Goal: Task Accomplishment & Management: Manage account settings

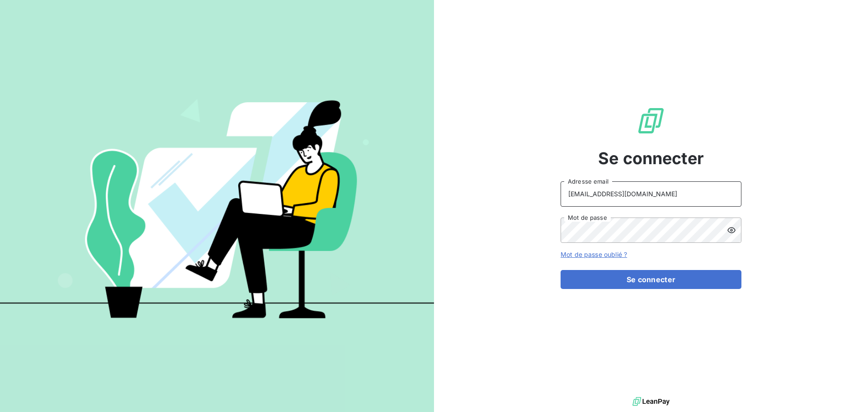
click at [659, 196] on input "[EMAIL_ADDRESS][DOMAIN_NAME]" at bounding box center [650, 193] width 181 height 25
type input "[EMAIL_ADDRESS][DOMAIN_NAME]"
click at [649, 281] on button "Se connecter" at bounding box center [650, 279] width 181 height 19
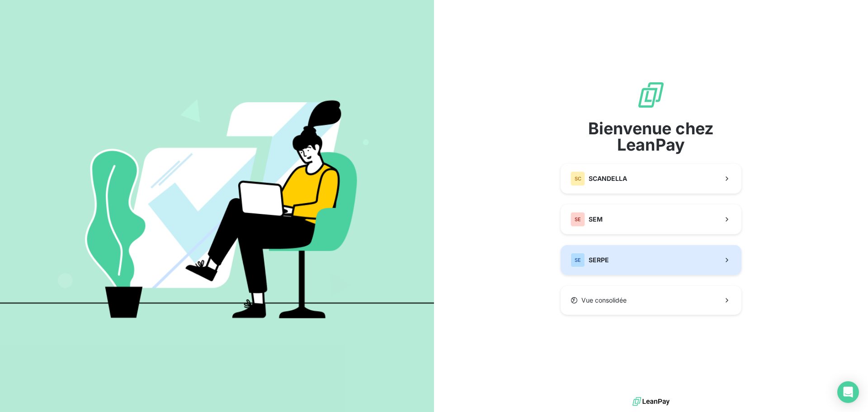
click at [618, 257] on button "SE SERPE" at bounding box center [650, 260] width 181 height 30
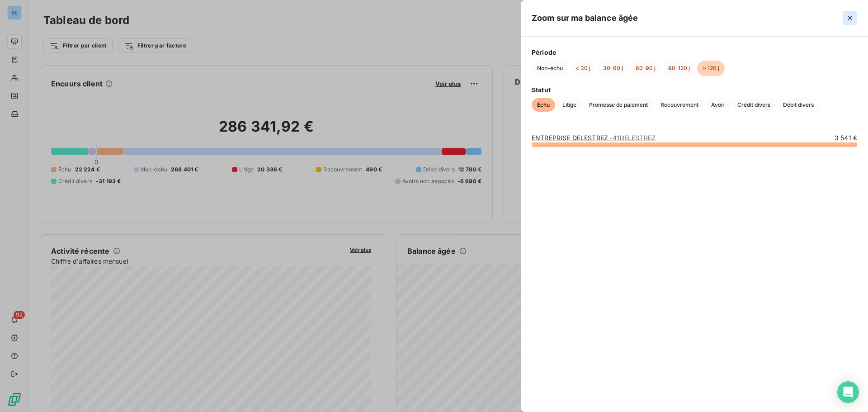
click at [847, 21] on icon "button" at bounding box center [849, 18] width 9 height 9
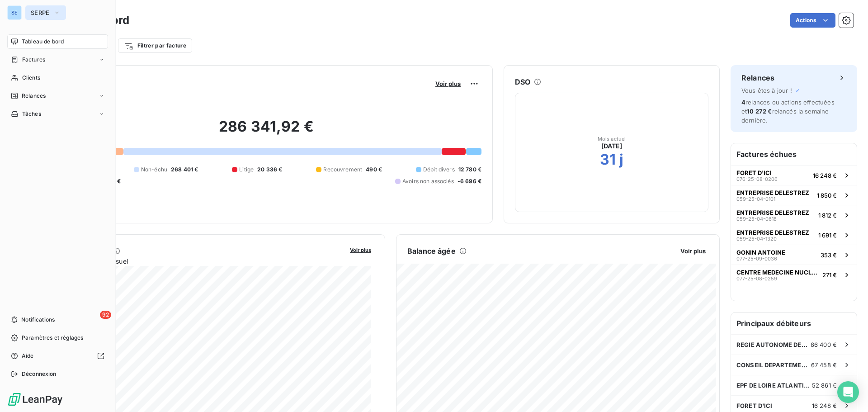
click at [38, 15] on span "SERPE" at bounding box center [40, 12] width 19 height 7
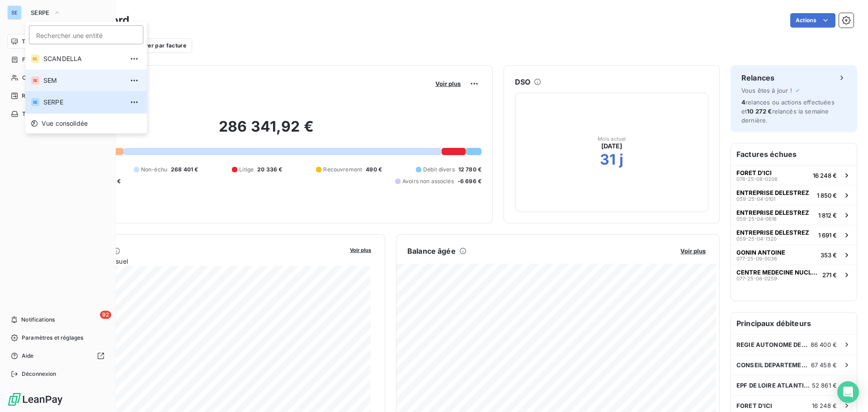
drag, startPoint x: 65, startPoint y: 61, endPoint x: 63, endPoint y: 80, distance: 19.1
click at [63, 80] on div "SC SCANDELLA SE SEM SE SERPE" at bounding box center [86, 80] width 122 height 65
click at [62, 80] on span "SEM" at bounding box center [83, 80] width 80 height 9
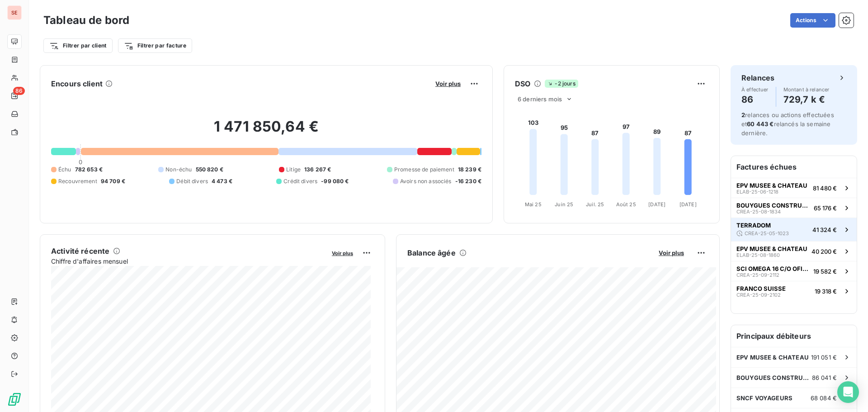
click at [765, 223] on div "TERRADOM CREA-25-05-1023" at bounding box center [762, 229] width 52 height 16
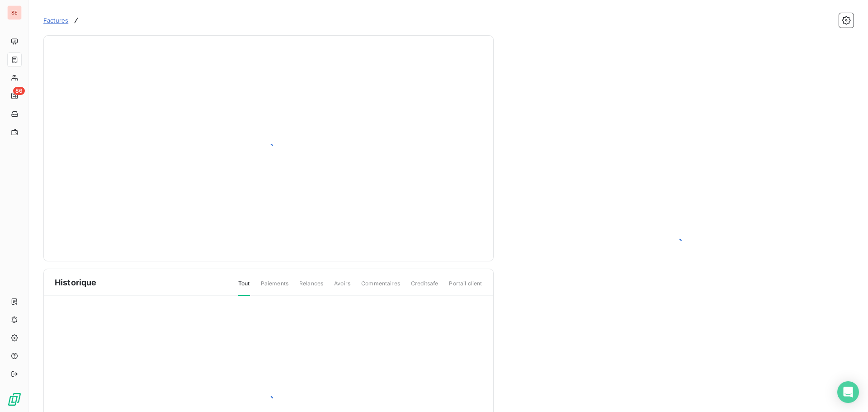
click at [760, 227] on div at bounding box center [677, 243] width 338 height 394
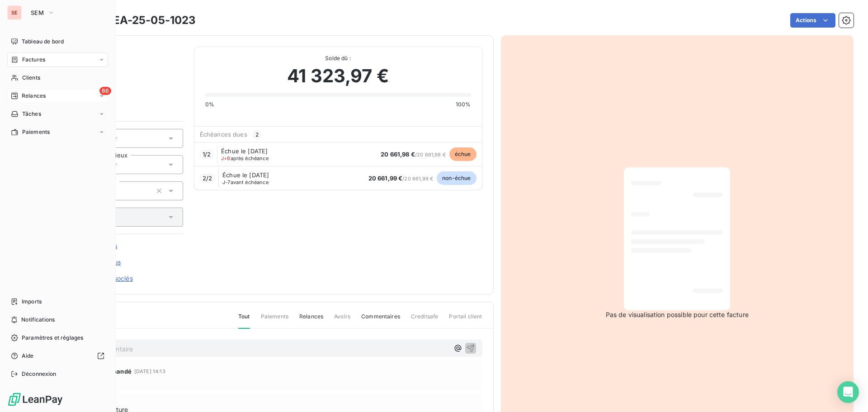
click at [24, 96] on span "Relances" at bounding box center [34, 96] width 24 height 8
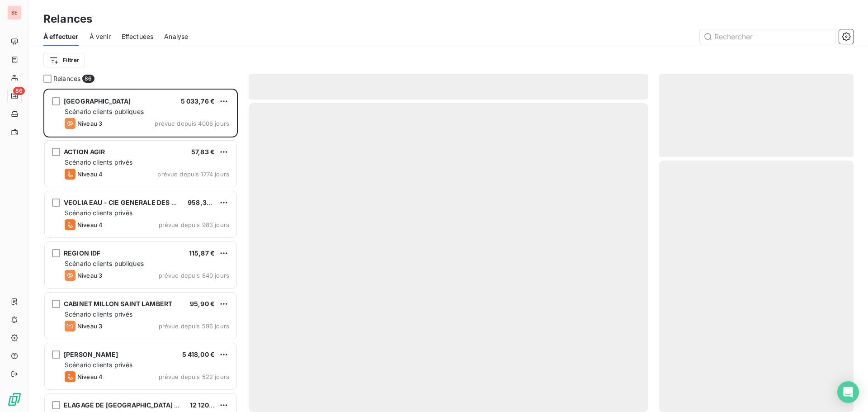
scroll to position [316, 188]
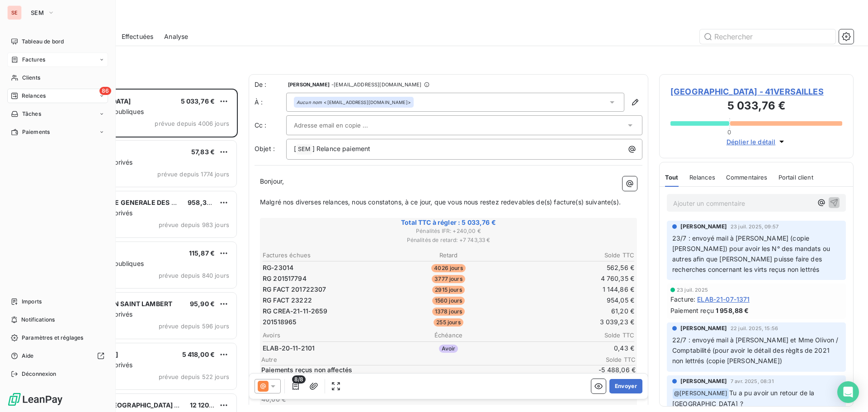
click at [30, 61] on span "Factures" at bounding box center [33, 60] width 23 height 8
click at [29, 60] on span "Factures" at bounding box center [33, 60] width 23 height 8
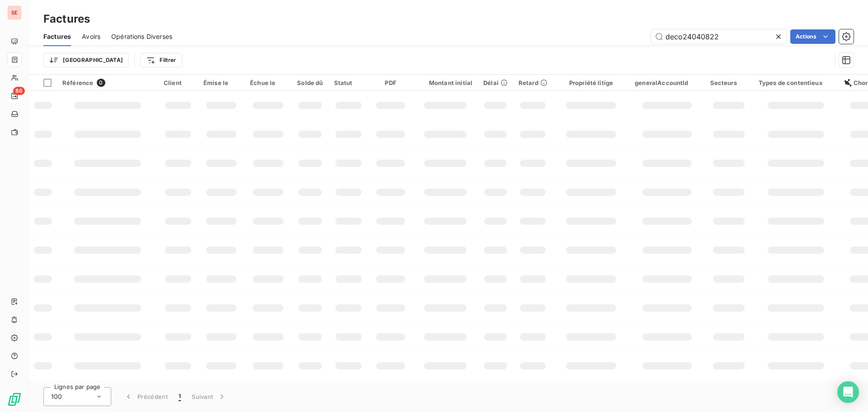
drag, startPoint x: 669, startPoint y: 47, endPoint x: 650, endPoint y: 49, distance: 19.0
click at [650, 49] on div "Factures Avoirs Opérations Diverses deco24040822 Actions Trier Filtrer" at bounding box center [448, 50] width 839 height 47
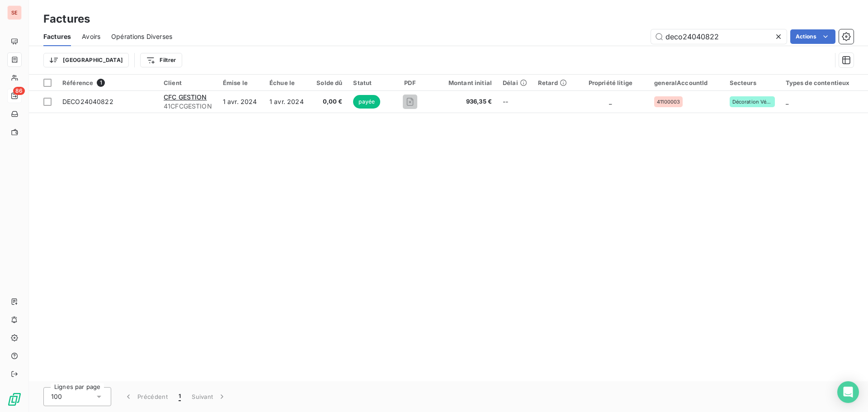
type input "s"
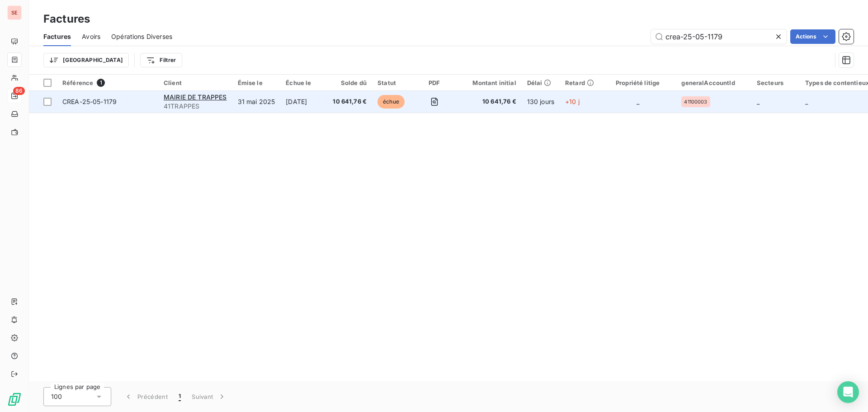
type input "crea-25-05-1179"
click at [97, 101] on span "CREA-25-05-1179" at bounding box center [89, 102] width 54 height 8
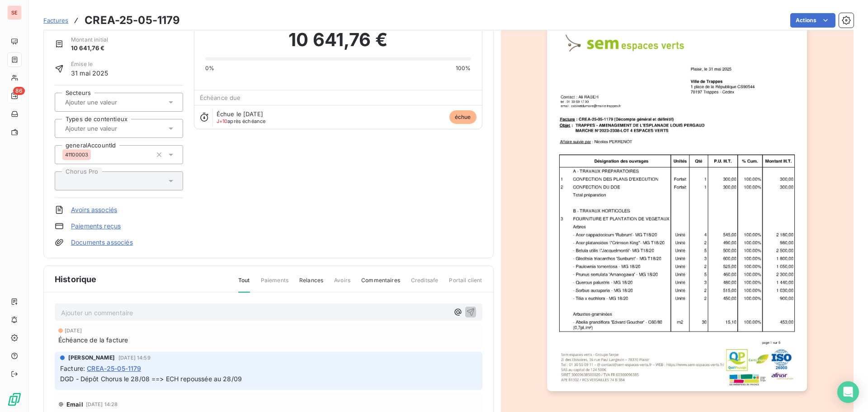
scroll to position [91, 0]
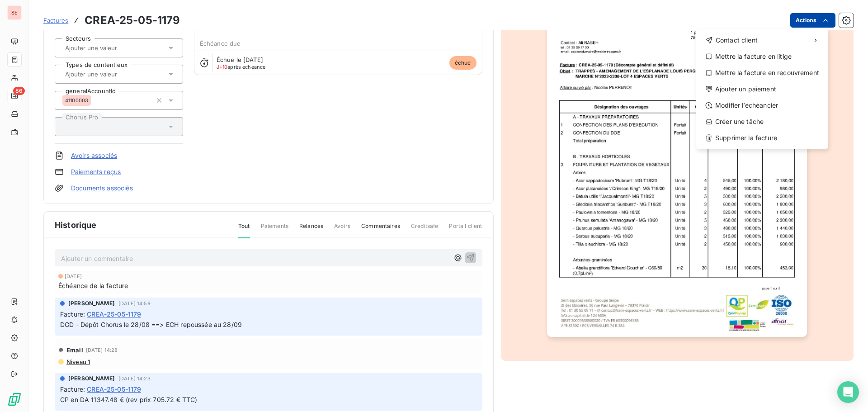
click at [795, 22] on html "SE 86 Factures CREA-25-05-1179 Actions Contact client Mettre la facture en liti…" at bounding box center [434, 206] width 868 height 412
click at [788, 58] on div "Mettre la facture en litige" at bounding box center [761, 56] width 125 height 14
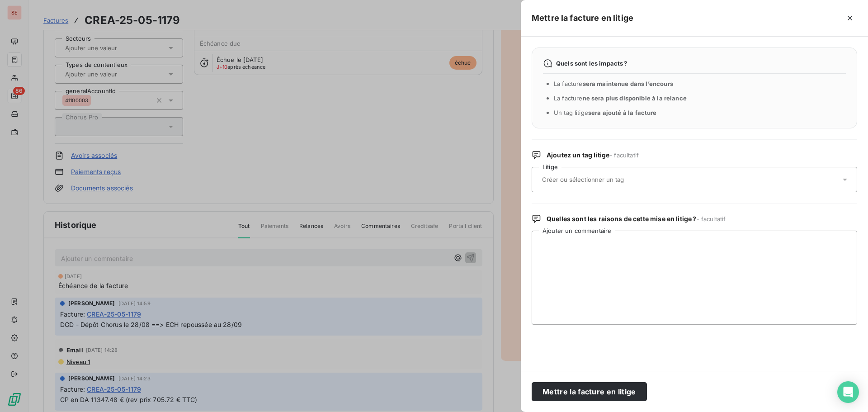
click at [611, 182] on input "text" at bounding box center [606, 179] width 131 height 8
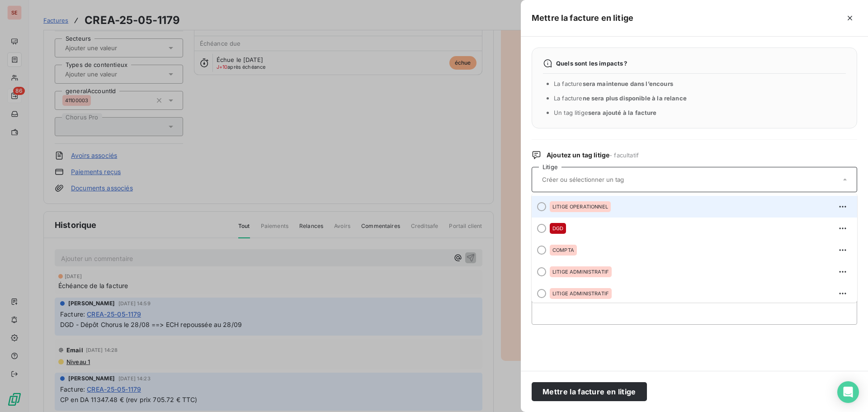
click at [589, 206] on span "LITIGE OPERATIONNEL" at bounding box center [580, 206] width 56 height 5
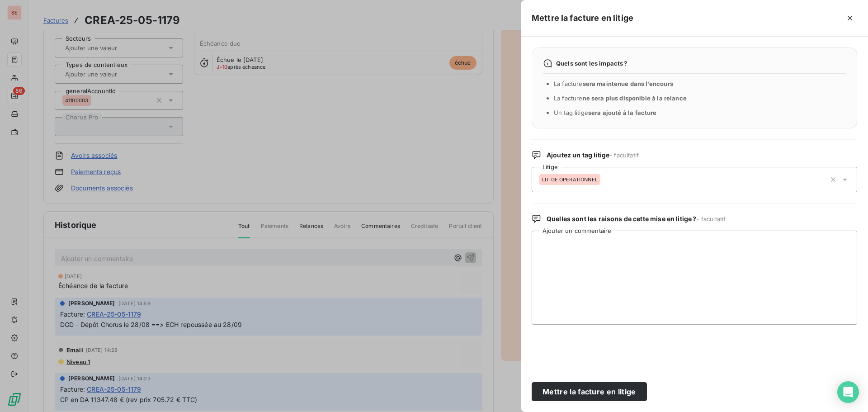
click at [572, 184] on div "LITIGE OPERATIONNEL" at bounding box center [569, 179] width 61 height 11
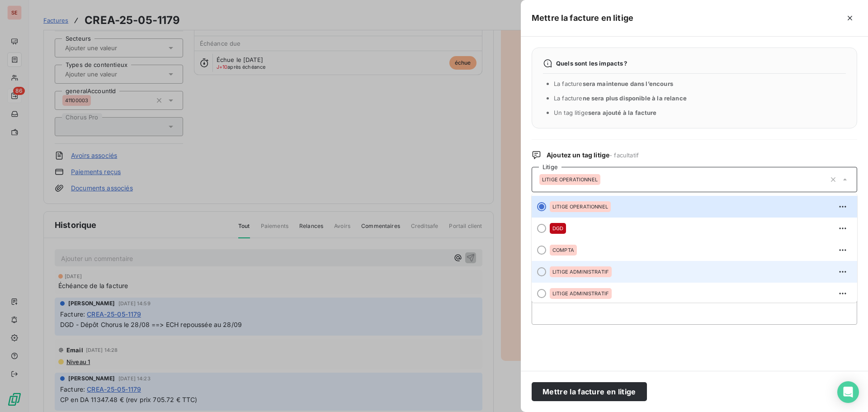
click at [588, 270] on span "LITIGE ADMINISTRATIF" at bounding box center [580, 271] width 56 height 5
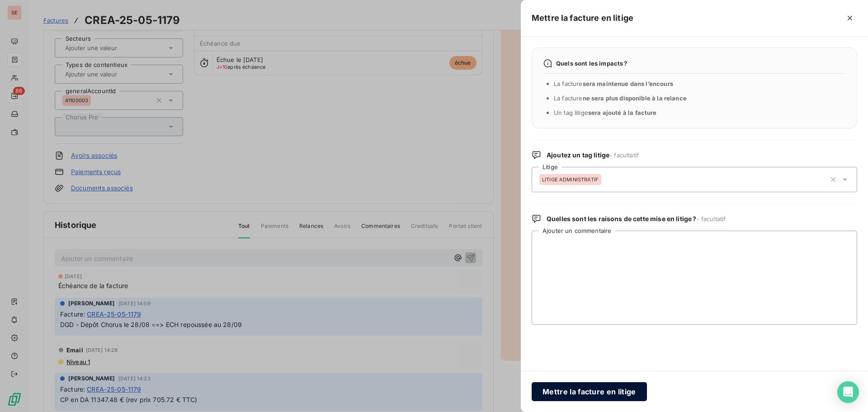
click at [572, 391] on button "Mettre la facture en litige" at bounding box center [588, 391] width 115 height 19
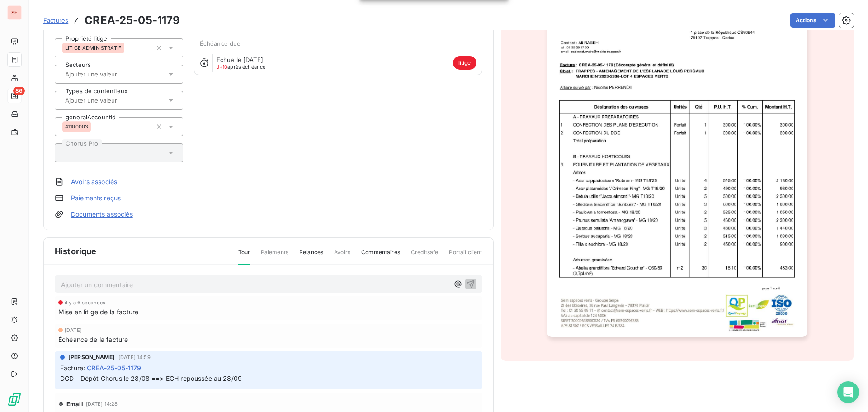
click at [132, 281] on p "Ajouter un commentaire ﻿" at bounding box center [255, 284] width 388 height 11
click at [62, 279] on p "[DATE] : mail JSI : la mairie vient de j" at bounding box center [255, 284] width 388 height 10
click at [209, 280] on p "[DATE] : mail JSI : la mairie vient de j" at bounding box center [255, 284] width 388 height 10
click at [209, 286] on p "[DATE] : mail JSI : la mairie vient de j" at bounding box center [255, 284] width 388 height 10
click at [62, 283] on span "[DATE] : mail JSI : la mairie vient de j" at bounding box center [116, 284] width 111 height 8
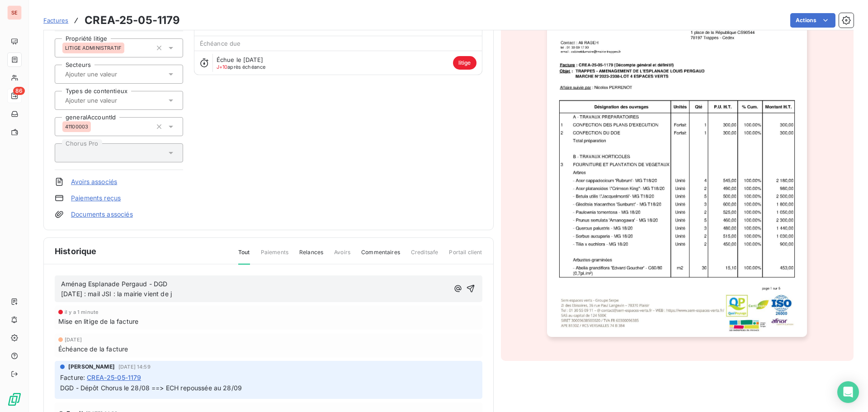
click at [185, 295] on p "Aménag Esplanade Pergaud - DGD [DATE] : mail JSI : la mairie vient de j" at bounding box center [255, 289] width 388 height 21
click at [197, 290] on p "Aménag Esplanade Pergaud - DGD [DATE] : mail JSI : la mairie vient de j" at bounding box center [255, 289] width 388 height 21
click at [466, 288] on icon "button" at bounding box center [470, 289] width 8 height 8
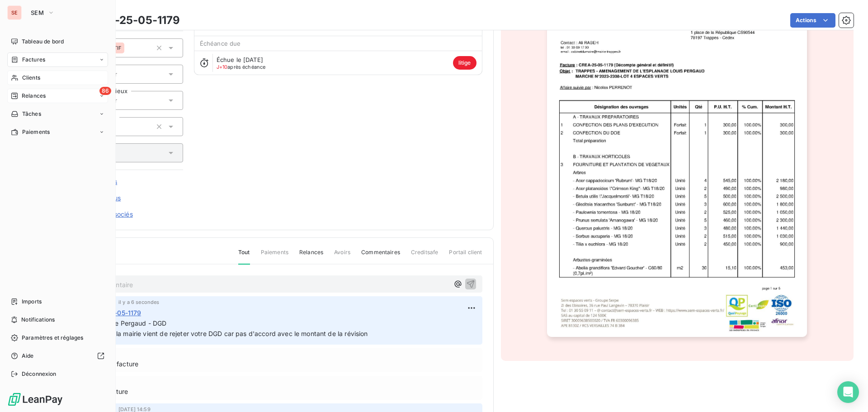
click at [33, 79] on span "Clients" at bounding box center [31, 78] width 18 height 8
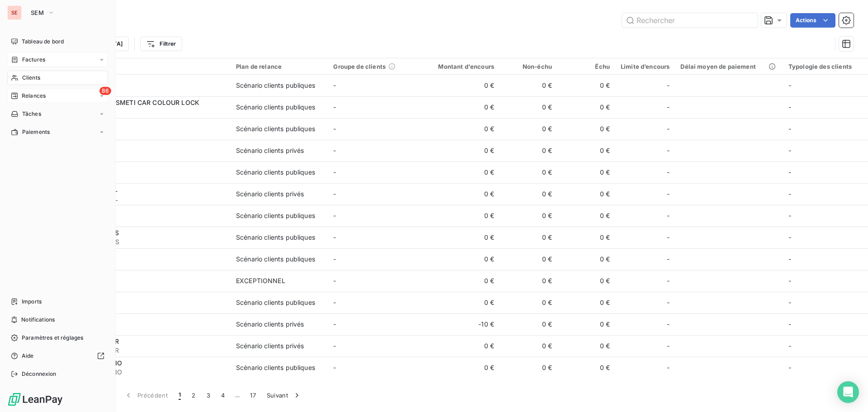
click at [29, 75] on span "Clients" at bounding box center [31, 78] width 18 height 8
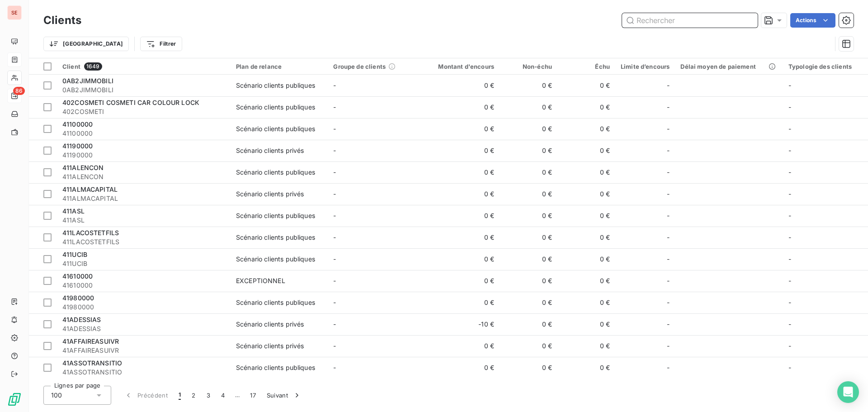
click at [667, 19] on input "text" at bounding box center [690, 20] width 136 height 14
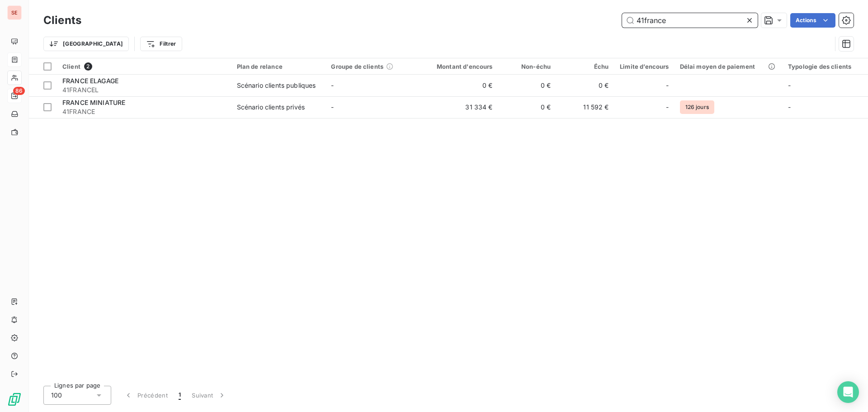
type input "41france"
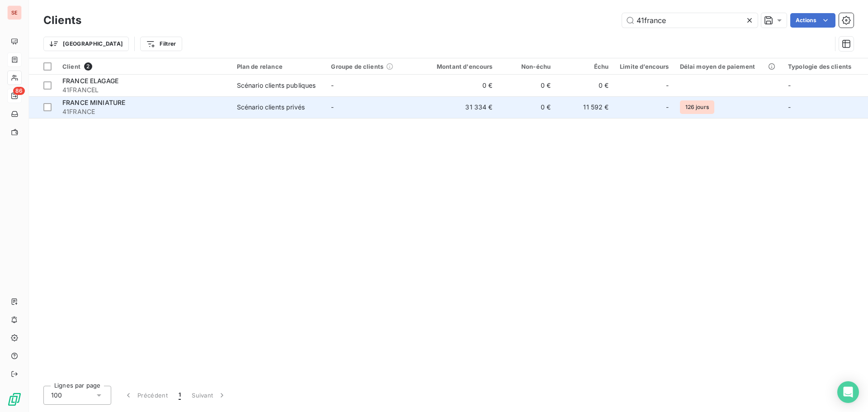
click at [251, 110] on div "Scénario clients privés" at bounding box center [271, 107] width 68 height 9
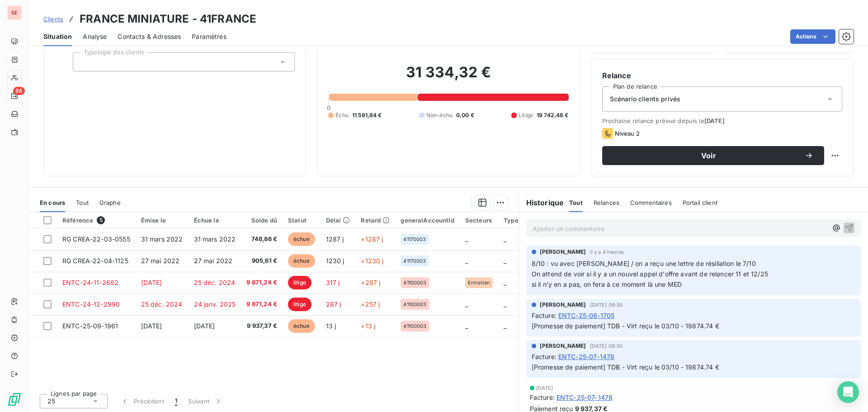
scroll to position [61, 0]
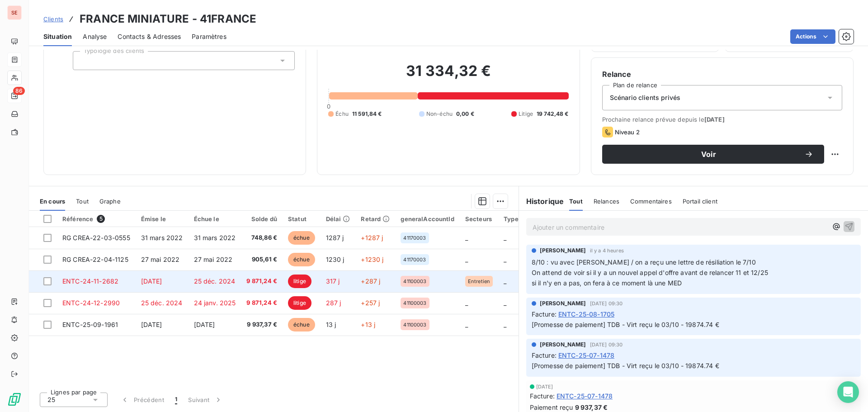
click at [186, 281] on td "[DATE]" at bounding box center [162, 281] width 53 height 22
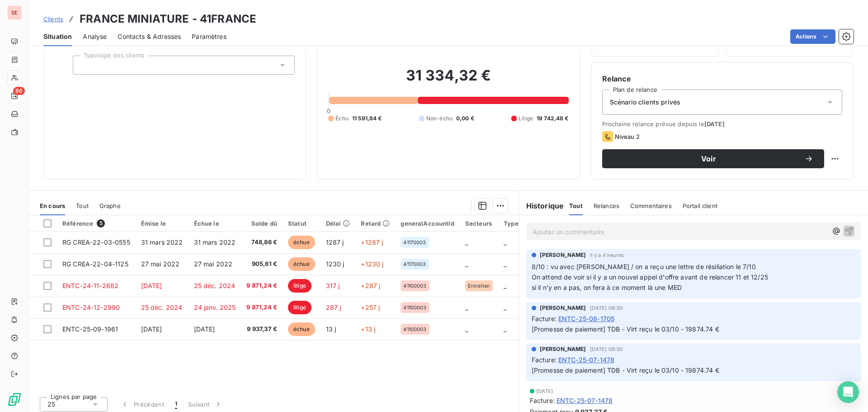
scroll to position [61, 0]
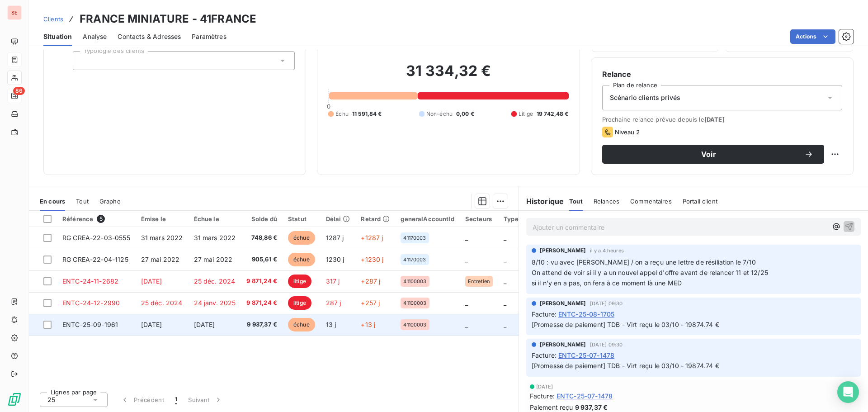
click at [192, 326] on td "[DATE]" at bounding box center [214, 325] width 53 height 22
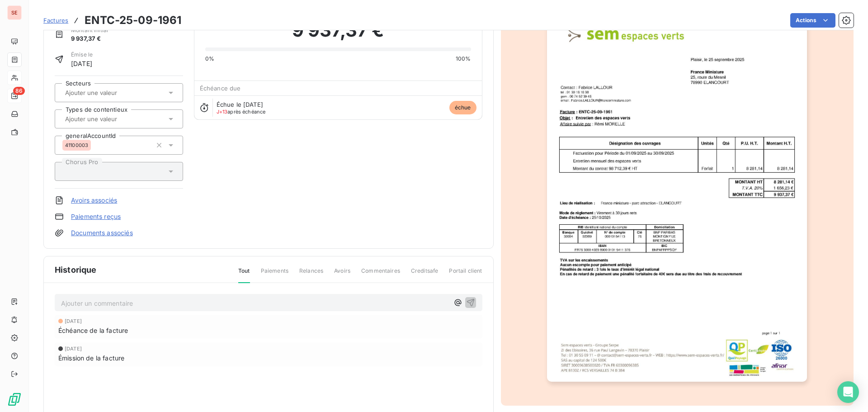
scroll to position [47, 0]
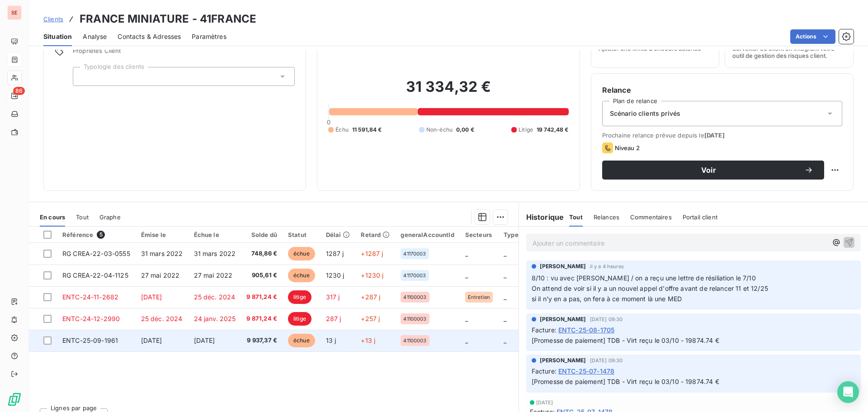
click at [188, 340] on td "[DATE]" at bounding box center [162, 340] width 53 height 22
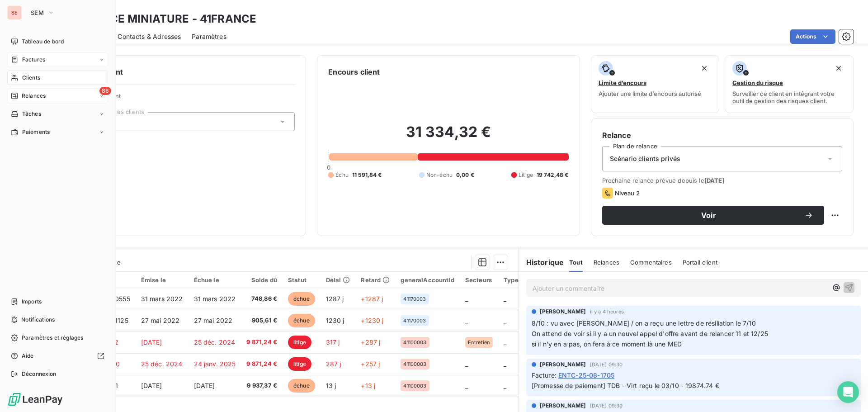
click at [36, 78] on span "Clients" at bounding box center [31, 78] width 18 height 8
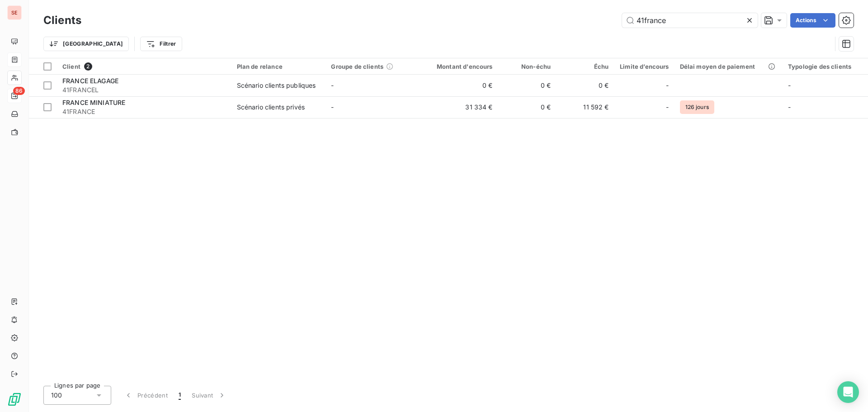
click at [619, 17] on div "41france Actions" at bounding box center [472, 20] width 761 height 14
drag, startPoint x: 677, startPoint y: 17, endPoint x: 632, endPoint y: 14, distance: 45.3
click at [632, 14] on input "41france" at bounding box center [690, 20] width 136 height 14
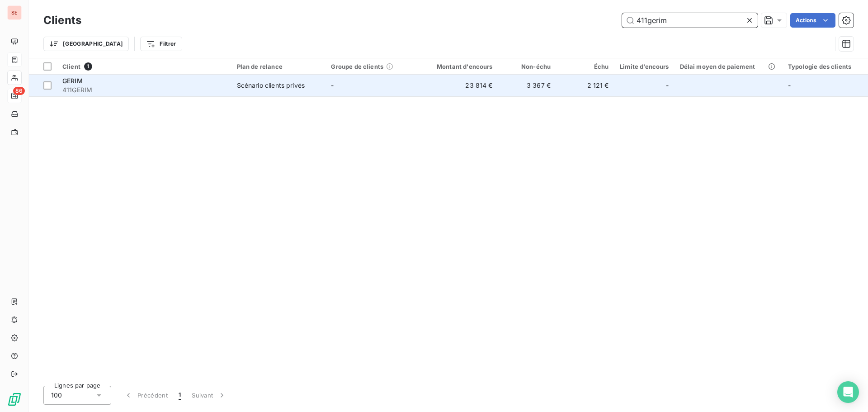
type input "411gerim"
click at [104, 87] on span "411GERIM" at bounding box center [144, 89] width 164 height 9
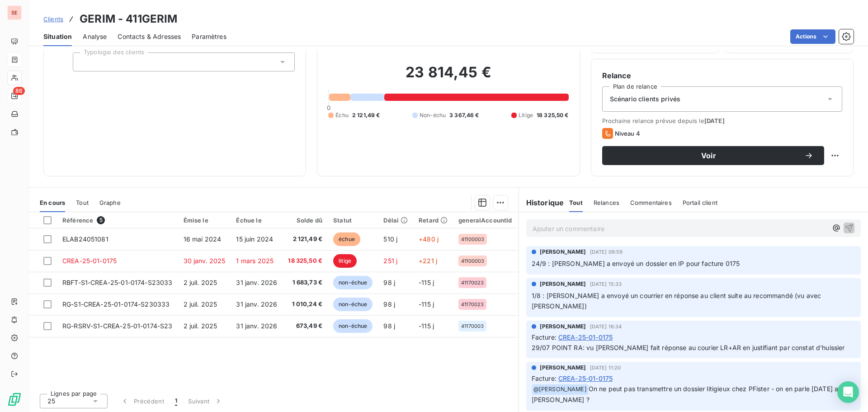
scroll to position [61, 0]
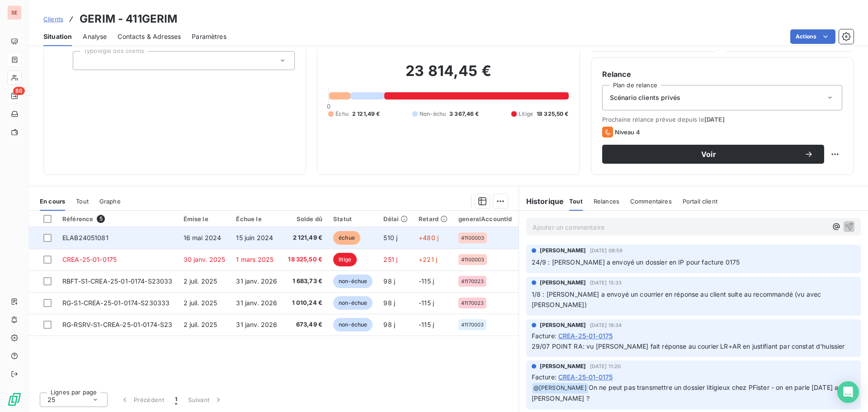
click at [291, 237] on span "2 121,49 €" at bounding box center [305, 237] width 34 height 9
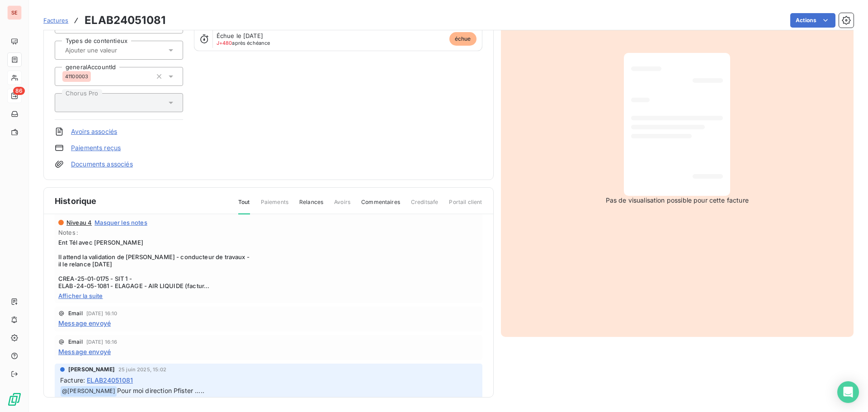
scroll to position [45, 0]
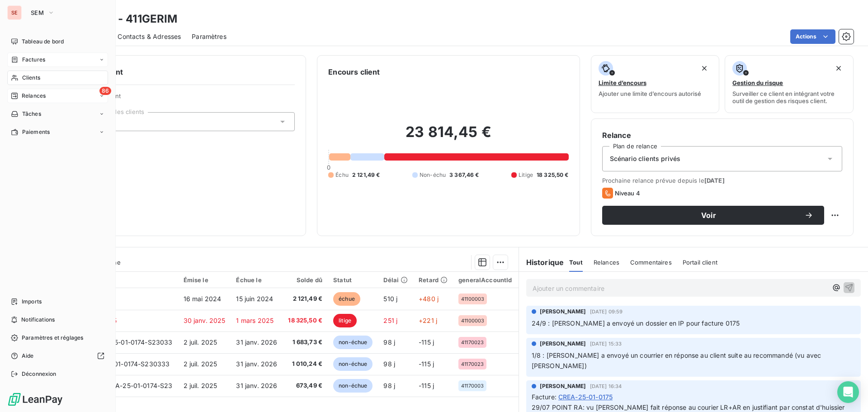
click at [37, 77] on span "Clients" at bounding box center [31, 78] width 18 height 8
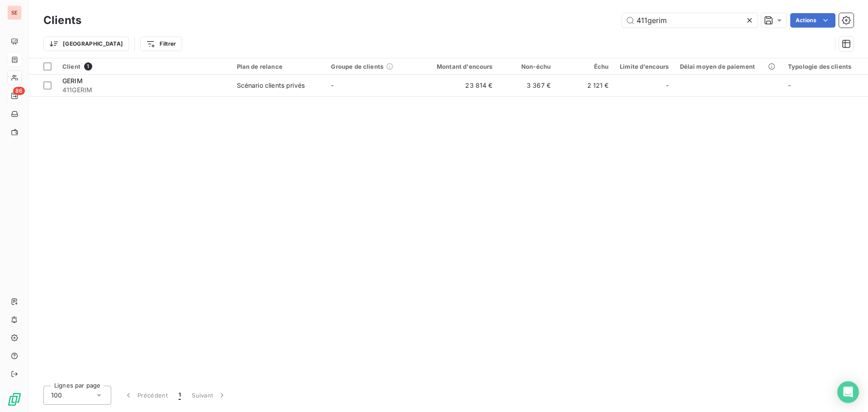
drag, startPoint x: 668, startPoint y: 18, endPoint x: 608, endPoint y: 20, distance: 60.1
click at [608, 20] on div "411gerim Actions" at bounding box center [472, 20] width 761 height 14
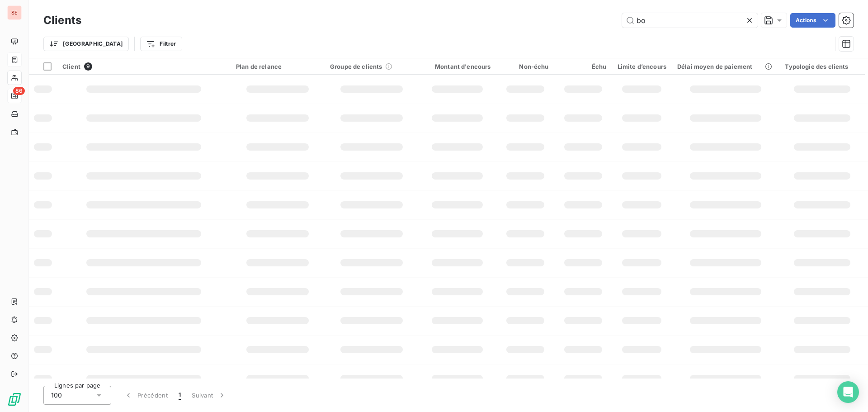
type input "b"
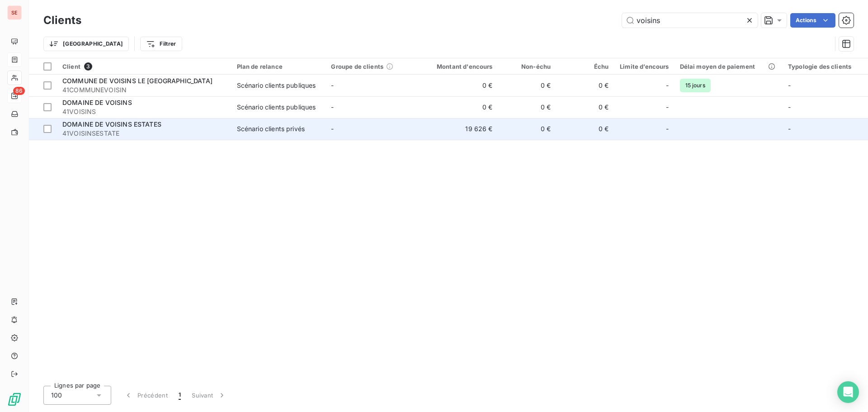
type input "voisins"
click at [92, 126] on span "DOMAINE DE VOISINS ESTATES" at bounding box center [111, 124] width 99 height 8
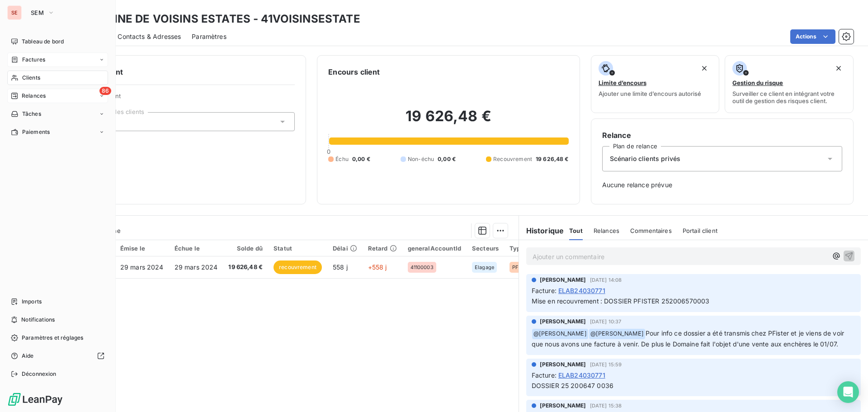
click at [24, 75] on span "Clients" at bounding box center [31, 78] width 18 height 8
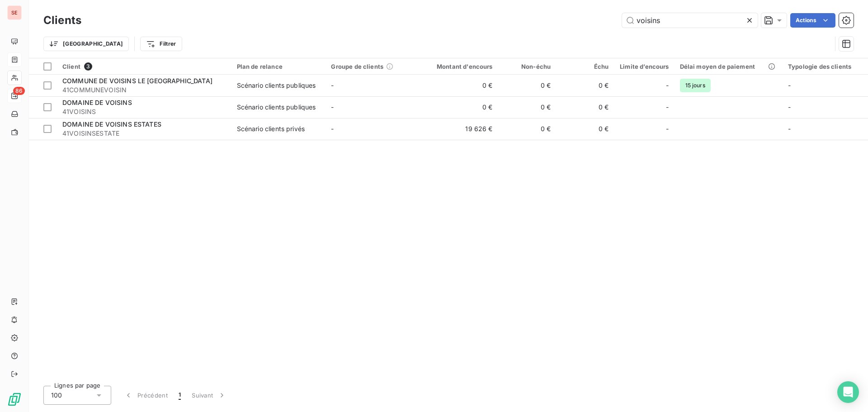
drag, startPoint x: 665, startPoint y: 15, endPoint x: 620, endPoint y: 10, distance: 44.5
click at [620, 10] on div "Clients voisins Actions Trier Filtrer" at bounding box center [448, 29] width 839 height 58
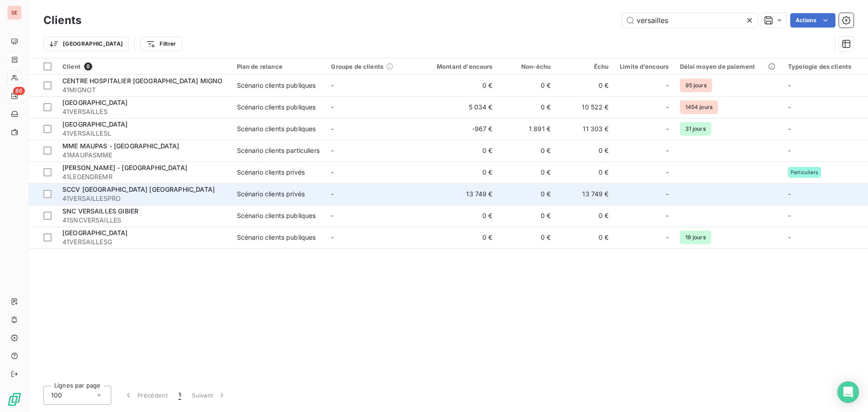
type input "versailles"
click at [108, 196] on span "41VERSAILLESPRO" at bounding box center [144, 198] width 164 height 9
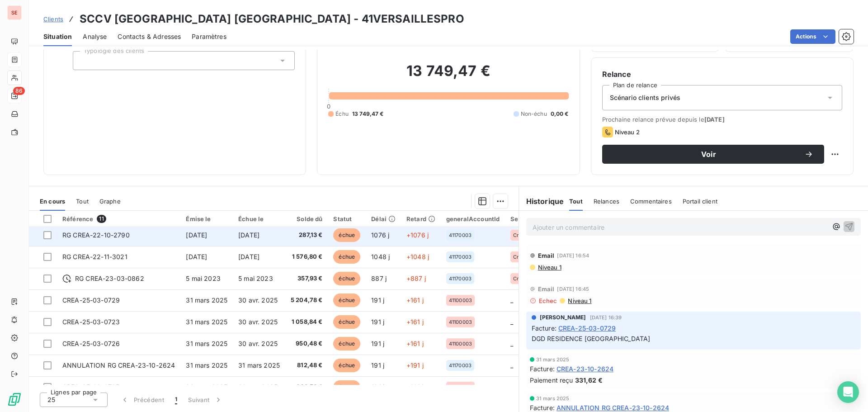
scroll to position [45, 0]
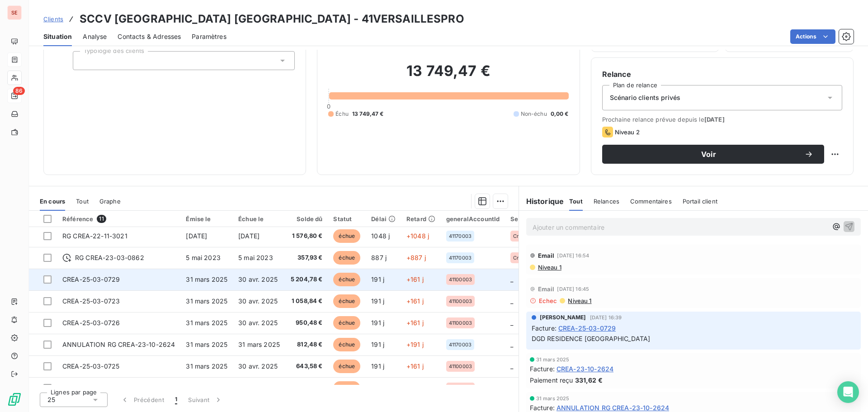
click at [243, 279] on span "30 avr. 2025" at bounding box center [257, 279] width 39 height 8
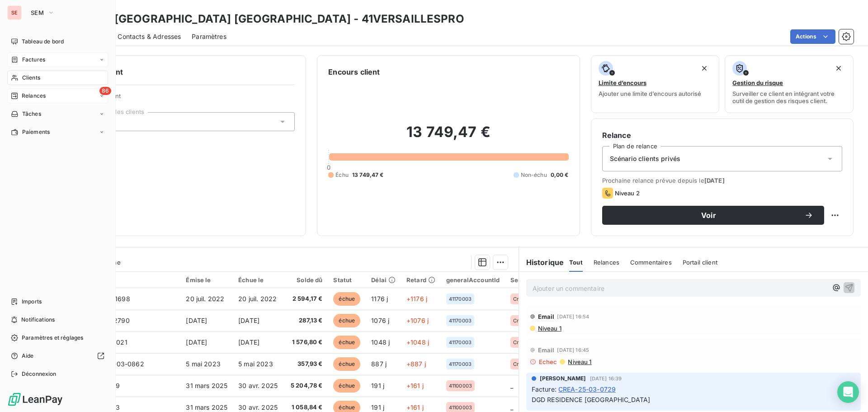
click at [27, 76] on span "Clients" at bounding box center [31, 78] width 18 height 8
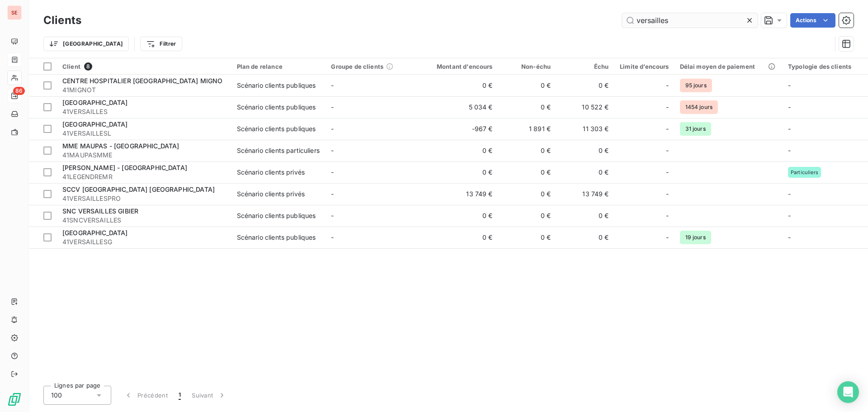
drag, startPoint x: 656, startPoint y: 18, endPoint x: 623, endPoint y: 18, distance: 33.0
click at [623, 18] on input "versailles" at bounding box center [690, 20] width 136 height 14
type input "s"
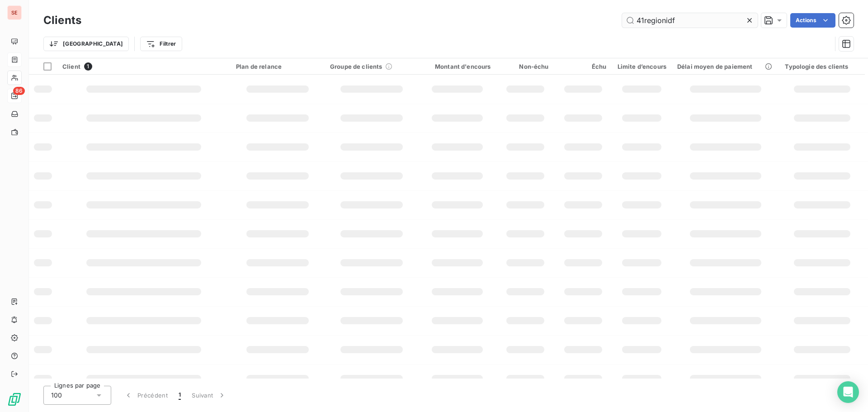
type input "41regionidf"
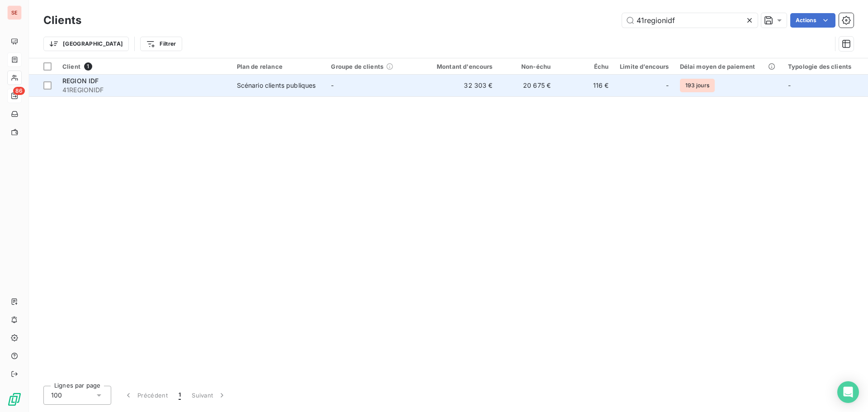
click at [96, 86] on span "41REGIONIDF" at bounding box center [144, 89] width 164 height 9
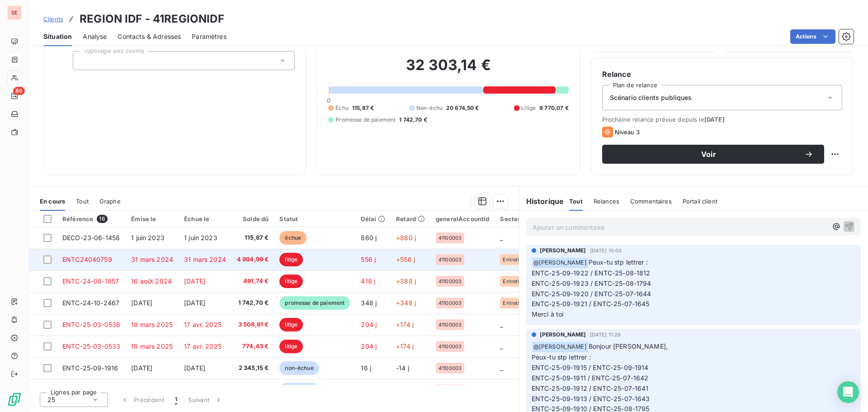
scroll to position [16, 0]
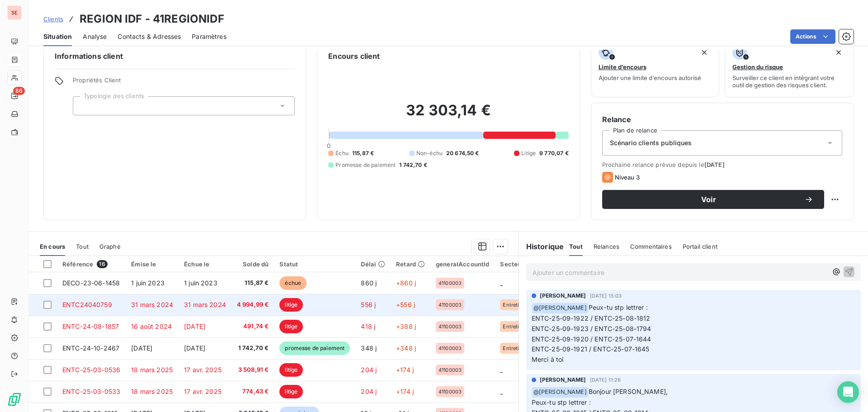
click at [125, 304] on tr "ENTC24040759 [DATE] [DATE] 4 994,99 € litige 556 j +556 j 41100003 Entretien _ _" at bounding box center [346, 305] width 635 height 22
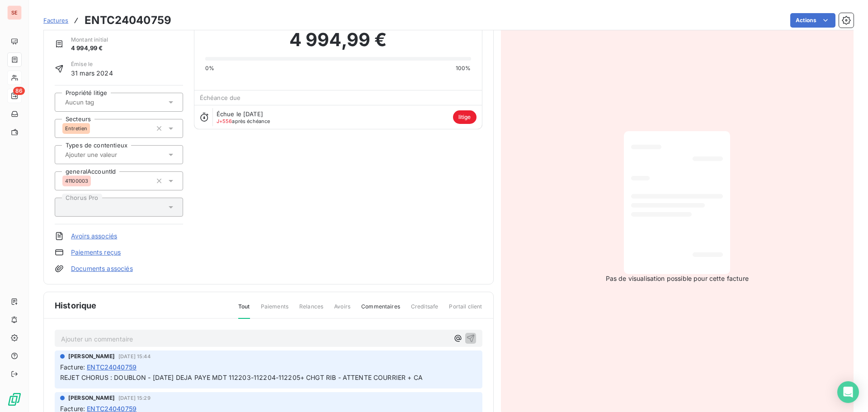
scroll to position [91, 0]
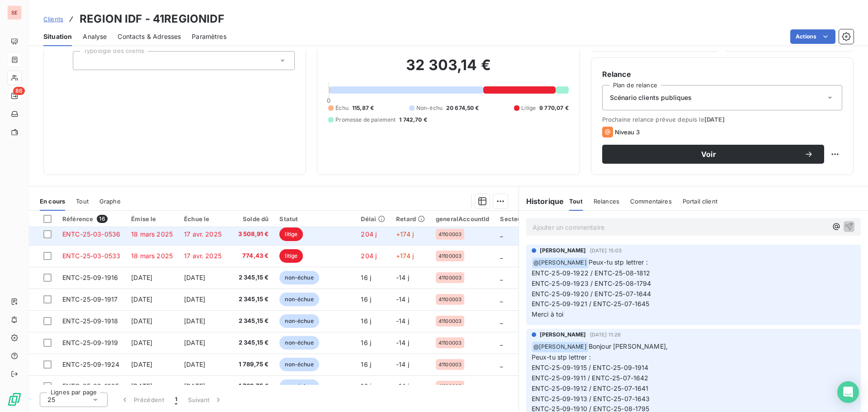
scroll to position [45, 0]
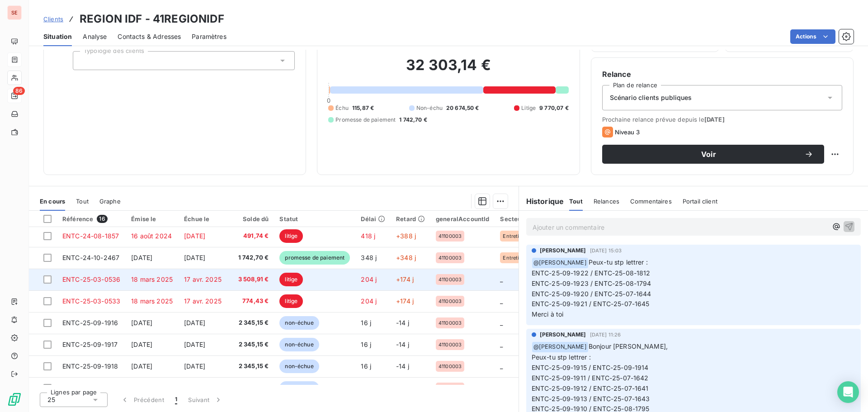
click at [129, 283] on td "18 mars 2025" at bounding box center [152, 279] width 53 height 22
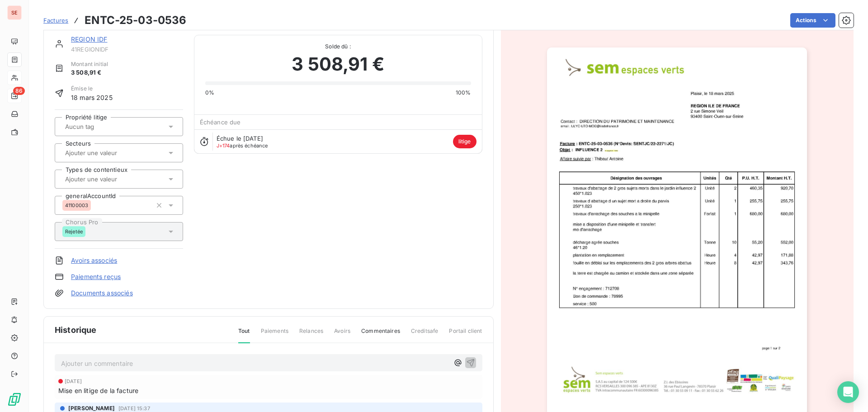
scroll to position [46, 0]
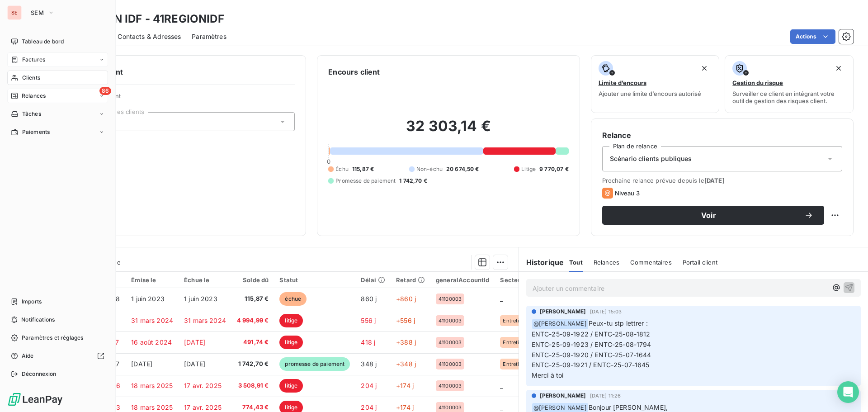
click at [27, 77] on span "Clients" at bounding box center [31, 78] width 18 height 8
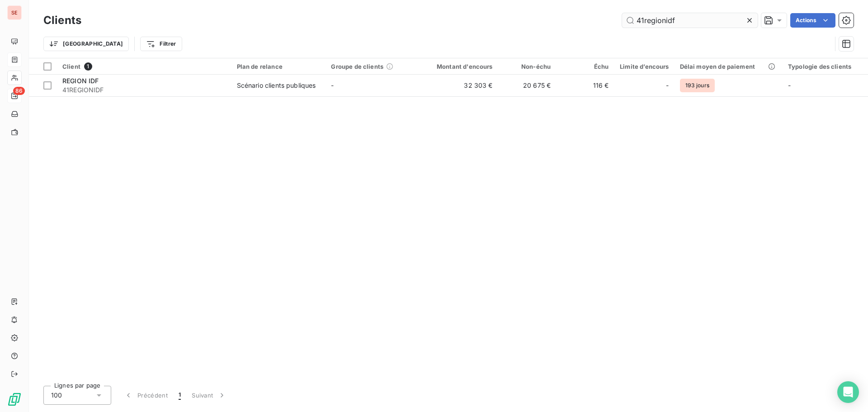
click at [650, 22] on input "41regionidf" at bounding box center [690, 20] width 136 height 14
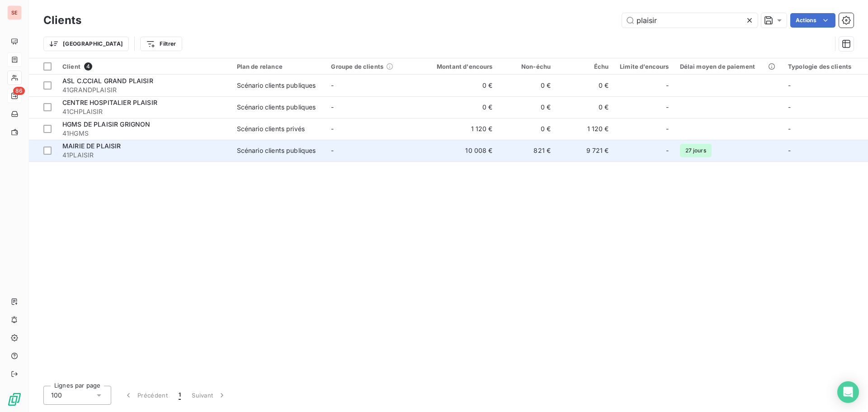
type input "plaisir"
click at [195, 149] on div "MAIRIE DE PLAISIR" at bounding box center [144, 145] width 164 height 9
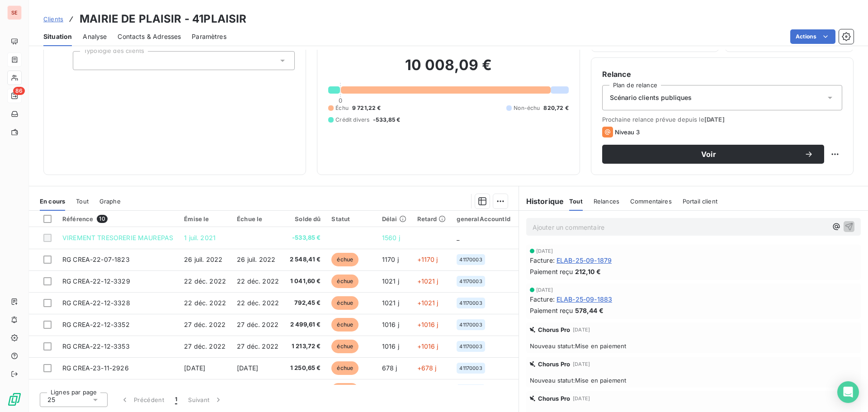
click at [147, 33] on span "Contacts & Adresses" at bounding box center [148, 36] width 63 height 9
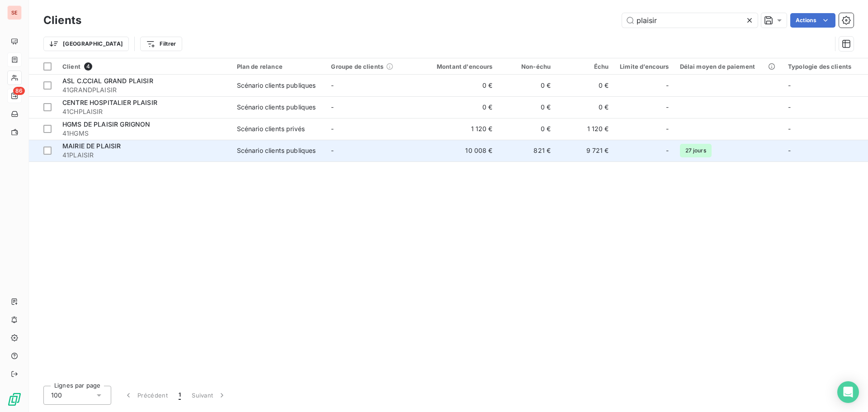
click at [132, 141] on div "MAIRIE DE PLAISIR" at bounding box center [144, 145] width 164 height 9
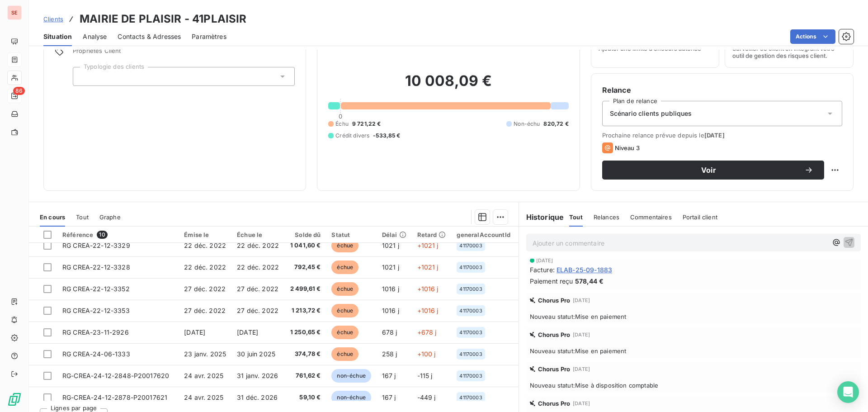
scroll to position [56, 0]
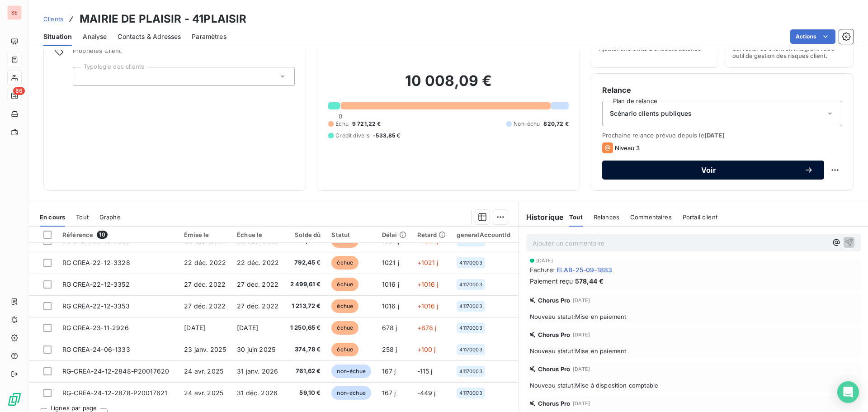
click at [708, 171] on span "Voir" at bounding box center [708, 169] width 191 height 7
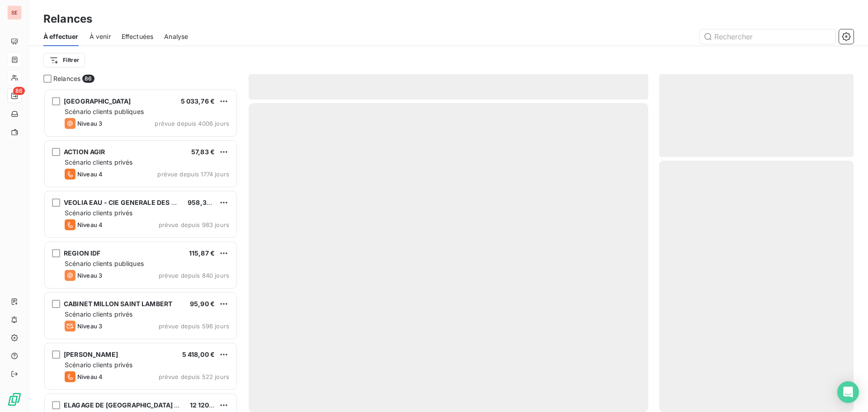
scroll to position [316, 188]
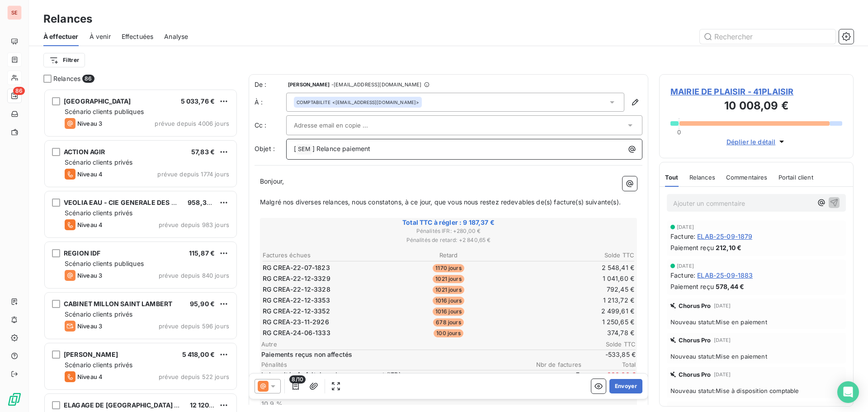
click at [398, 148] on p "[ SEM ﻿ ] Relance paiement" at bounding box center [466, 149] width 345 height 11
click at [275, 384] on icon at bounding box center [272, 385] width 9 height 9
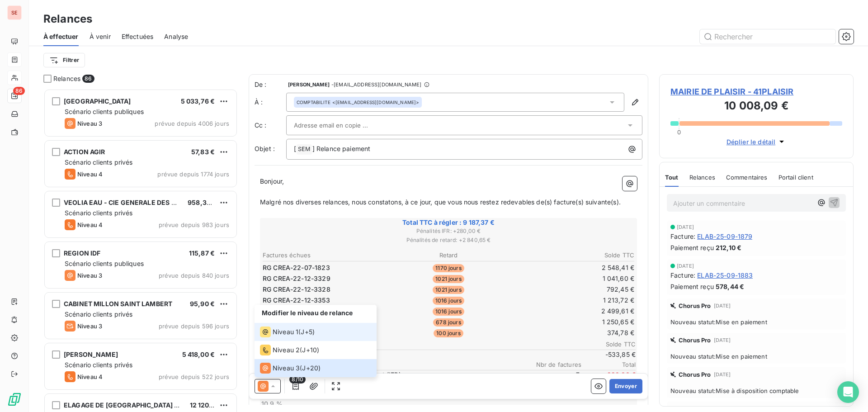
click at [292, 328] on span "Niveau 1" at bounding box center [285, 331] width 26 height 9
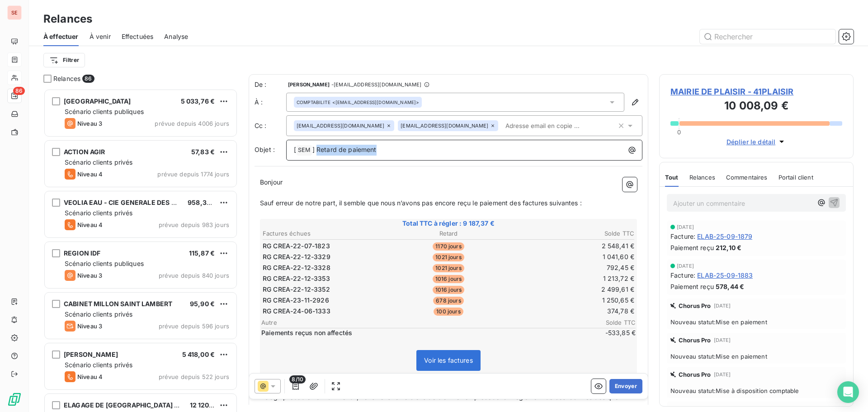
drag, startPoint x: 317, startPoint y: 150, endPoint x: 394, endPoint y: 149, distance: 77.3
click at [394, 149] on p "[ SEM ﻿ ] Retard de paiement" at bounding box center [466, 150] width 345 height 11
click at [598, 202] on p "Sauf erreur de notre part, il semble que nous n’avons pas encore reçu le paieme…" at bounding box center [448, 203] width 377 height 10
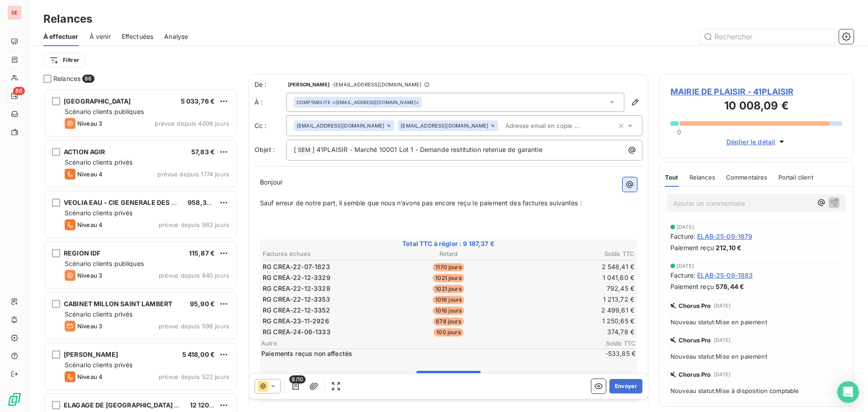
click at [625, 184] on icon "button" at bounding box center [629, 184] width 9 height 9
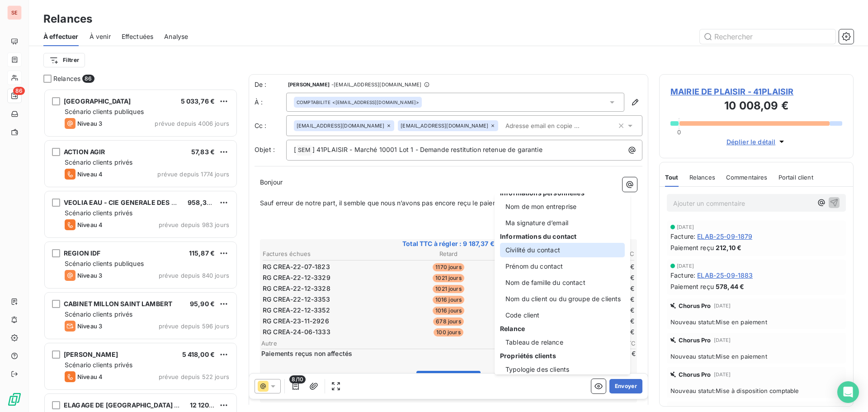
scroll to position [18, 0]
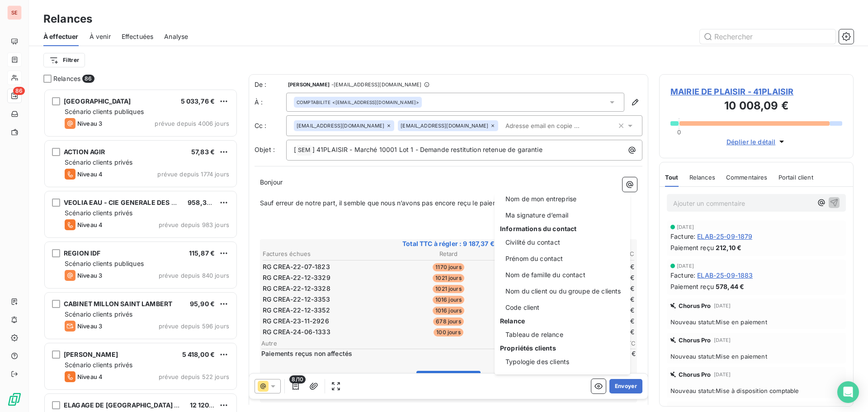
click at [435, 215] on html "SE 86 Relances À effectuer À venir Effectuées Analyse Filtrer Relances 86 [GEOG…" at bounding box center [434, 206] width 868 height 412
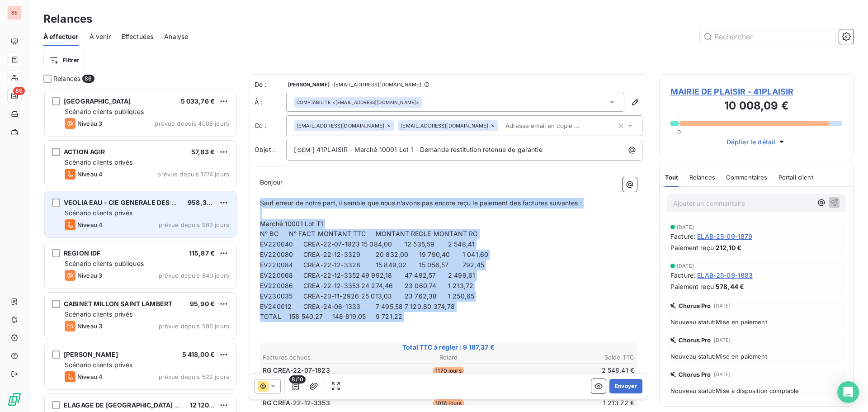
drag, startPoint x: 403, startPoint y: 325, endPoint x: 226, endPoint y: 215, distance: 208.6
click at [225, 212] on div "Relances 86 [GEOGRAPHIC_DATA] 5 033,76 € Scénario clients publiques Niveau 3 pr…" at bounding box center [448, 243] width 839 height 338
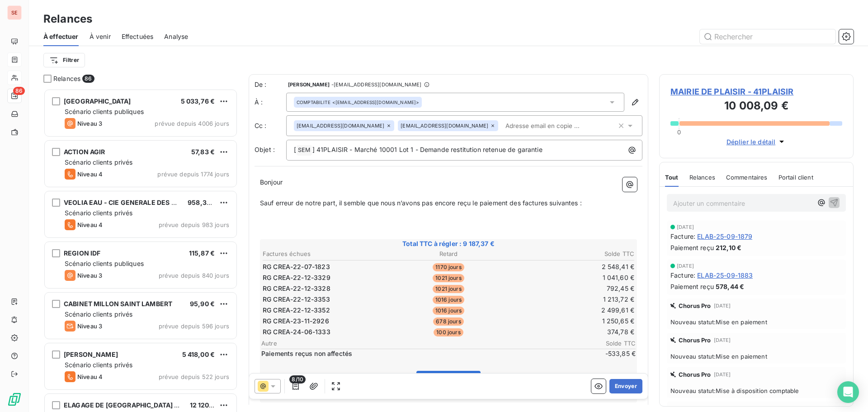
click at [299, 226] on p "﻿" at bounding box center [448, 224] width 377 height 10
click at [287, 219] on p "﻿" at bounding box center [448, 224] width 377 height 10
drag, startPoint x: 591, startPoint y: 202, endPoint x: 249, endPoint y: 211, distance: 342.2
click at [249, 211] on div "De : AMELIA RAIMUNDO - [EMAIL_ADDRESS][DOMAIN_NAME] À : COMPTABILITE <[EMAIL_AD…" at bounding box center [448, 279] width 399 height 410
click at [487, 199] on span "Sauf erreur de notre part, il semble que nous n’avons pas encore reçu le paieme…" at bounding box center [421, 203] width 322 height 8
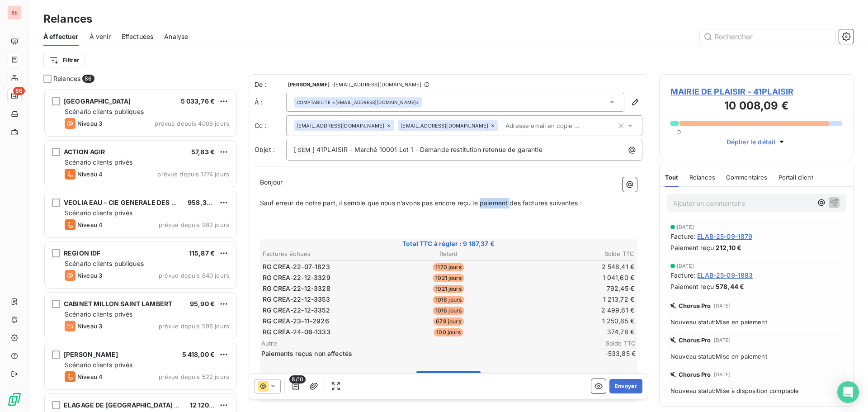
click at [487, 199] on span "Sauf erreur de notre part, il semble que nous n’avons pas encore reçu le paieme…" at bounding box center [421, 203] width 322 height 8
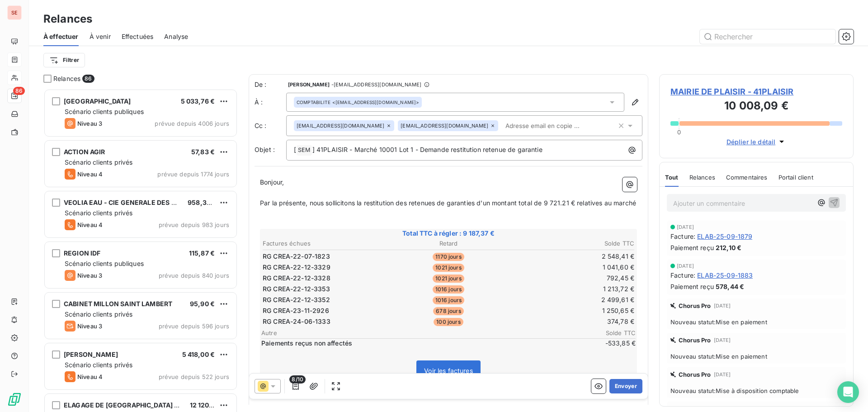
click at [320, 208] on p "Par la présente, nous sollicitons la restitution des retenues de garanties d'un…" at bounding box center [448, 203] width 377 height 10
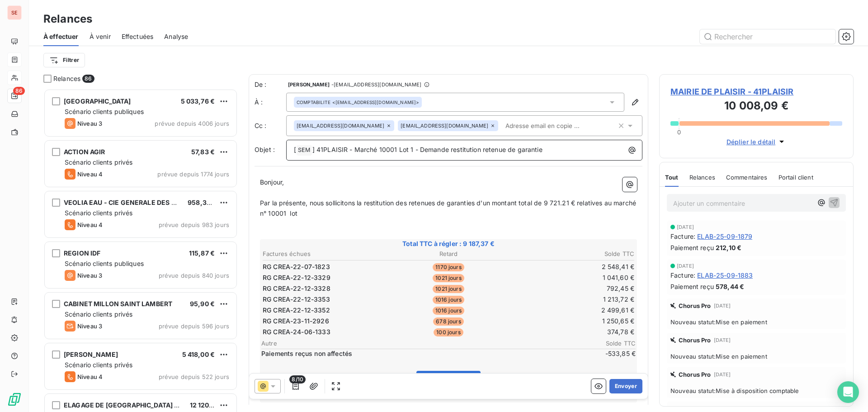
click at [381, 147] on span "] 41PLAISIR - Marché 10001 Lot 1 - Demande restitution retenue de garantie" at bounding box center [427, 149] width 230 height 8
click at [411, 147] on span "] 41PLAISIR - Marché 20001 Lot 1 - Demande restitution retenue de garantie" at bounding box center [427, 149] width 231 height 8
drag, startPoint x: 312, startPoint y: 213, endPoint x: 356, endPoint y: 215, distance: 43.4
click at [356, 215] on p "Par la présente, nous sollicitons la restitution des retenues de garanties d'un…" at bounding box center [448, 208] width 377 height 21
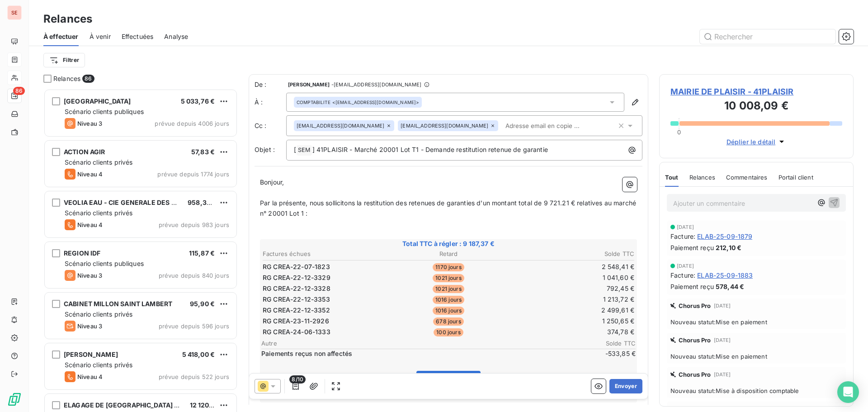
click at [321, 231] on p "﻿" at bounding box center [448, 234] width 377 height 10
click at [297, 231] on p "﻿" at bounding box center [448, 234] width 377 height 10
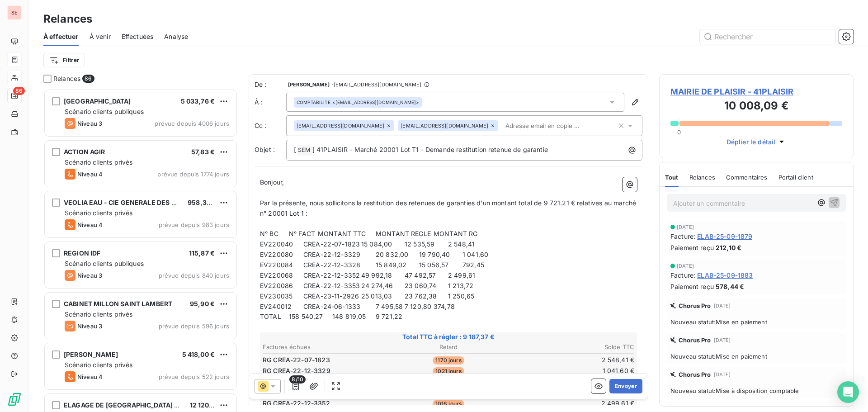
click at [290, 233] on span "N° BC N° FACT MONTANT TTC MONTANT REGLE MONTANT RG" at bounding box center [369, 234] width 218 height 8
click at [288, 379] on button "button" at bounding box center [295, 386] width 14 height 14
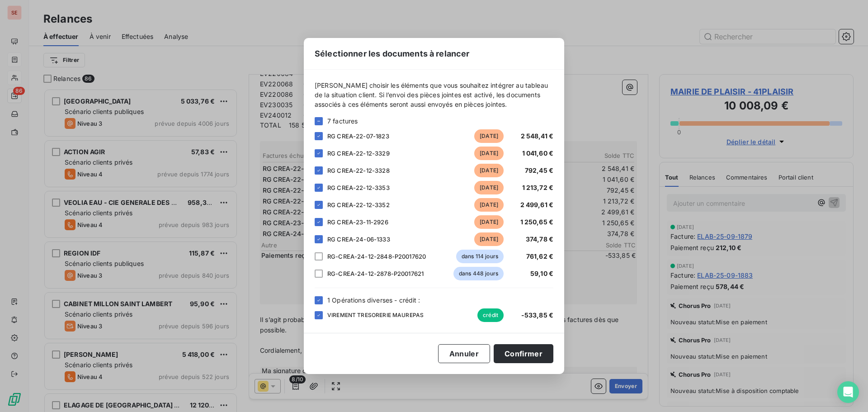
scroll to position [211, 0]
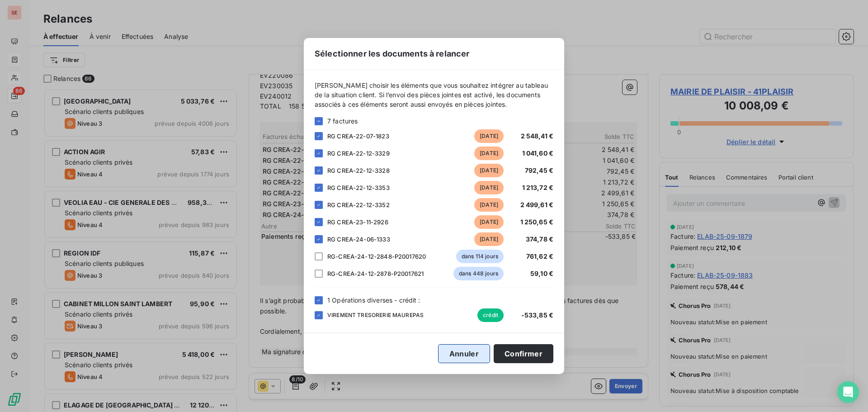
click at [466, 349] on button "Annuler" at bounding box center [464, 353] width 52 height 19
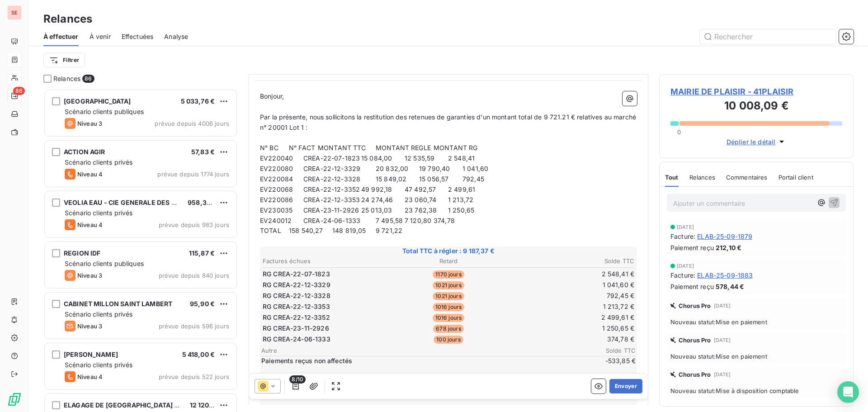
scroll to position [75, 0]
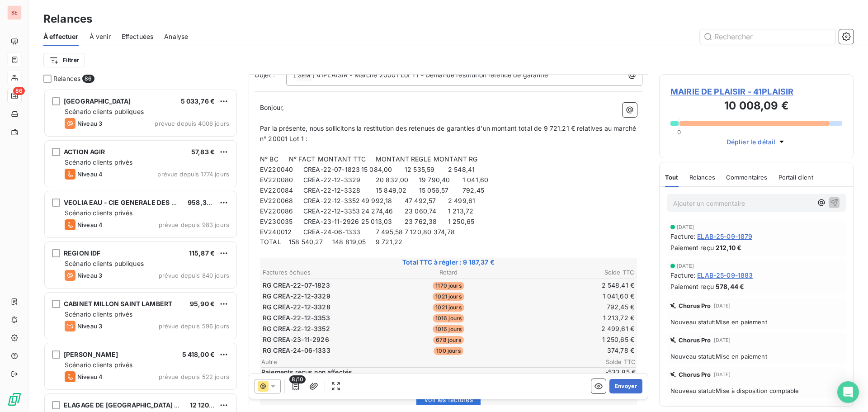
click at [423, 232] on span "EV240012 CREA-24-06-1333 7 495,58 7 120,80 374,78" at bounding box center [357, 232] width 195 height 8
click at [289, 158] on span "N° BC N° FACT MONTANT TTC MONTANT REGLE MONTANT RG" at bounding box center [369, 159] width 218 height 8
drag, startPoint x: 317, startPoint y: 158, endPoint x: 599, endPoint y: 176, distance: 282.9
click at [600, 176] on p "EV220080 CREA-22-12-3329 20 832,00 19 790,40 1 041,60" at bounding box center [448, 180] width 377 height 10
click at [318, 158] on span "N° BC N° FACT MONTANT TTC MONTANT REGLE MONTANT RG" at bounding box center [383, 159] width 247 height 8
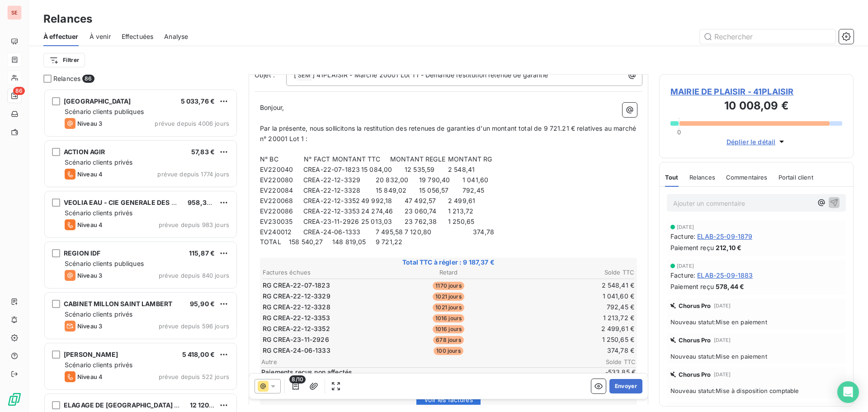
click at [334, 159] on span "N° BC N° FACT MONTANT TTC MONTANT REGLE MONTANT RG" at bounding box center [376, 159] width 232 height 8
click at [364, 169] on span "EV220040 CREA-22-07-1823 15 084,00 12 535,59 2 548,41" at bounding box center [367, 169] width 215 height 8
click at [403, 157] on span "N° BC N° FACT MONTANT TTC MONTANT REGLE MONTANT RG" at bounding box center [412, 159] width 305 height 8
click at [408, 178] on span "EV220080 CREA-22-12-3329 20 832,00 19 790,40 1 041,60" at bounding box center [374, 180] width 228 height 8
click at [407, 191] on span "EV220084 CREA-22-12-3328 15 849,02 15 056,57 792,45" at bounding box center [372, 190] width 224 height 8
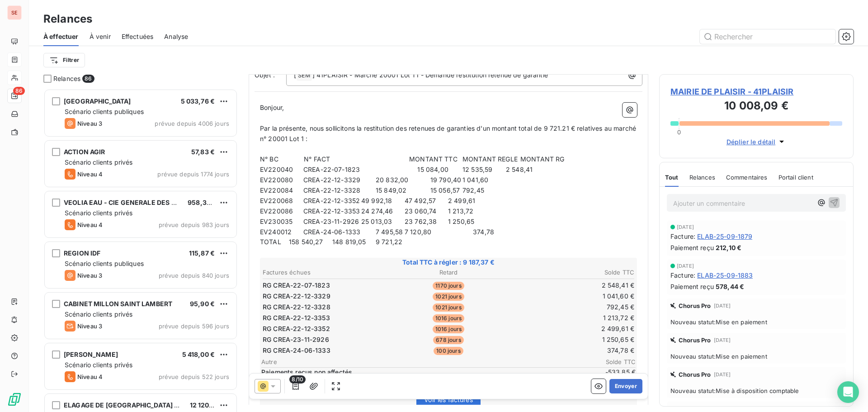
click at [408, 202] on span "EV220068 CREA-22-12-3352 49 992,18 47 492,57 2 499,61" at bounding box center [367, 201] width 215 height 8
click at [406, 211] on span "EV220086 CREA-22-12-3353 24 274,46 23 060,74 1 213,72" at bounding box center [366, 211] width 213 height 8
click at [408, 220] on span "EV230035 CREA-23-11-2926 25 013,03 23 762,38 1 250,65" at bounding box center [367, 221] width 214 height 8
drag, startPoint x: 431, startPoint y: 240, endPoint x: 254, endPoint y: 169, distance: 190.7
click at [257, 171] on div "Bonjour, ﻿ Par la présente, nous sollicitons la restitution des retenues de gar…" at bounding box center [448, 297] width 388 height 400
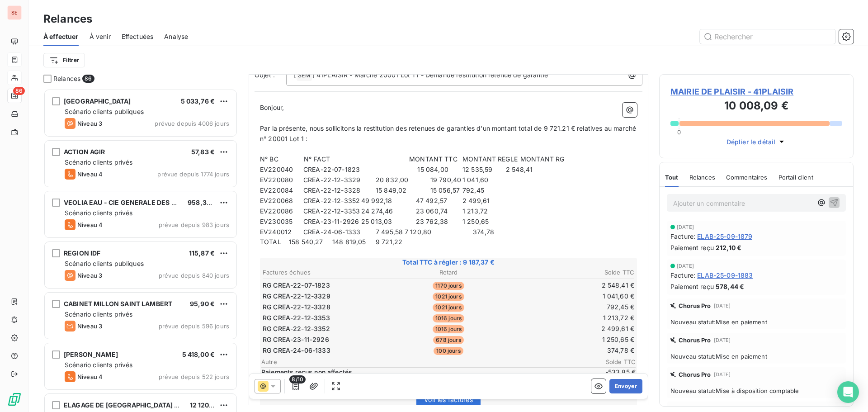
click at [253, 166] on div "De : AMELIA RAIMUNDO - [EMAIL_ADDRESS][DOMAIN_NAME] À : COMPTABILITE <[EMAIL_AD…" at bounding box center [448, 251] width 399 height 503
click at [257, 157] on div "Bonjour, ﻿ Par la présente, nous sollicitons la restitution des retenues de gar…" at bounding box center [448, 297] width 388 height 400
drag, startPoint x: 265, startPoint y: 146, endPoint x: 470, endPoint y: 239, distance: 225.3
click at [470, 239] on div "Bonjour, ﻿ Par la présente, nous sollicitons la restitution des retenues de gar…" at bounding box center [448, 297] width 377 height 389
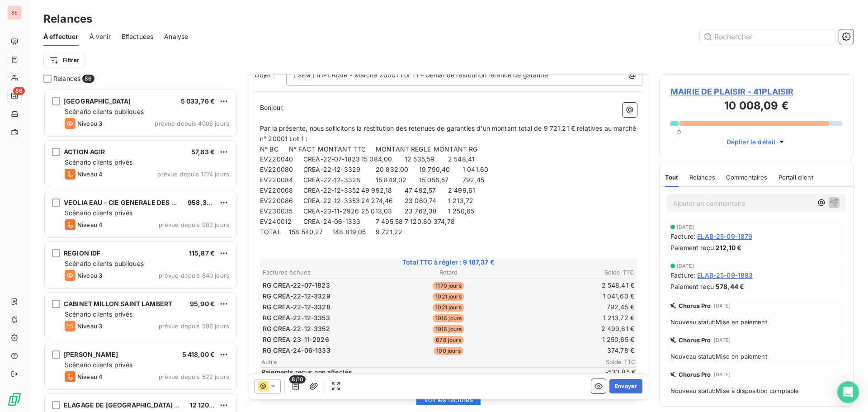
click at [290, 149] on span "N° BC N° FACT MONTANT TTC MONTANT REGLE MONTANT RG" at bounding box center [369, 149] width 218 height 8
click at [364, 159] on span "EV220040 CREA-22-07-1823 15 084,00 12 535,59 2 548,41" at bounding box center [367, 159] width 215 height 8
click at [364, 153] on p "N° BC N° FACT MONTANT TTC MONTANT REGLE MONTANT RG" at bounding box center [448, 149] width 377 height 10
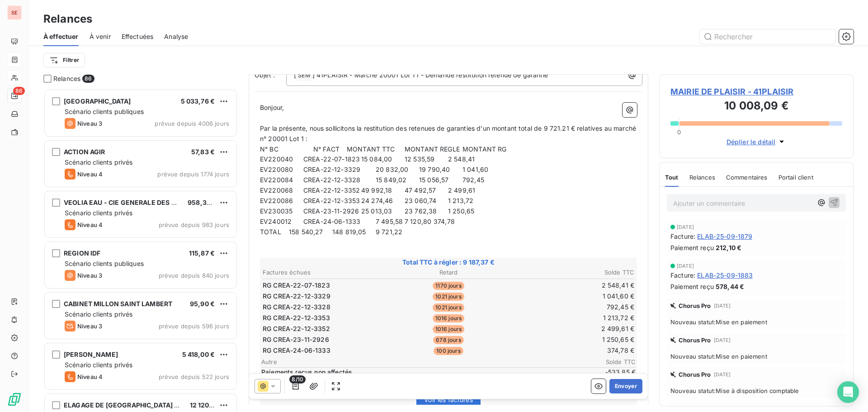
click at [363, 160] on span "EV220040 CREA-22-07-1823 15 084,00 12 535,59 2 548,41" at bounding box center [367, 159] width 215 height 8
click at [363, 170] on span "EV220080 CREA-22-12-3329 20 832,00 19 790,40 1 041,60" at bounding box center [374, 169] width 228 height 8
click at [362, 182] on span "EV220084 CREA-22-12-3328 15 849,02 15 056,57 792,45" at bounding box center [372, 180] width 224 height 8
click at [363, 191] on span "EV220068 CREA-22-12-3352 49 992,18 47 492,57 2 499,61" at bounding box center [367, 190] width 215 height 8
click at [363, 200] on span "EV220086 CREA-22-12-3353 24 274,46 23 060,74 1 213,72" at bounding box center [366, 201] width 213 height 8
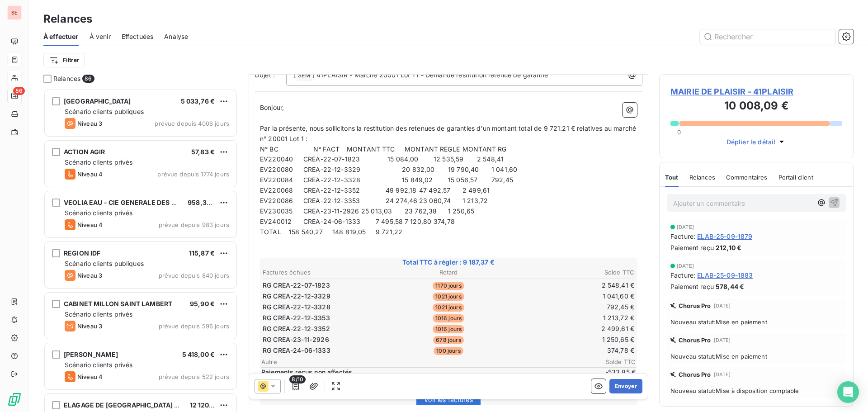
click at [388, 188] on span "EV220068 CREA-22-12-3352 49 992,18 47 492,57 2 499,61" at bounding box center [375, 190] width 230 height 8
click at [364, 210] on span "EV230035 CREA-23-11-2926 25 013,03 23 762,38 1 250,65" at bounding box center [367, 211] width 214 height 8
click at [363, 223] on span "EV240012 CREA-24-06-1333 7 495,58 7 120,80 374,78" at bounding box center [357, 221] width 195 height 8
click at [423, 156] on span "EV220040 CREA-22-07-1823 15 084,00 12 535,59 2 548,41" at bounding box center [382, 159] width 244 height 8
click at [422, 169] on span "EV220080 CREA-22-12-3329 20 832,00 19 790,40 1 041,60" at bounding box center [388, 169] width 257 height 8
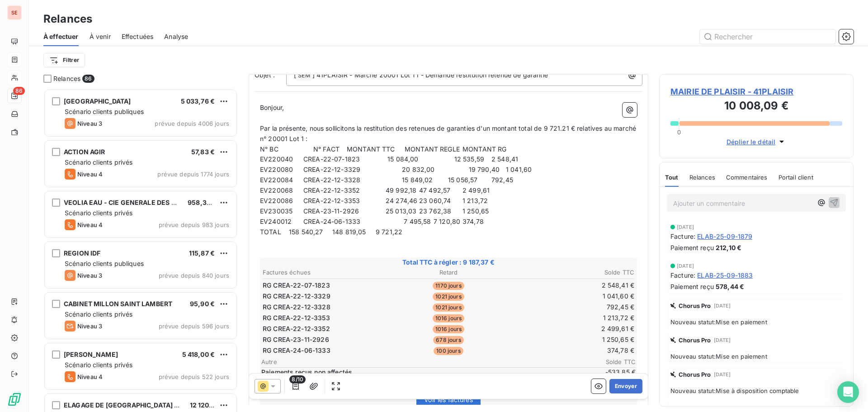
click at [422, 180] on span "EV220084 CREA-22-12-3328 15 849,02 15 056,57 792,45" at bounding box center [386, 180] width 253 height 8
click at [422, 192] on span "EV220068 CREA-22-12-3352 49 992,18 47 492,57 2 499,61" at bounding box center [375, 190] width 230 height 8
click at [423, 198] on span "EV220086 CREA-22-12-3353 24 274,46 23 060,74 1 213,72" at bounding box center [374, 201] width 228 height 8
click at [422, 211] on span "EV230035 CREA-23-11-2926 25 013,03 23 762,38 1 250,65" at bounding box center [374, 211] width 229 height 8
click at [422, 220] on span "EV240012 CREA-24-06-1333 7 495,58 7 120,80 374,78" at bounding box center [372, 221] width 224 height 8
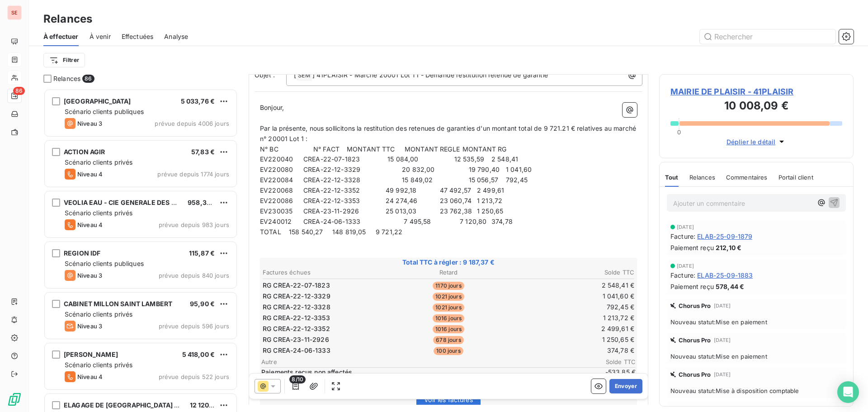
click at [349, 147] on span "N° BC N° FACT MONTANT TTC MONTANT REGLE MONTANT RG" at bounding box center [383, 149] width 247 height 8
click at [497, 149] on span "N° BC N° FACT MONTANT TTC MONTANT REGLE MONTANT RG" at bounding box center [398, 149] width 276 height 8
click at [481, 160] on span "EV220040 CREA-22-07-1823 15 084,00 12 535,59 2 548,41" at bounding box center [389, 159] width 258 height 8
click at [478, 172] on span "EV220080 CREA-22-12-3329 20 832,00 19 790,40 1 041,60" at bounding box center [396, 169] width 272 height 8
click at [483, 178] on span "EV220084 CREA-22-12-3328 15 849,02 15 056,57 792,45" at bounding box center [393, 180] width 267 height 8
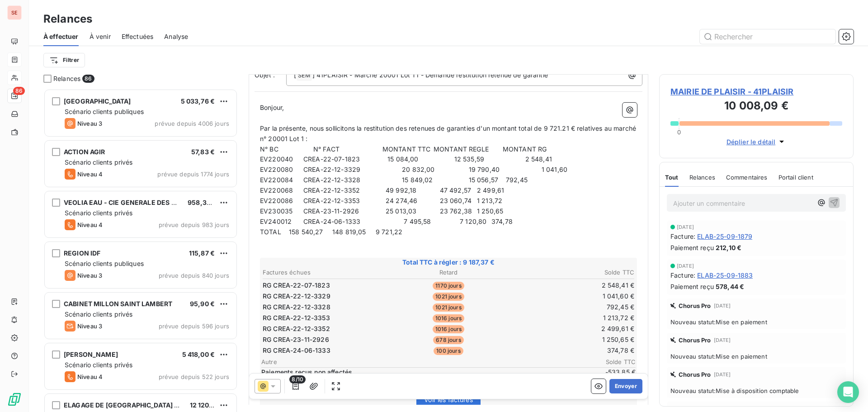
click at [480, 178] on span "EV220084 CREA-22-12-3328 15 849,02 15 056,57 792,45" at bounding box center [393, 180] width 267 height 8
click at [481, 191] on span "EV220068 CREA-22-12-3352 49 992,18 47 492,57 2 499,61" at bounding box center [382, 190] width 244 height 8
click at [481, 202] on span "EV220086 CREA-22-12-3353 24 274,46 23 060,74 1 213,72" at bounding box center [381, 201] width 242 height 8
click at [482, 210] on span "EV230035 CREA-23-11-2926 25 013,03 23 762,38 1 250,65" at bounding box center [381, 211] width 243 height 8
click at [482, 221] on span "EV240012 CREA-24-06-1333 7 495,58 7 120,80 374,78" at bounding box center [386, 221] width 253 height 8
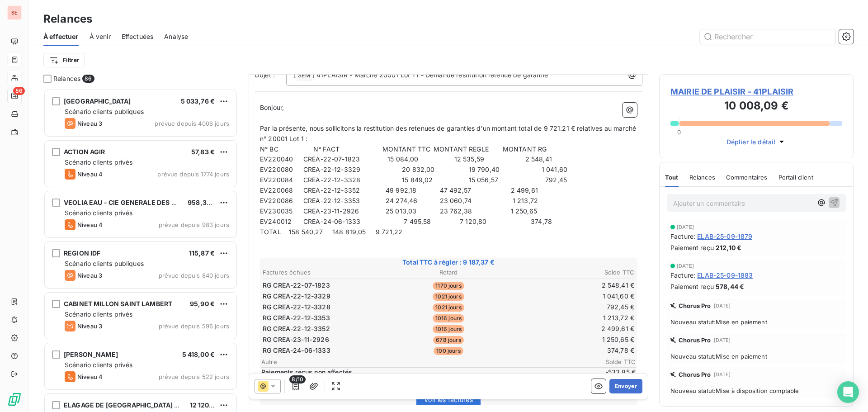
click at [272, 230] on span "TOTAL 158 540,27 148 819,05 9 721,22" at bounding box center [331, 232] width 142 height 8
click at [377, 232] on span "TOTAL 158 540,27 148 819,05 9 721,22" at bounding box center [331, 232] width 142 height 8
click at [417, 233] on span "TOTAL 158 540,27 148 819,05 9 721,22" at bounding box center [338, 232] width 157 height 8
click at [417, 232] on span "TOTAL 158 540,27 148 819,05 9 721,22" at bounding box center [338, 232] width 157 height 8
click at [417, 235] on span "TOTAL 158 540,27 148 819,05 9 721,22" at bounding box center [338, 232] width 157 height 8
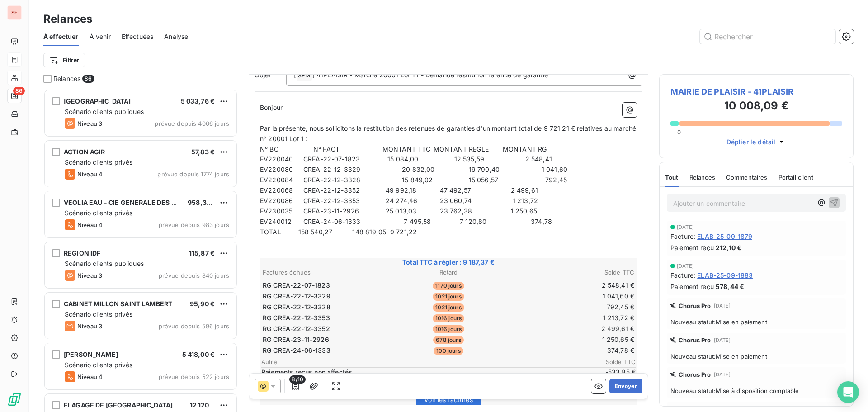
click at [417, 234] on span "TOTAL 158 540,27 148 819,05 9 721,22" at bounding box center [338, 232] width 157 height 8
click at [334, 137] on p "Par la présente, nous sollicitons la restitution des retenues de garanties d'un…" at bounding box center [448, 133] width 377 height 21
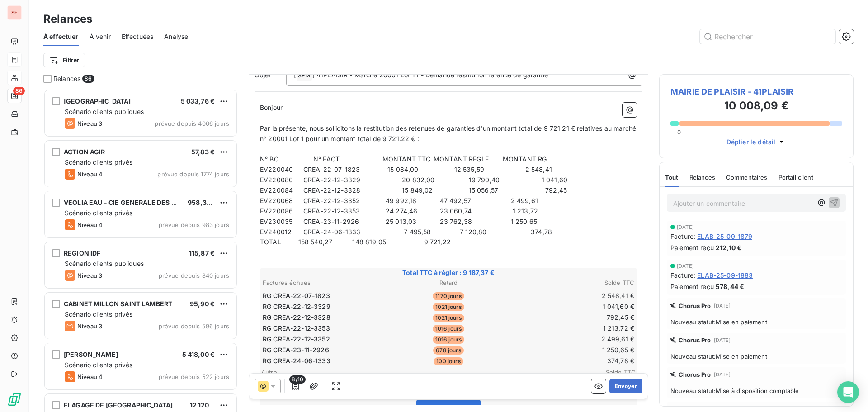
click at [438, 324] on span "1016 jours" at bounding box center [448, 328] width 32 height 8
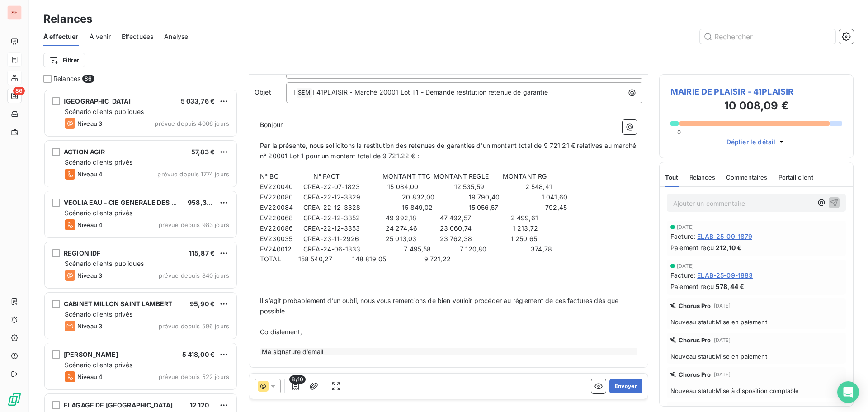
scroll to position [47, 0]
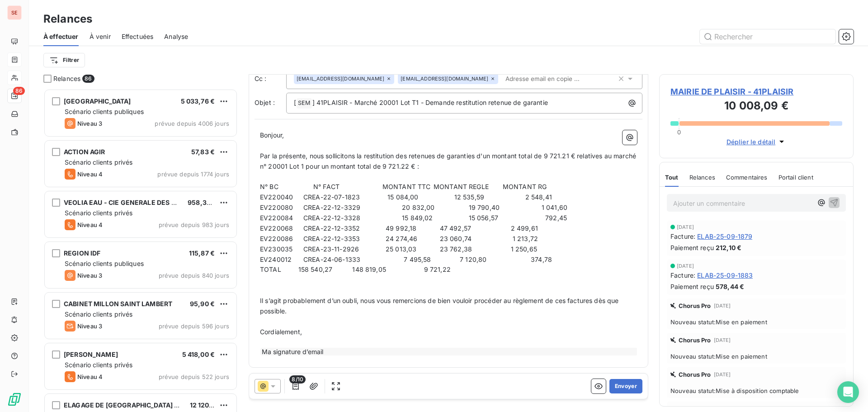
click at [309, 350] on div "Ma signature d’email" at bounding box center [448, 351] width 377 height 8
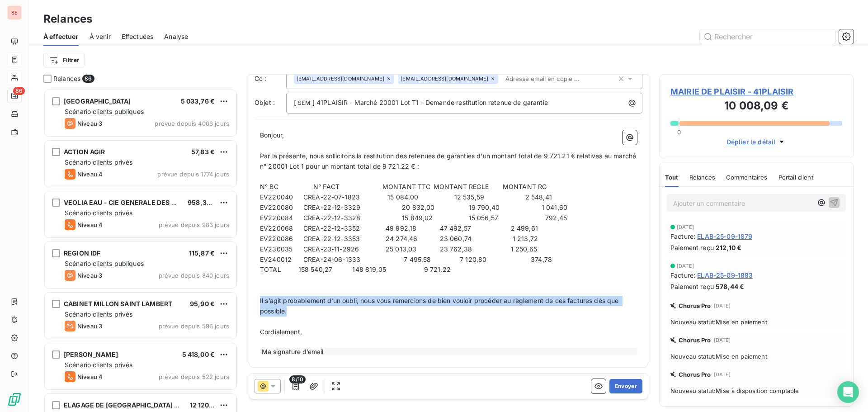
drag, startPoint x: 293, startPoint y: 312, endPoint x: 256, endPoint y: 296, distance: 39.9
click at [257, 298] on div "Bonjour, ﻿ Par la présente, nous sollicitons la restitution des retenues de gar…" at bounding box center [448, 243] width 388 height 237
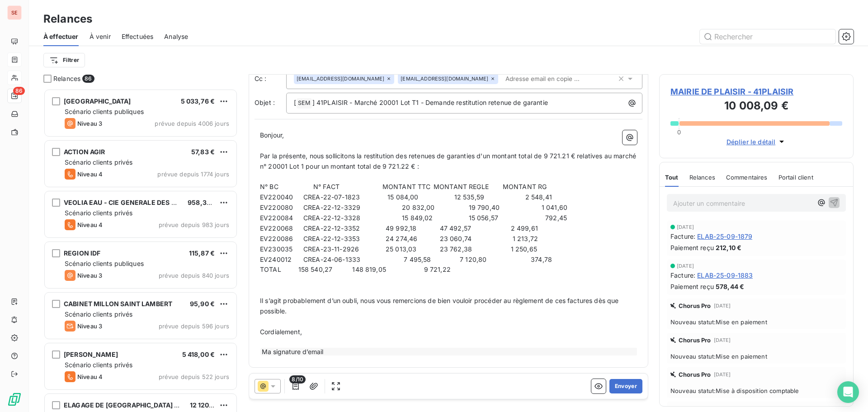
click at [256, 296] on div "Bonjour, ﻿ Par la présente, nous sollicitons la restitution des retenues de gar…" at bounding box center [448, 243] width 388 height 237
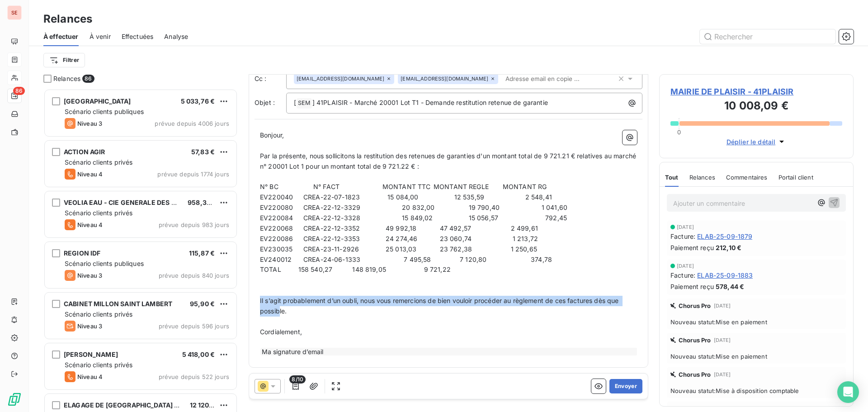
drag, startPoint x: 273, startPoint y: 308, endPoint x: 253, endPoint y: 298, distance: 22.0
click at [253, 298] on div "De : AMELIA RAIMUNDO - [EMAIL_ADDRESS][DOMAIN_NAME] À : COMPTABILITE <[EMAIL_AD…" at bounding box center [448, 197] width 399 height 340
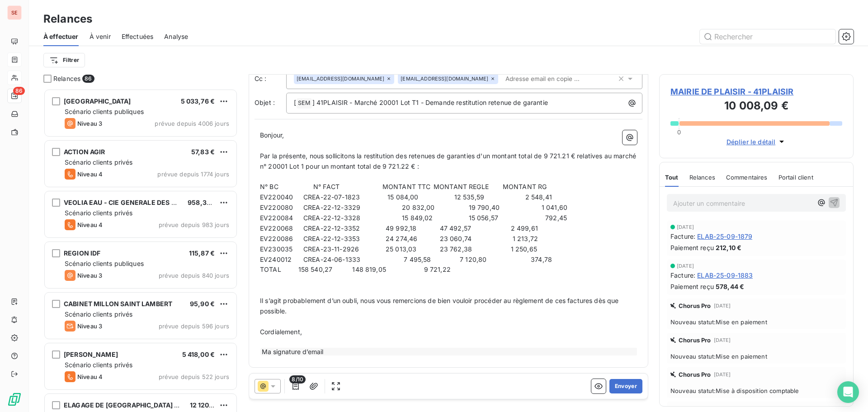
click at [285, 311] on span "Il s’agit probablement d’un oubli, nous vous remercions de bien vouloir procéde…" at bounding box center [440, 305] width 361 height 18
click at [295, 310] on p "Il s’agit probablement d’un oubli, nous vous remercions de bien vouloir procéde…" at bounding box center [448, 305] width 377 height 21
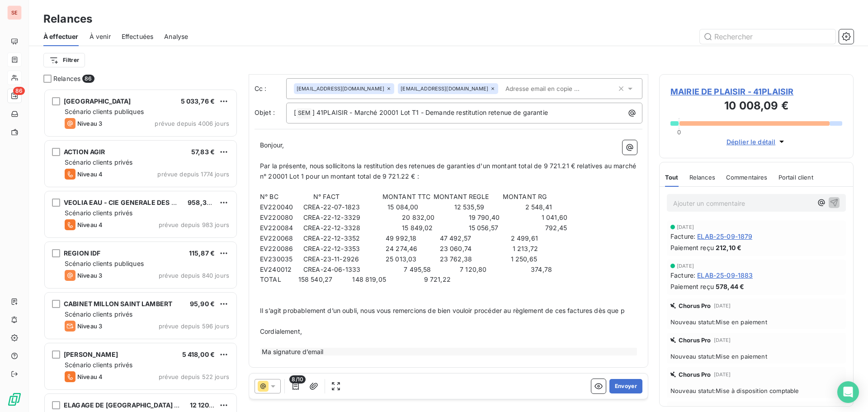
scroll to position [38, 0]
click at [313, 314] on p "Il s’agit probablement d’un oubli, nous vous remercions de bien vouloir procéde…" at bounding box center [448, 310] width 377 height 10
click at [313, 310] on span "Il s’agit probablement d’un oubli, nous vous remercions de bien vouloir procéde…" at bounding box center [437, 310] width 355 height 8
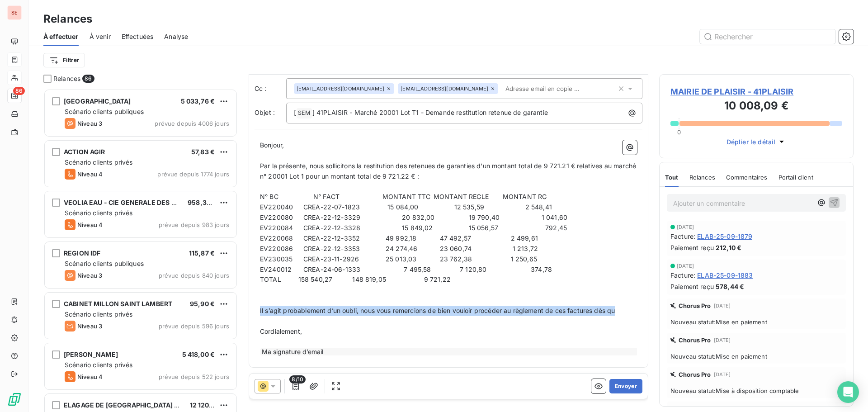
click at [313, 310] on span "Il s’agit probablement d’un oubli, nous vous remercions de bien vouloir procéde…" at bounding box center [437, 310] width 355 height 8
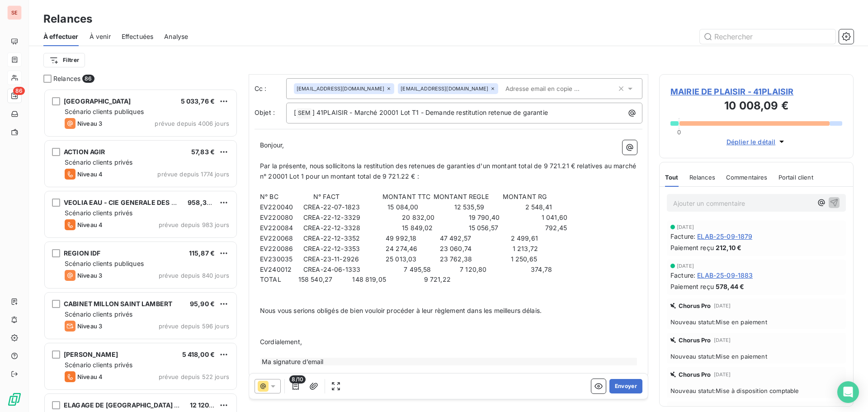
scroll to position [47, 0]
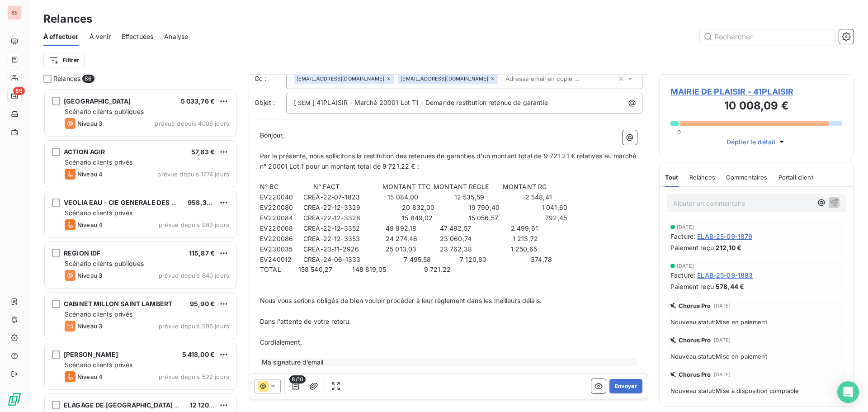
click at [430, 365] on div "Ma signature d’email" at bounding box center [448, 362] width 377 height 8
click at [428, 364] on div "Ma signature d’email" at bounding box center [448, 362] width 377 height 8
click at [429, 364] on div "Ma signature d’email" at bounding box center [448, 362] width 377 height 8
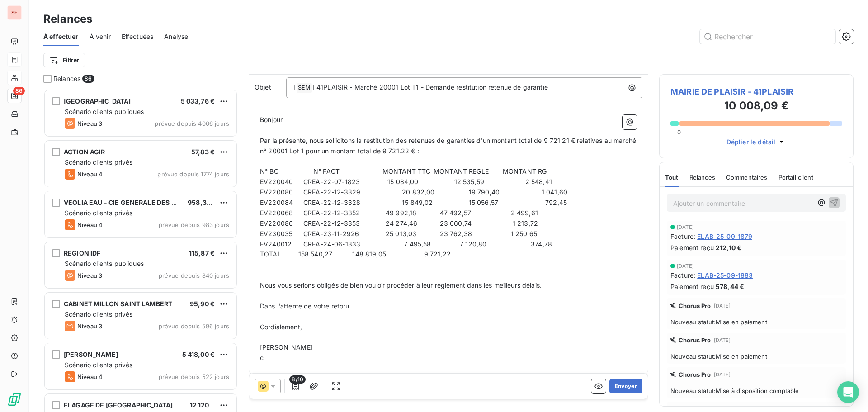
scroll to position [70, 0]
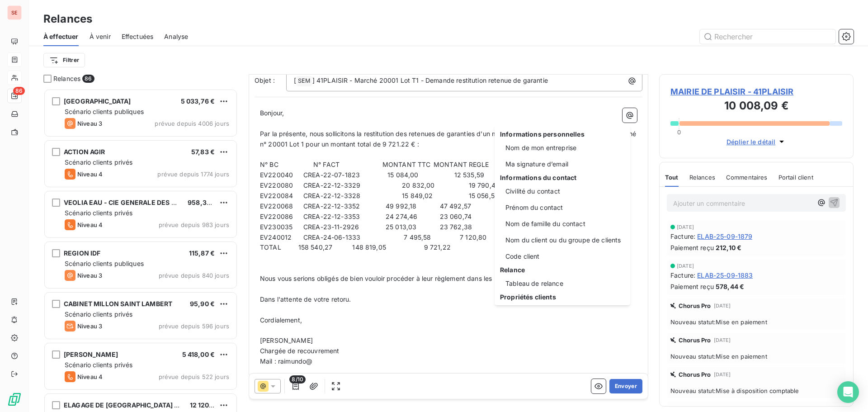
click at [319, 357] on html "SE 86 Relances À effectuer À venir Effectuées Analyse Filtrer Relances 86 [GEOG…" at bounding box center [434, 206] width 868 height 412
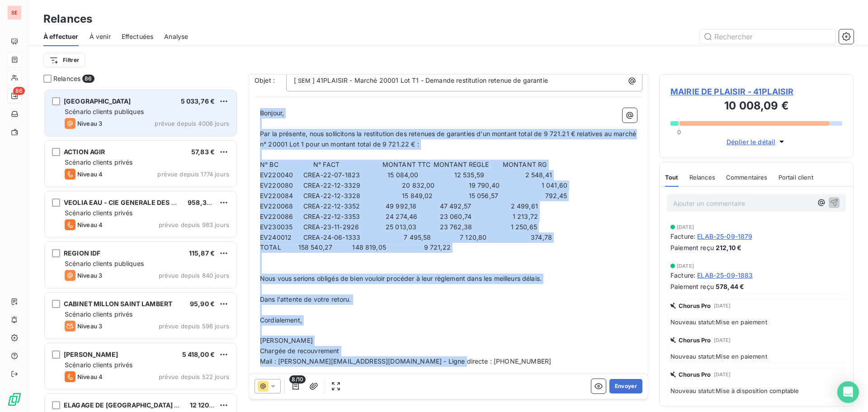
drag, startPoint x: 443, startPoint y: 364, endPoint x: 223, endPoint y: 110, distance: 336.3
click at [223, 110] on div "Relances 86 [GEOGRAPHIC_DATA] 5 033,76 € Scénario clients publiques Niveau 3 pr…" at bounding box center [448, 243] width 839 height 338
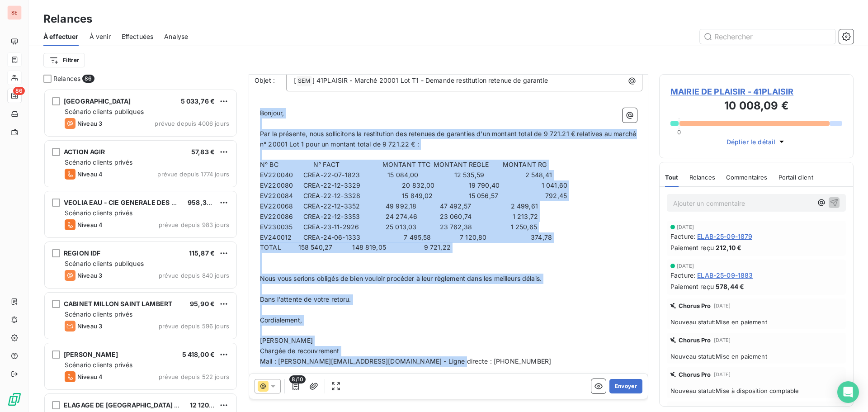
copy div "Loremip, ﻿ Dol si ametcons, adip elitseddoei te incididuntu lab etdolore ma ali…"
click at [577, 315] on p "Cordialement," at bounding box center [448, 320] width 377 height 10
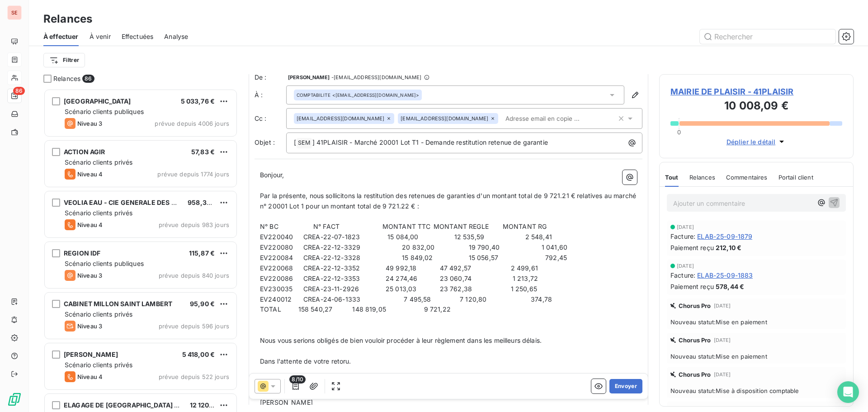
scroll to position [0, 0]
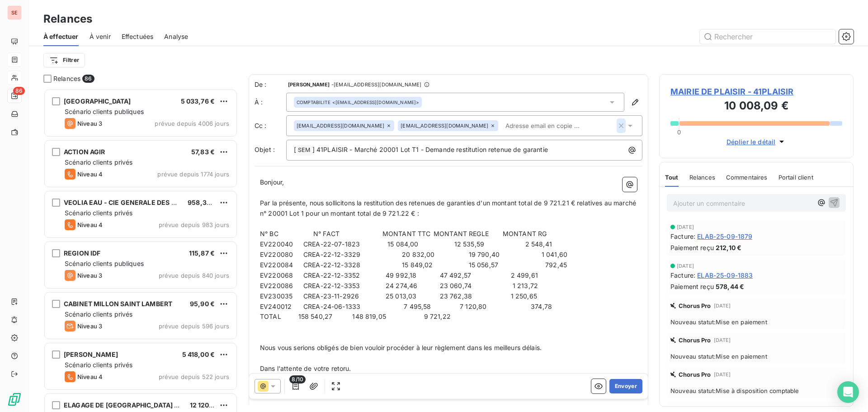
click at [616, 128] on icon "button" at bounding box center [620, 125] width 9 height 9
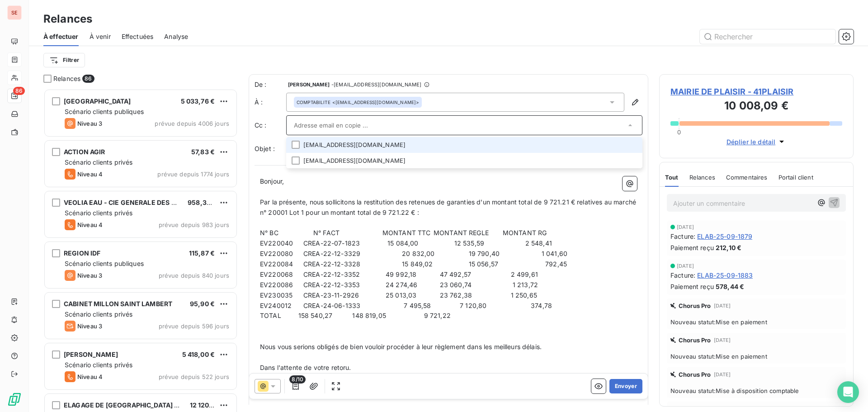
click at [606, 51] on div "Filtrer" at bounding box center [448, 60] width 810 height 28
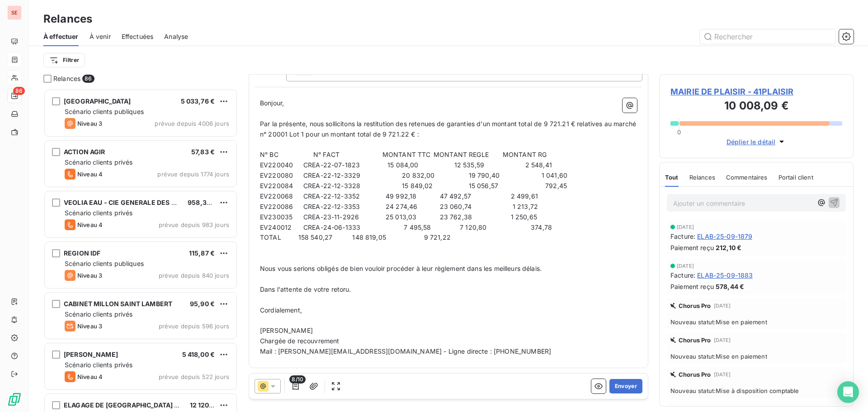
scroll to position [79, 0]
click at [619, 386] on button "Envoyer" at bounding box center [625, 386] width 33 height 14
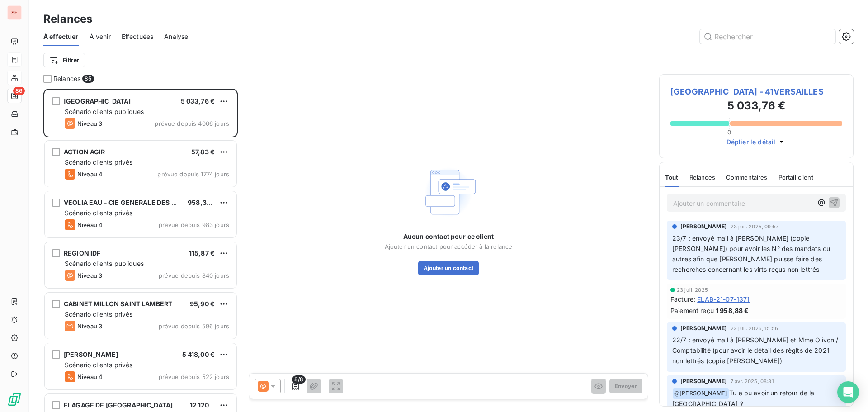
click at [126, 36] on span "Effectuées" at bounding box center [138, 36] width 32 height 9
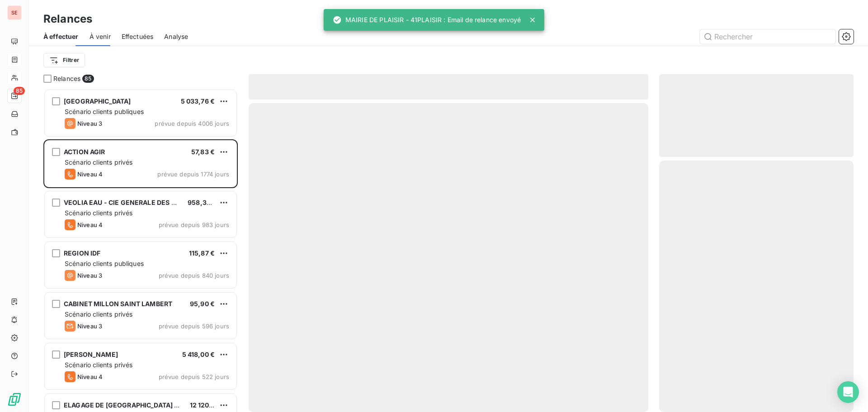
scroll to position [316, 188]
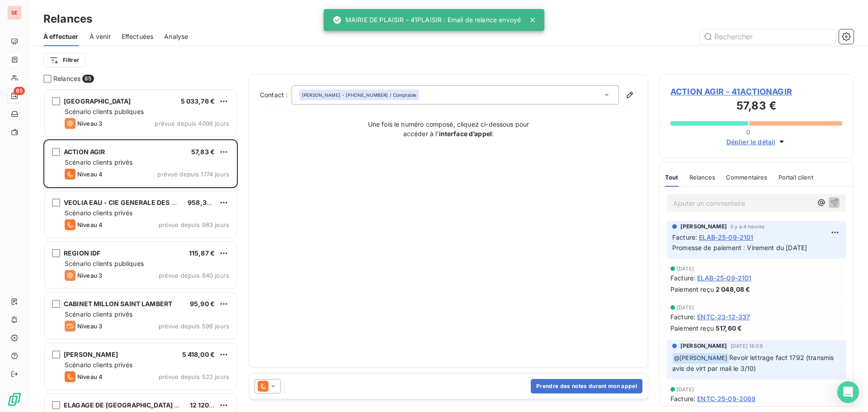
click at [144, 36] on span "Effectuées" at bounding box center [138, 36] width 32 height 9
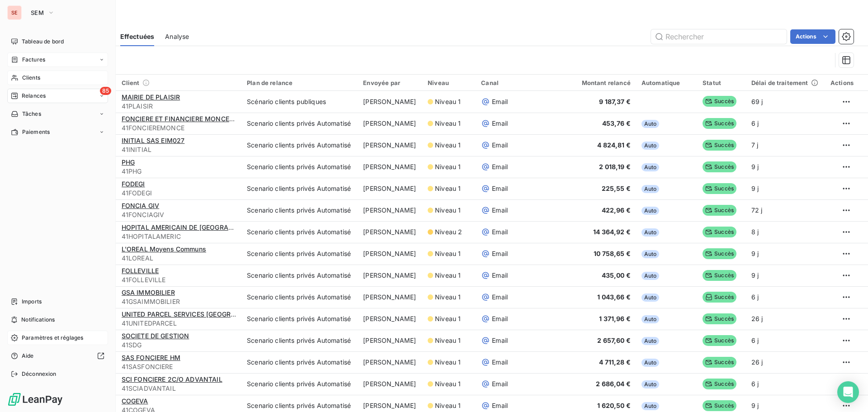
click at [52, 340] on span "Paramètres et réglages" at bounding box center [52, 337] width 61 height 8
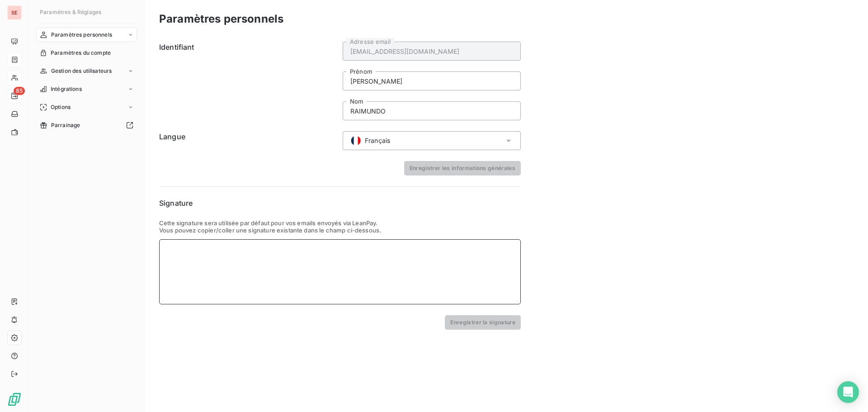
click at [192, 246] on div at bounding box center [339, 271] width 361 height 65
click at [247, 254] on div "[PERSON_NAME]" at bounding box center [339, 271] width 361 height 65
click at [233, 251] on div "[PERSON_NAME]" at bounding box center [339, 271] width 361 height 65
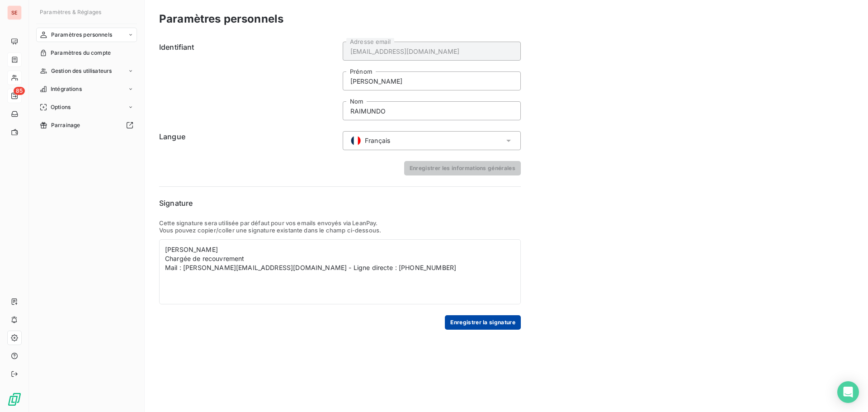
click at [478, 326] on button "Enregistrer la signature" at bounding box center [483, 322] width 76 height 14
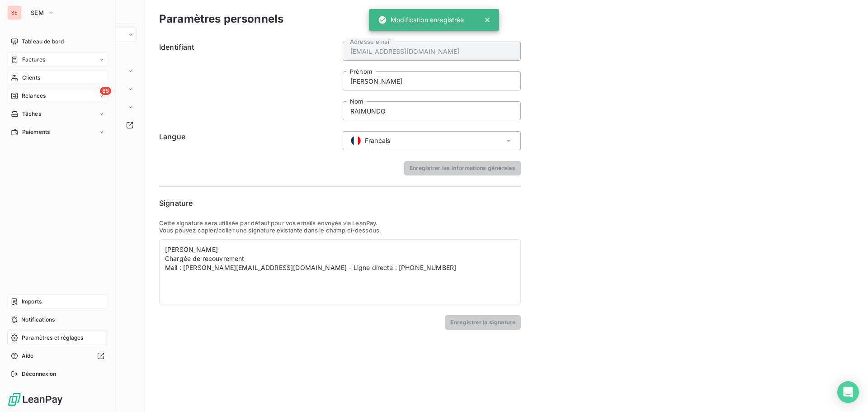
click at [40, 300] on span "Imports" at bounding box center [32, 301] width 20 height 8
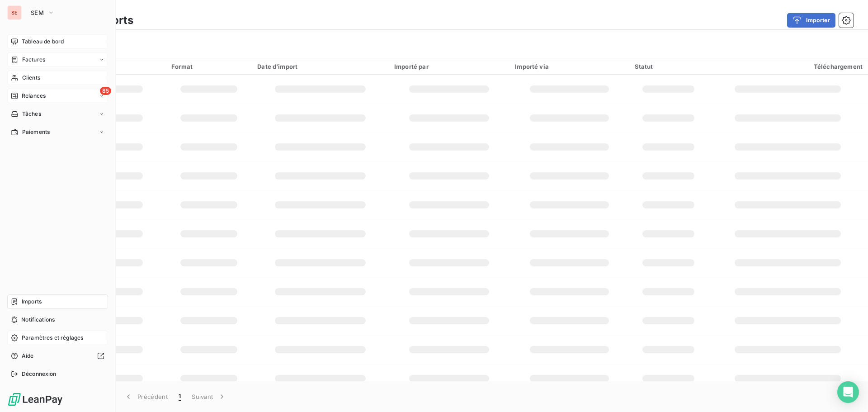
click at [42, 41] on span "Tableau de bord" at bounding box center [43, 42] width 42 height 8
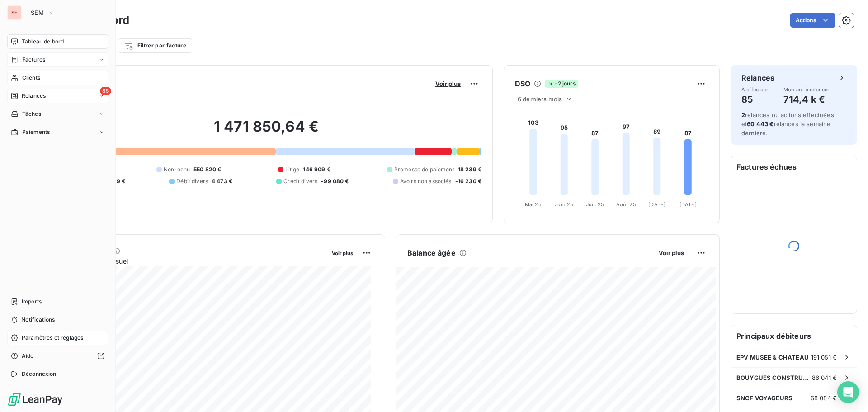
click at [44, 61] on span "Factures" at bounding box center [33, 60] width 23 height 8
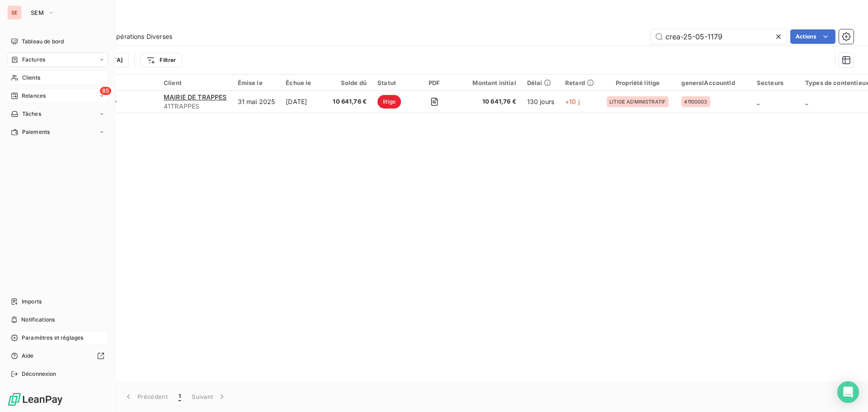
click at [38, 97] on span "Relances" at bounding box center [34, 96] width 24 height 8
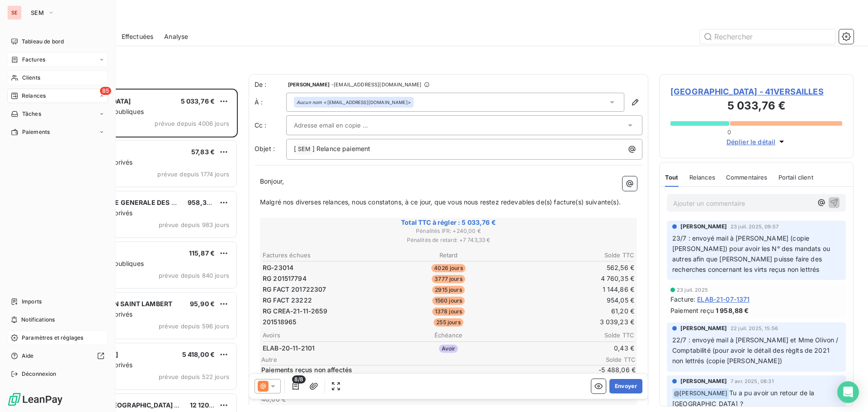
scroll to position [316, 188]
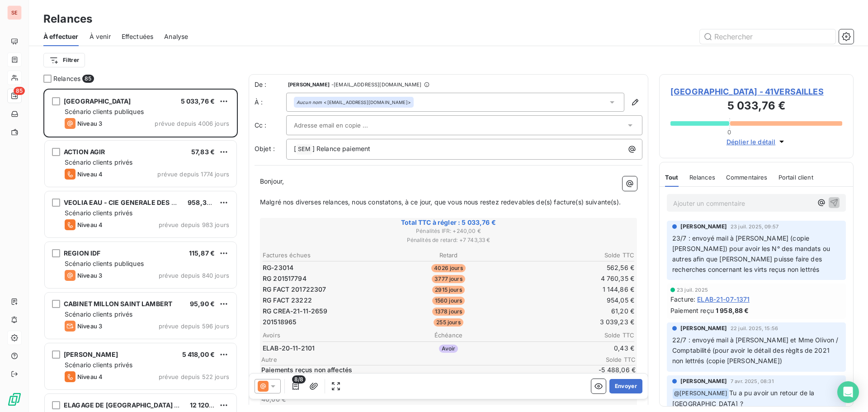
click at [137, 40] on span "Effectuées" at bounding box center [138, 36] width 32 height 9
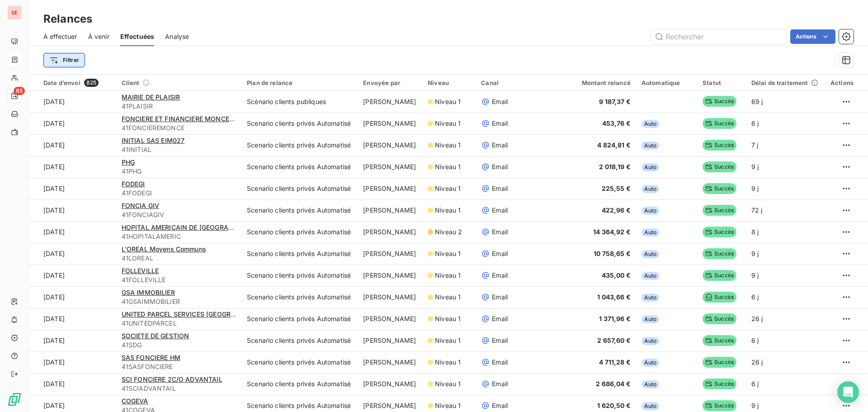
click at [65, 57] on html "SE 85 Relances À effectuer À venir Effectuées Analyse Actions Filtrer Date d’en…" at bounding box center [434, 206] width 868 height 412
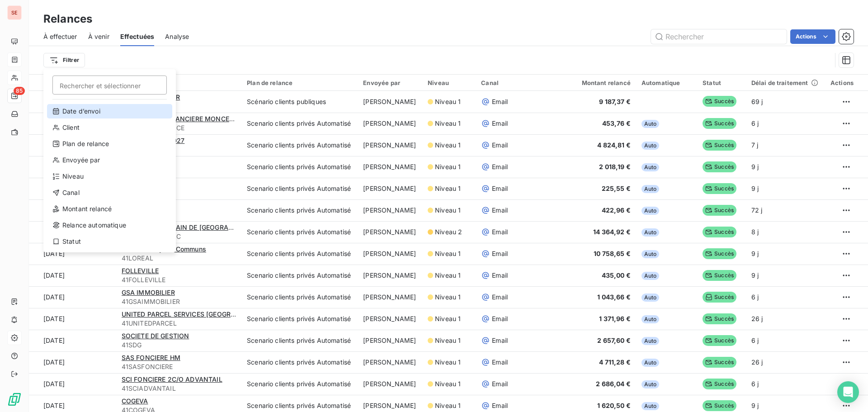
click at [93, 113] on div "Date d’envoi" at bounding box center [109, 111] width 125 height 14
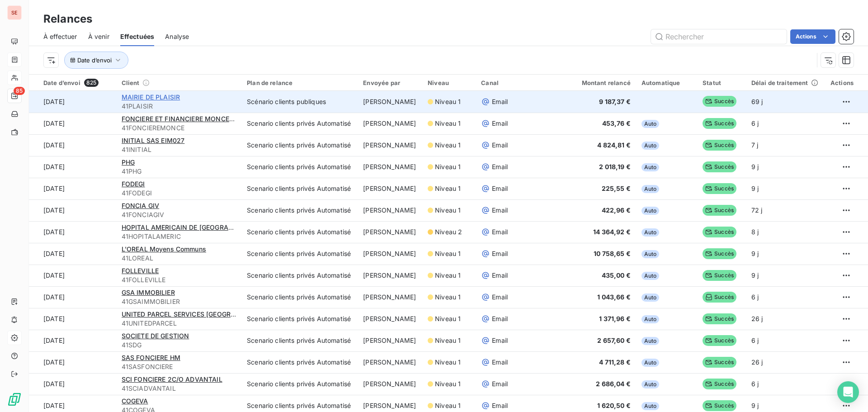
click at [157, 95] on span "MAIRIE DE PLAISIR" at bounding box center [151, 97] width 59 height 8
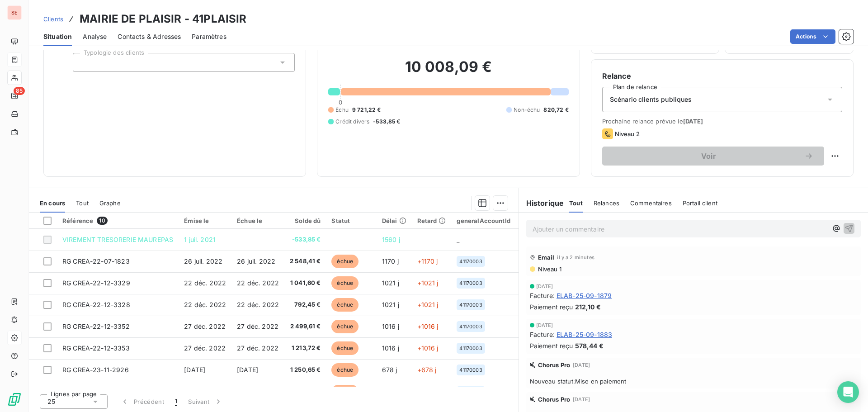
scroll to position [61, 0]
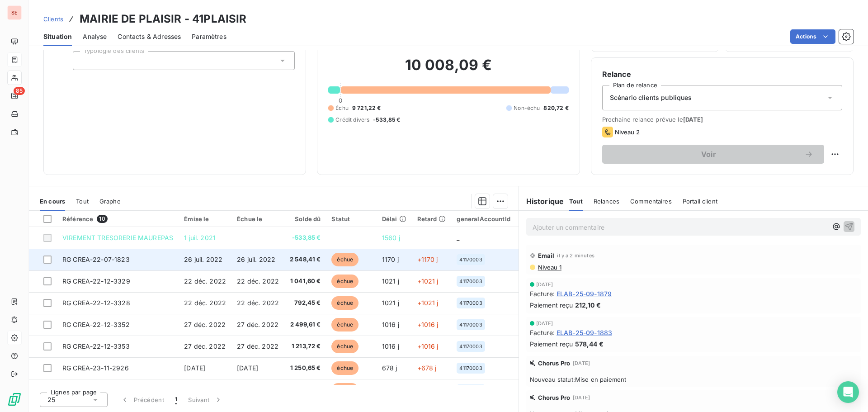
click at [194, 258] on span "26 juil. 2022" at bounding box center [203, 259] width 38 height 8
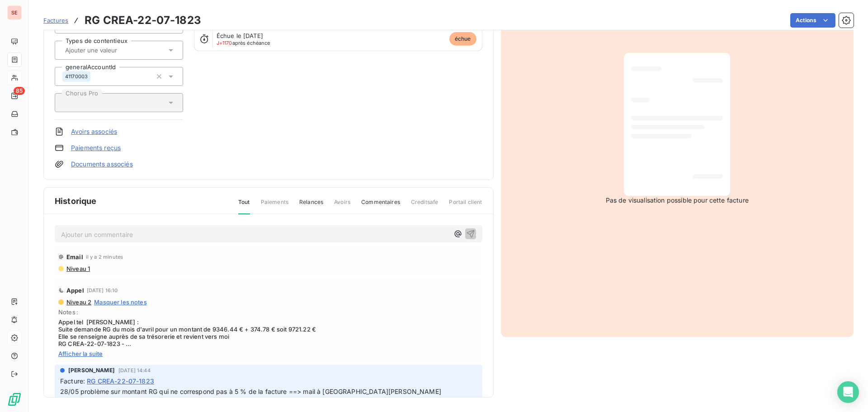
click at [151, 238] on p "Ajouter un commentaire ﻿" at bounding box center [255, 234] width 388 height 11
click at [81, 267] on span "Niveau 1" at bounding box center [78, 267] width 24 height 7
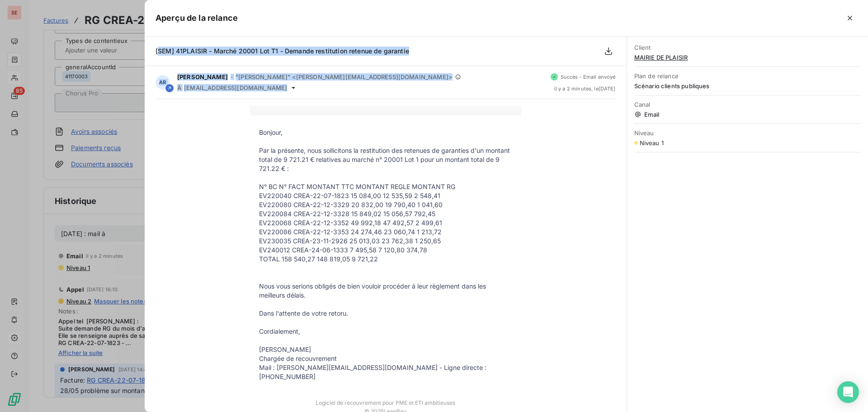
drag, startPoint x: 300, startPoint y: 89, endPoint x: 155, endPoint y: 49, distance: 150.6
click at [155, 50] on div "[SEM] 41PLAISIR - Marché 20001 Lot T1 - Demande restitution retenue de garantie…" at bounding box center [386, 224] width 482 height 375
copy div "[SEM] 41PLAISIR - Marché 20001 Lot T1 - Demande restitution retenue de garantie…"
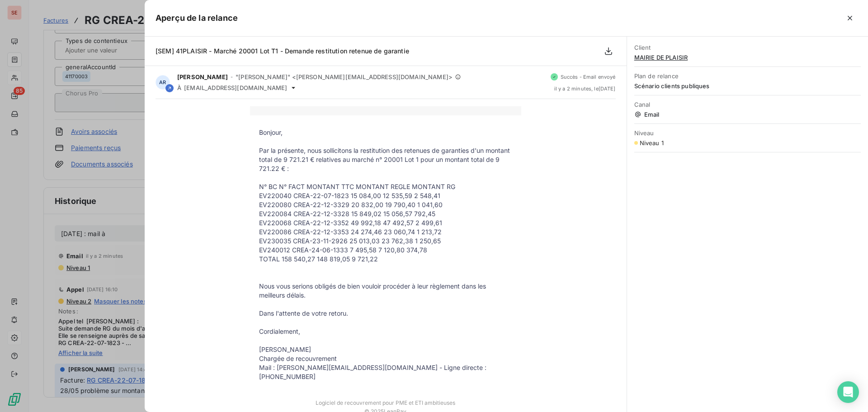
click at [113, 232] on div at bounding box center [434, 206] width 868 height 412
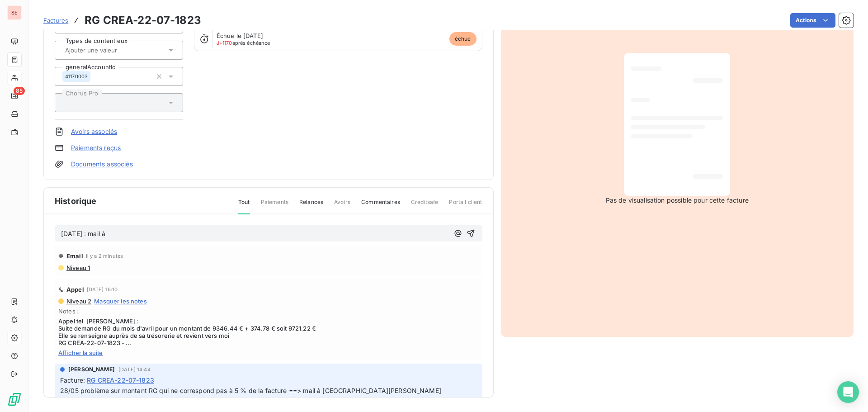
click at [99, 234] on span "[DATE] : mail à" at bounding box center [83, 234] width 44 height 8
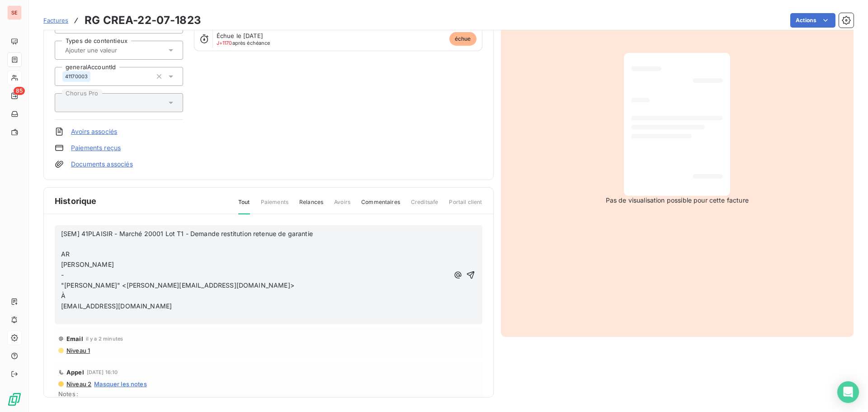
click at [62, 306] on span "[EMAIL_ADDRESS][DOMAIN_NAME]" at bounding box center [116, 306] width 111 height 8
drag, startPoint x: 250, startPoint y: 313, endPoint x: 232, endPoint y: 304, distance: 20.0
click at [232, 304] on p "[DATE] : mail à [EMAIL_ADDRESS][DOMAIN_NAME]" at bounding box center [255, 306] width 388 height 10
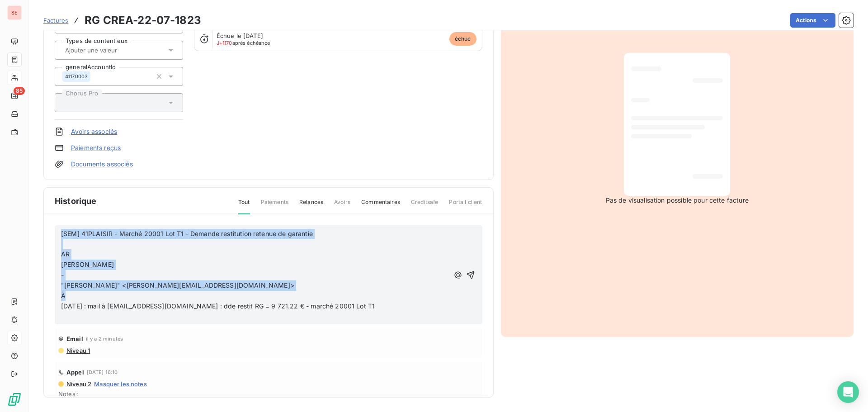
drag, startPoint x: 71, startPoint y: 294, endPoint x: 45, endPoint y: 228, distance: 71.2
click at [45, 228] on div "[SEM] 41PLAISIR - Marché 20001 Lot T1 - Demande restitution retenue de garantie…" at bounding box center [268, 318] width 449 height 209
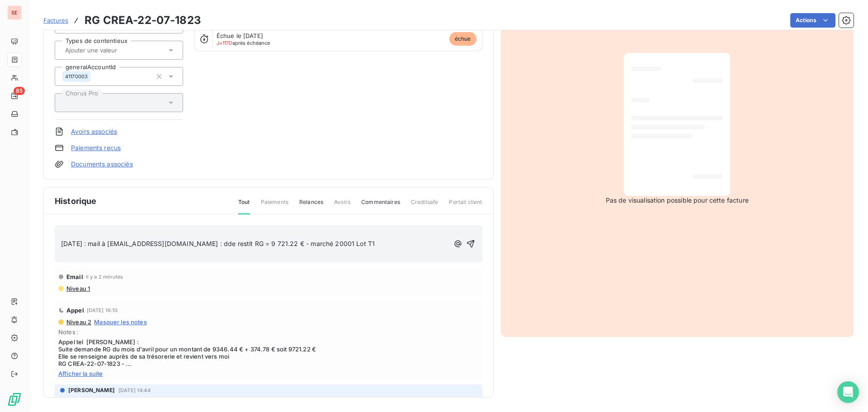
click at [61, 242] on span "[DATE] : mail à [EMAIL_ADDRESS][DOMAIN_NAME] : dde restit RG = 9 721.22 € - mar…" at bounding box center [218, 243] width 314 height 8
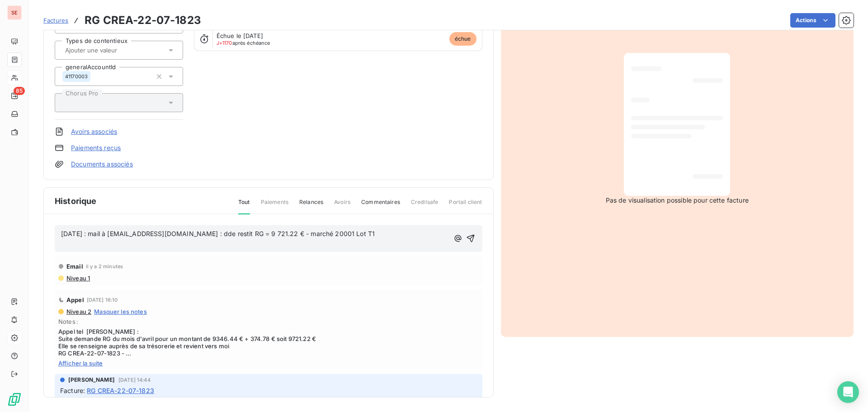
click at [63, 244] on p "﻿" at bounding box center [255, 244] width 388 height 10
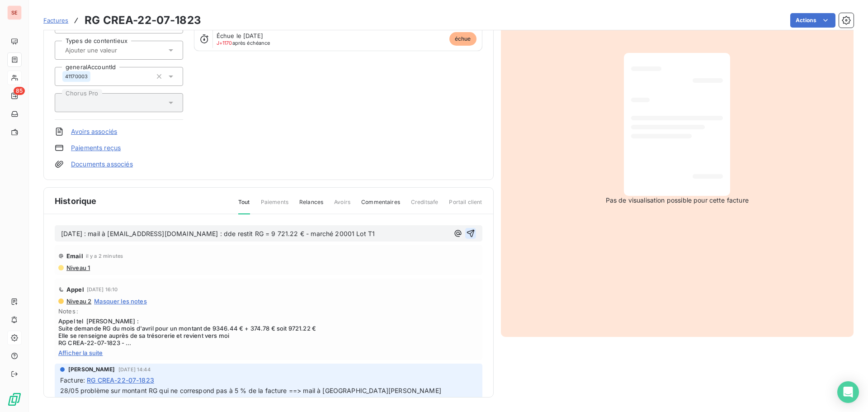
click at [466, 234] on icon "button" at bounding box center [470, 233] width 9 height 9
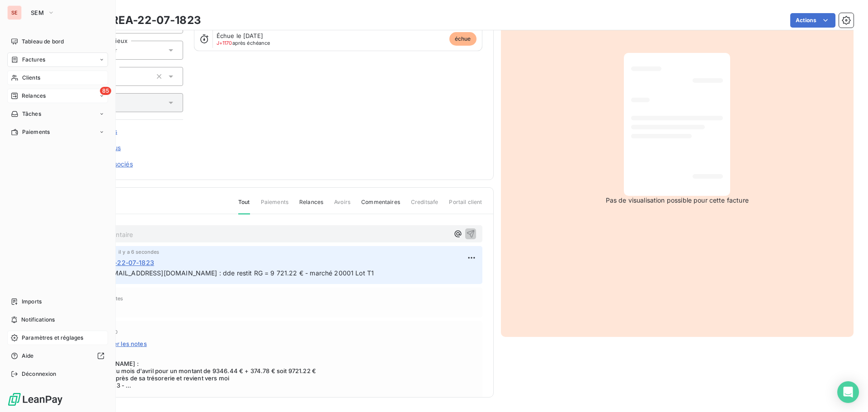
click at [53, 96] on div "85 Relances" at bounding box center [57, 96] width 101 height 14
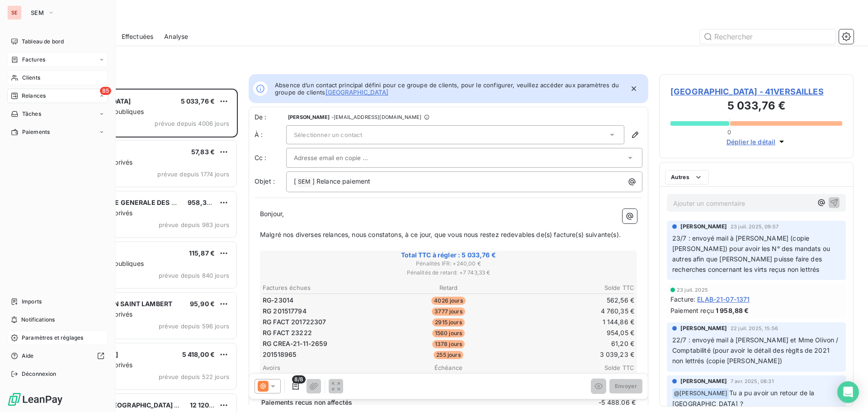
scroll to position [316, 188]
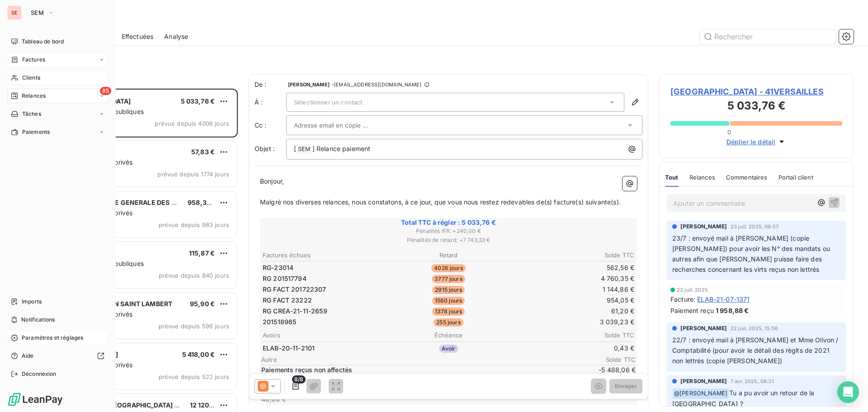
click at [53, 77] on div "Clients" at bounding box center [57, 77] width 101 height 14
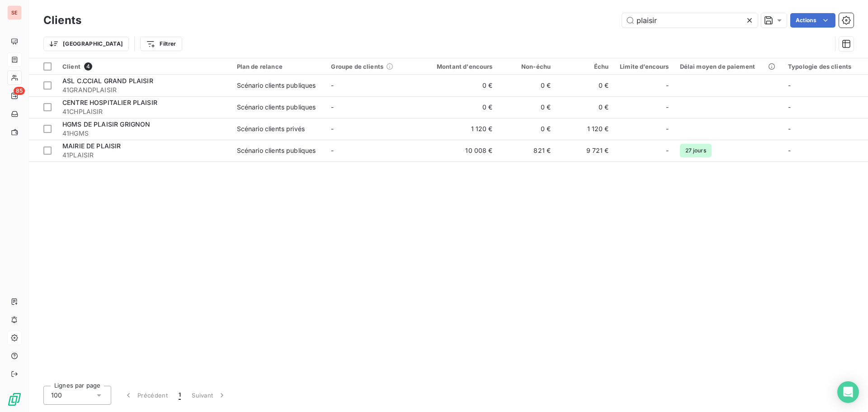
drag, startPoint x: 687, startPoint y: 17, endPoint x: 606, endPoint y: 17, distance: 80.4
click at [606, 17] on div "plaisir Actions" at bounding box center [472, 20] width 761 height 14
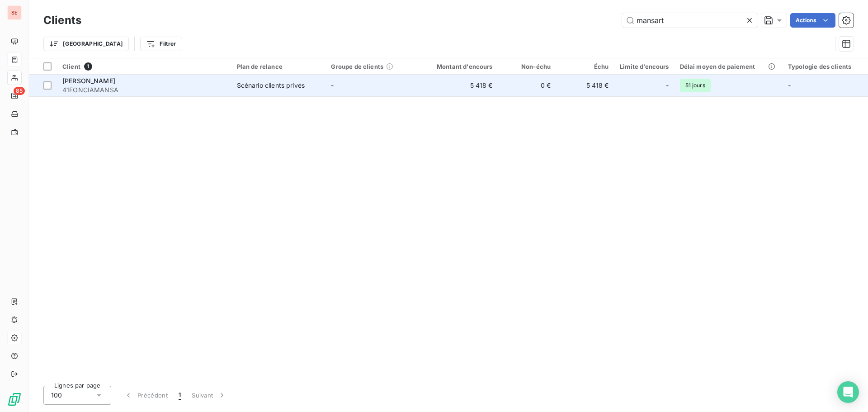
type input "mansart"
click at [113, 79] on span "[PERSON_NAME]" at bounding box center [88, 81] width 53 height 8
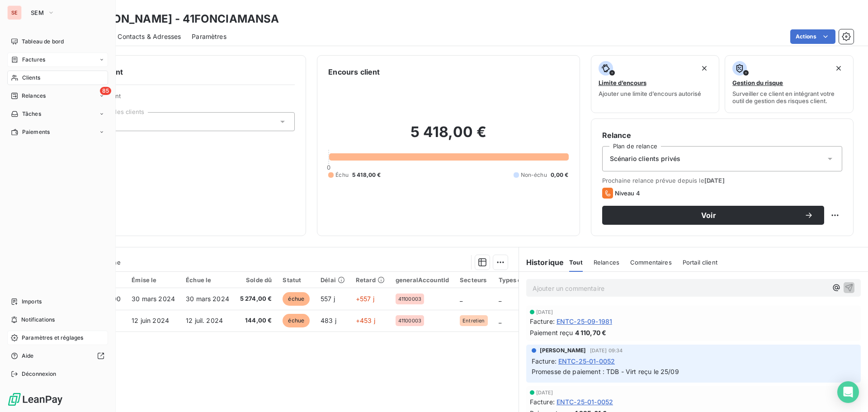
click at [35, 339] on span "Paramètres et réglages" at bounding box center [52, 337] width 61 height 8
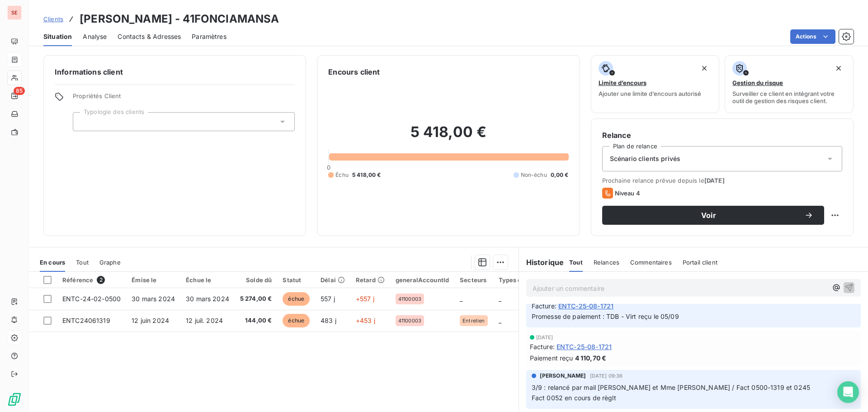
scroll to position [316, 0]
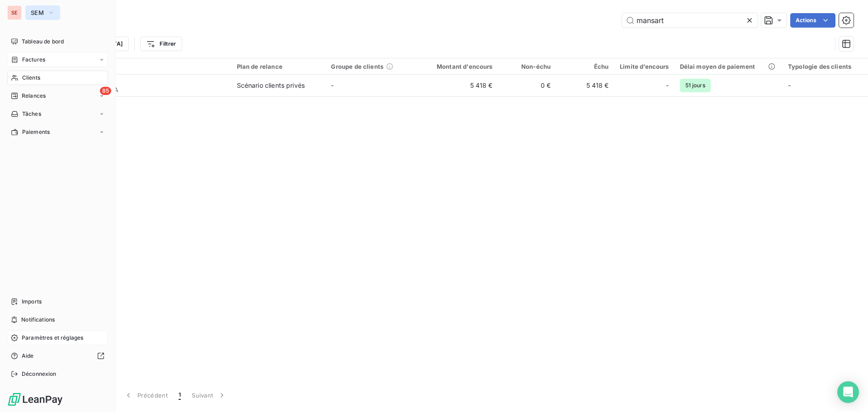
click at [51, 17] on button "SEM" at bounding box center [42, 12] width 35 height 14
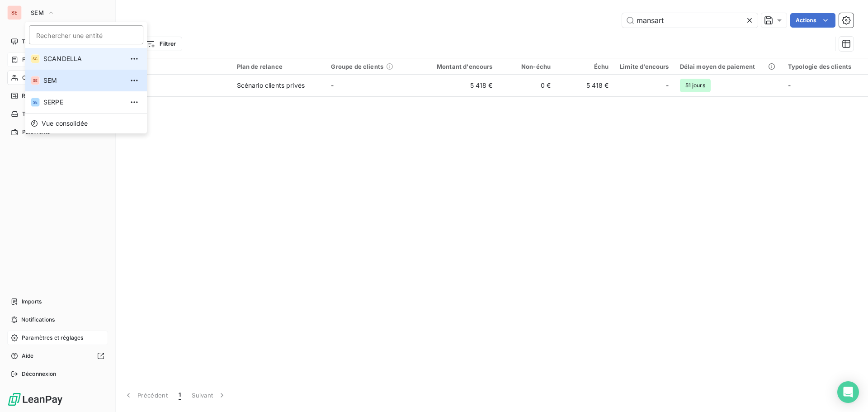
click at [61, 59] on span "SCANDELLA" at bounding box center [83, 58] width 80 height 9
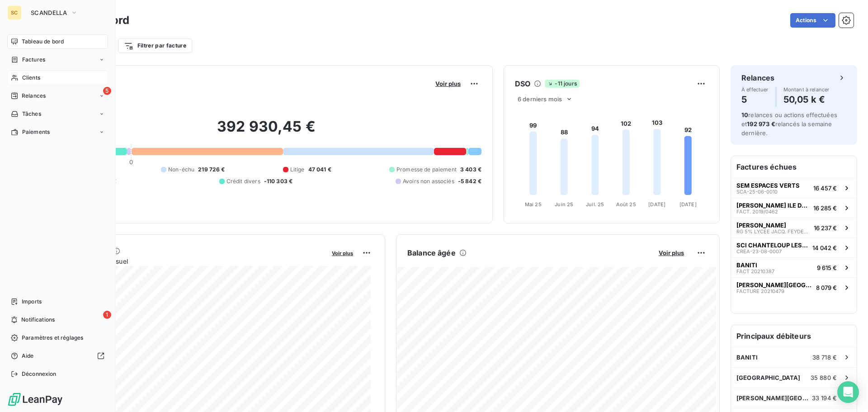
click at [48, 75] on div "Clients" at bounding box center [57, 77] width 101 height 14
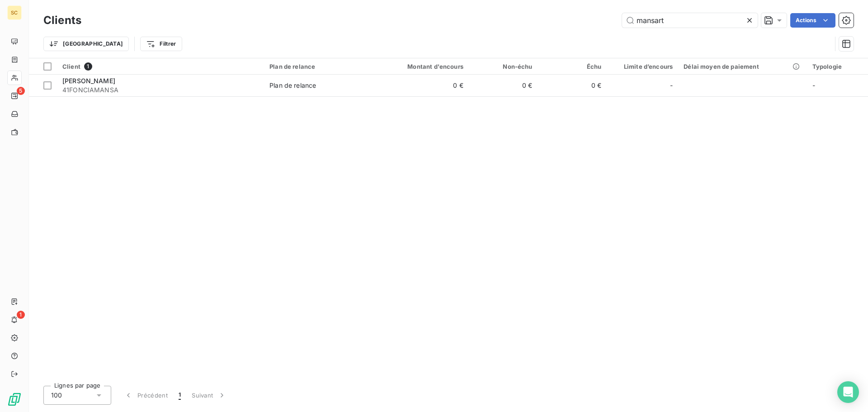
drag, startPoint x: 633, startPoint y: 22, endPoint x: 615, endPoint y: 22, distance: 17.6
click at [615, 22] on div "mansart Actions" at bounding box center [472, 20] width 761 height 14
drag, startPoint x: 684, startPoint y: 19, endPoint x: 618, endPoint y: 12, distance: 66.8
click at [622, 17] on input "mansart" at bounding box center [690, 20] width 136 height 14
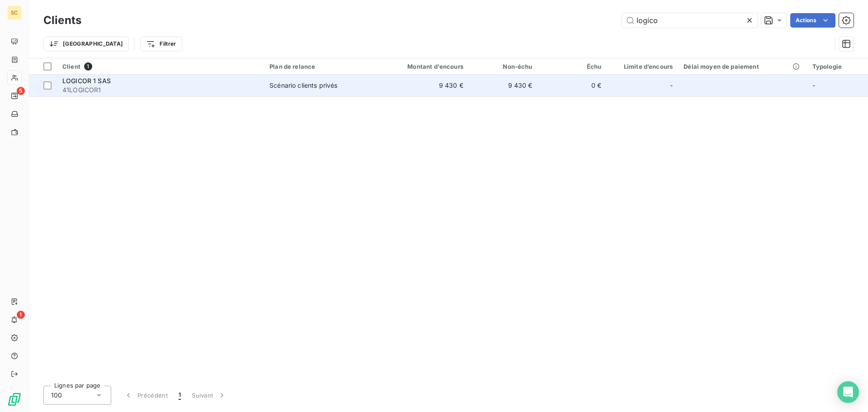
type input "logico"
click at [344, 85] on span "Scénario clients privés" at bounding box center [319, 85] width 101 height 9
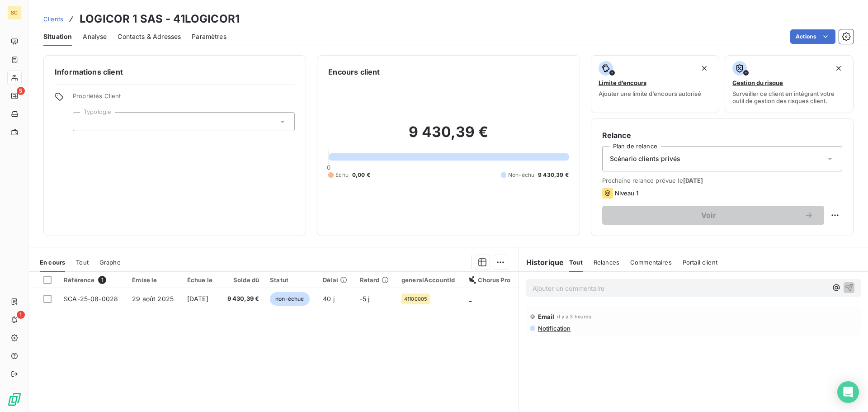
click at [161, 38] on span "Contacts & Adresses" at bounding box center [148, 36] width 63 height 9
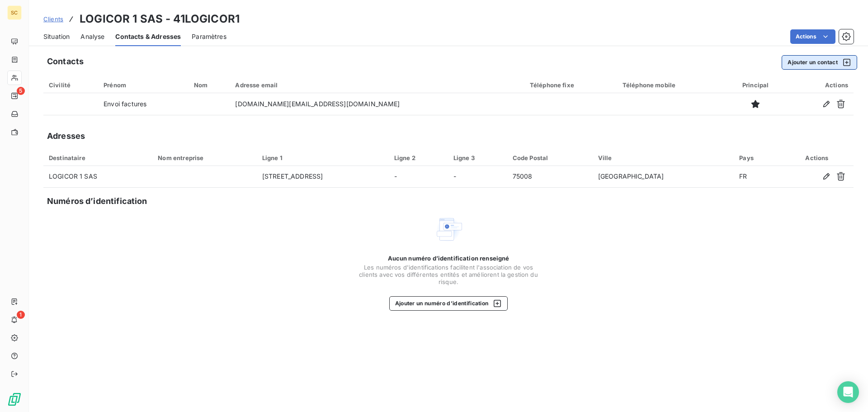
click at [802, 62] on button "Ajouter un contact" at bounding box center [818, 62] width 75 height 14
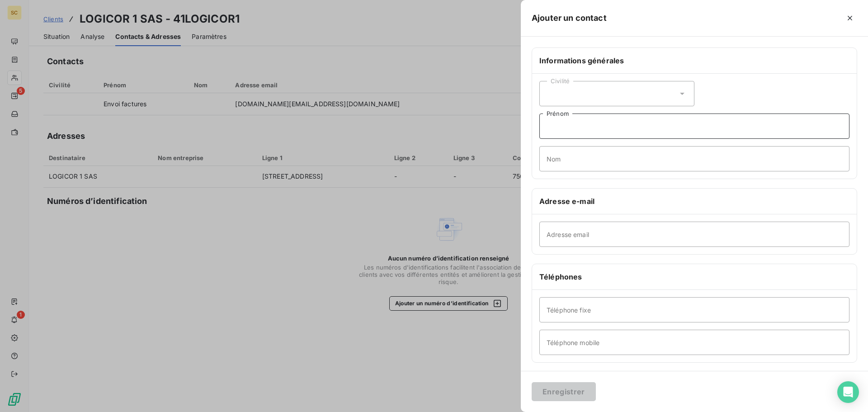
click at [635, 130] on input "Prénom" at bounding box center [694, 125] width 310 height 25
type input "Relance"
click at [569, 235] on input "Adresse email" at bounding box center [694, 233] width 310 height 25
type input "[EMAIL_ADDRESS][DOMAIN_NAME]"
click at [568, 393] on button "Enregistrer" at bounding box center [563, 391] width 64 height 19
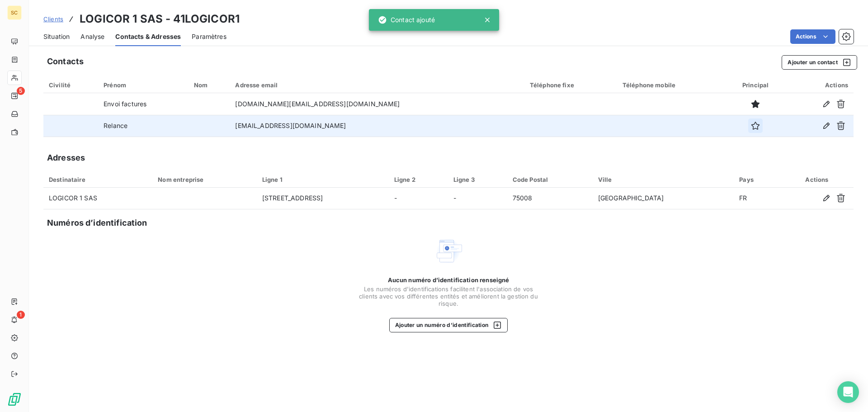
click at [751, 125] on icon "button" at bounding box center [755, 126] width 8 height 8
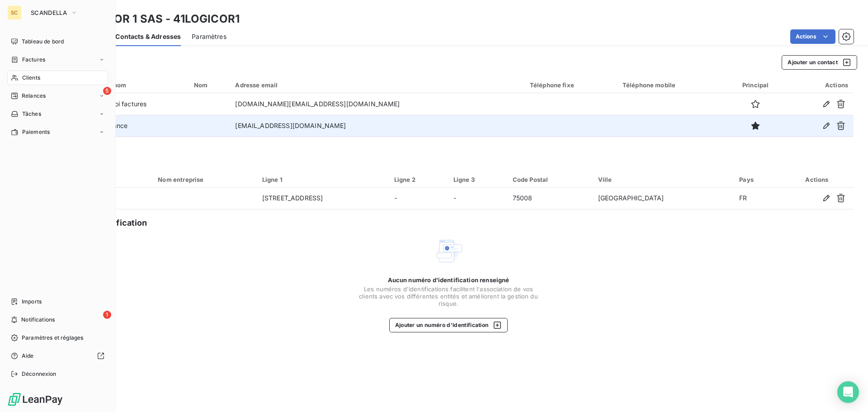
click at [42, 76] on div "Clients" at bounding box center [57, 77] width 101 height 14
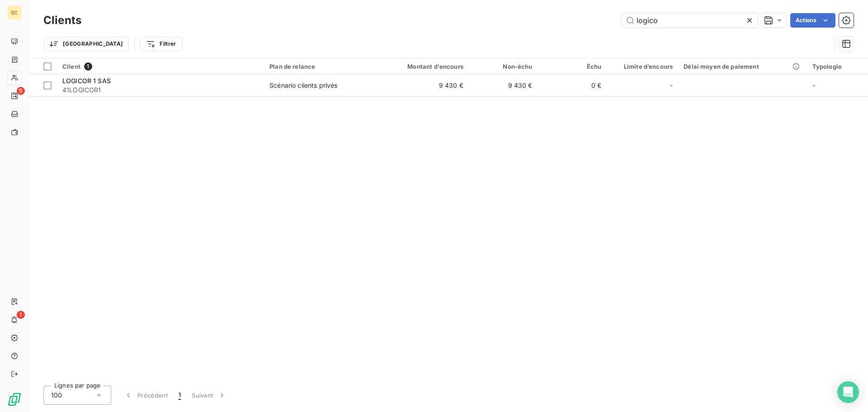
drag, startPoint x: 614, startPoint y: 19, endPoint x: 560, endPoint y: 15, distance: 54.4
click at [560, 15] on div "logico Actions" at bounding box center [472, 20] width 761 height 14
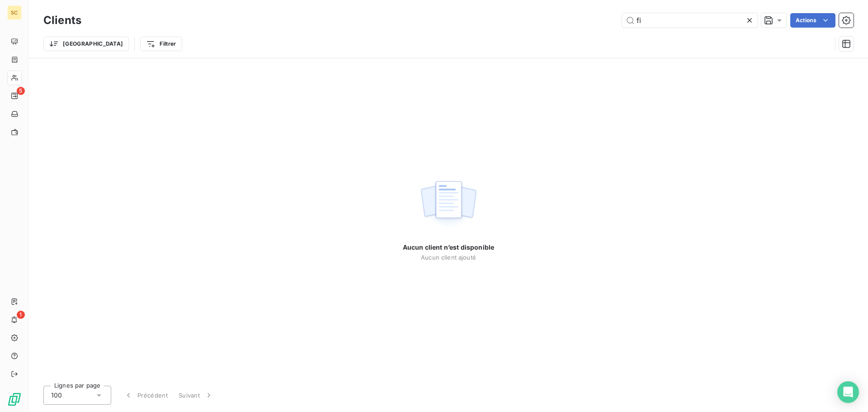
type input "f"
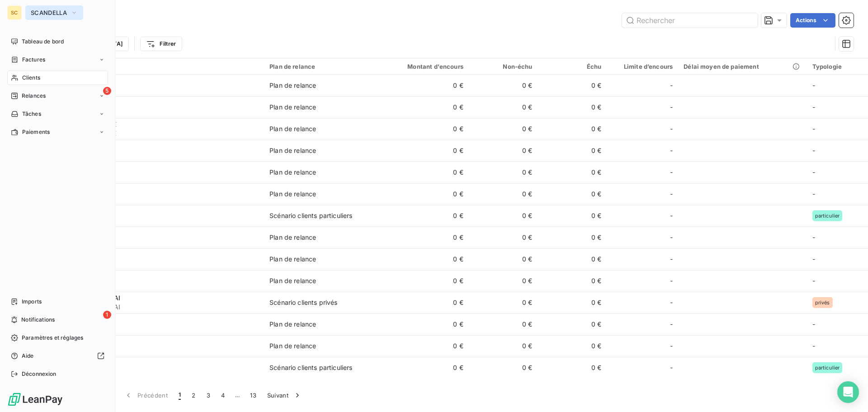
click at [41, 10] on span "SCANDELLA" at bounding box center [49, 12] width 36 height 7
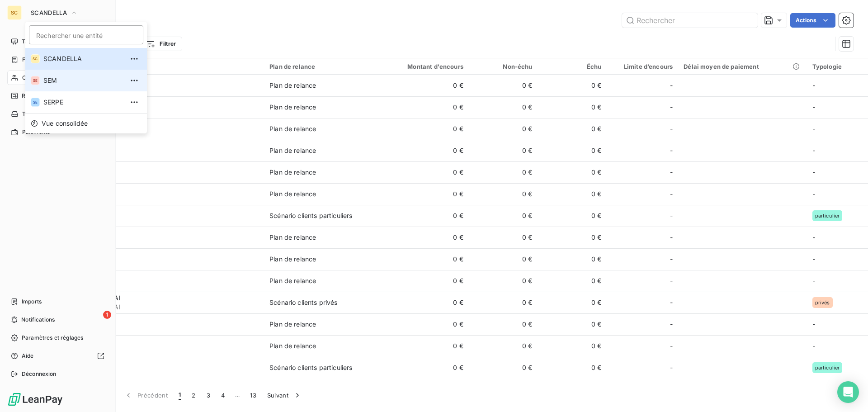
click at [48, 75] on li "SE SEM" at bounding box center [86, 81] width 122 height 22
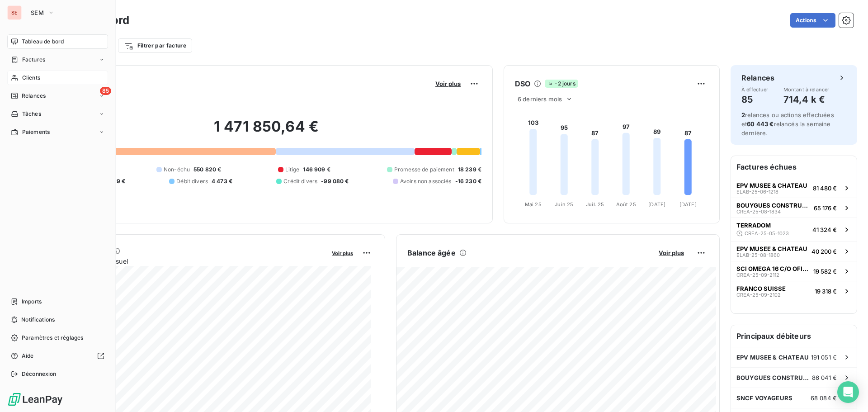
click at [31, 76] on span "Clients" at bounding box center [31, 78] width 18 height 8
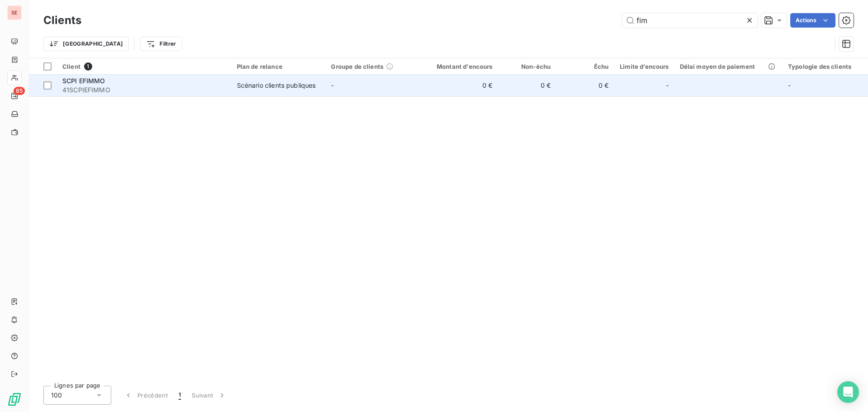
type input "fim"
click at [258, 90] on td "Scénario clients publiques" at bounding box center [278, 86] width 94 height 22
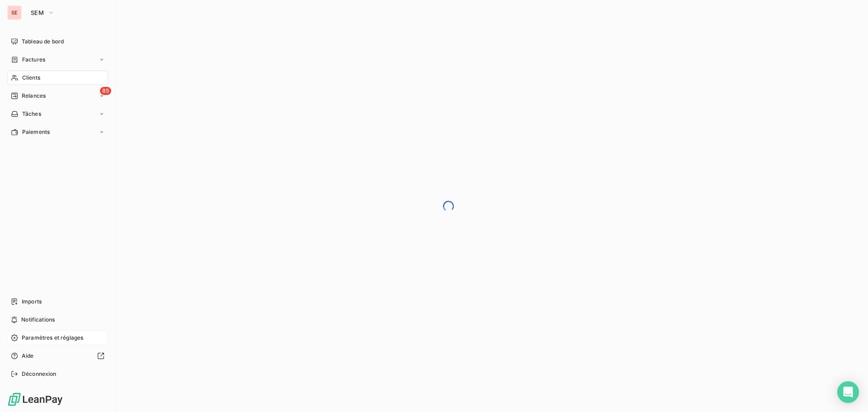
click at [41, 333] on span "Paramètres et réglages" at bounding box center [52, 337] width 61 height 8
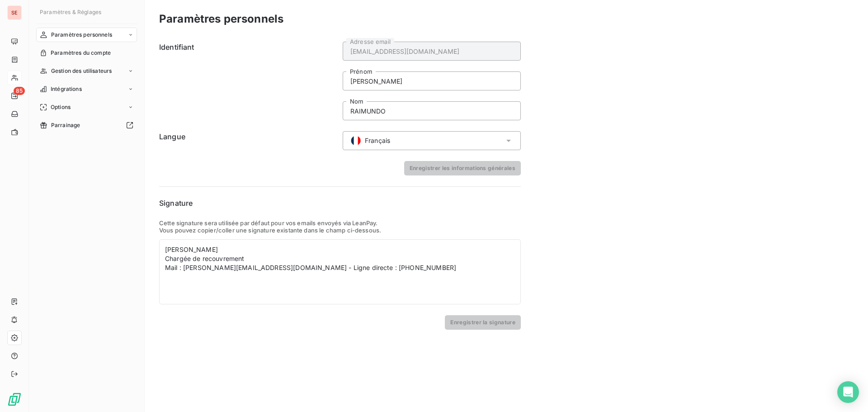
click at [564, 247] on div "Paramètres personnels Identifiant [EMAIL_ADDRESS][DOMAIN_NAME] Adresse email [P…" at bounding box center [506, 206] width 723 height 412
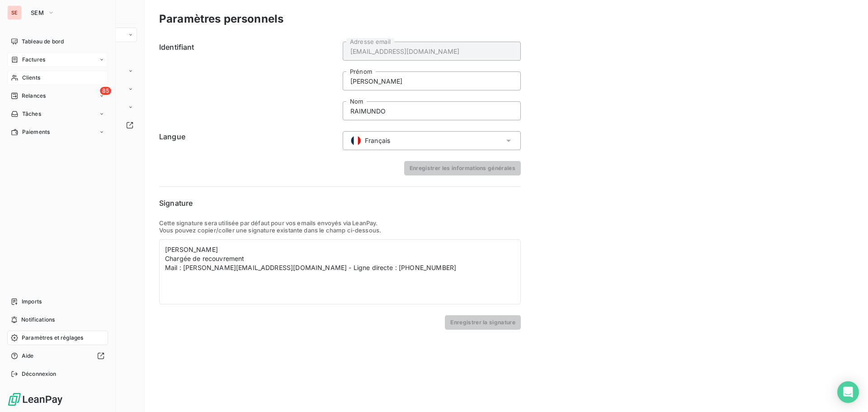
click at [39, 61] on span "Factures" at bounding box center [33, 60] width 23 height 8
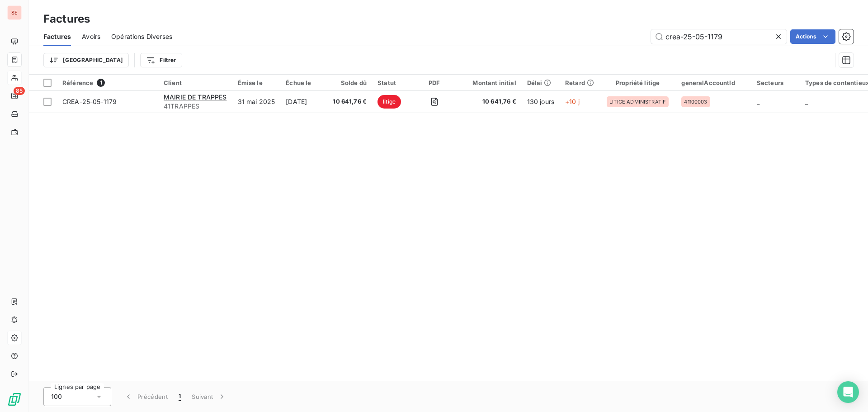
drag, startPoint x: 722, startPoint y: 38, endPoint x: 648, endPoint y: 38, distance: 74.1
click at [648, 38] on div "crea-25-05-1179 Actions" at bounding box center [518, 36] width 670 height 14
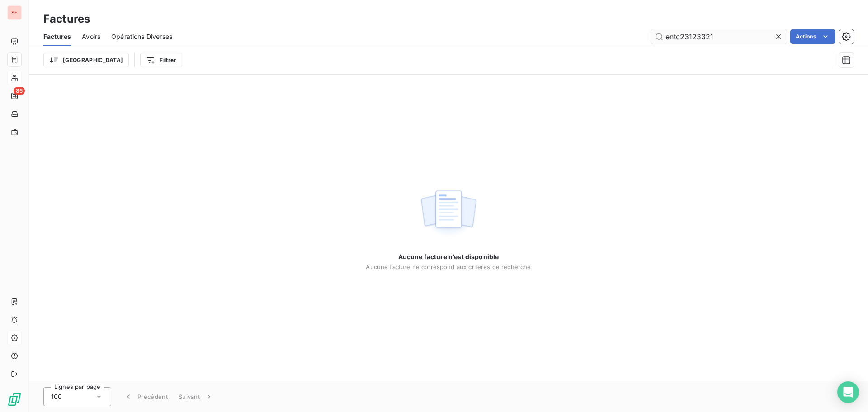
click at [679, 36] on input "entc23123321" at bounding box center [719, 36] width 136 height 14
click at [689, 39] on input "entc-23123321" at bounding box center [719, 36] width 136 height 14
click at [690, 38] on input "entc-23123321" at bounding box center [719, 36] width 136 height 14
click at [701, 38] on input "entc-23-123321" at bounding box center [719, 36] width 136 height 14
drag, startPoint x: 736, startPoint y: 33, endPoint x: 619, endPoint y: 32, distance: 117.5
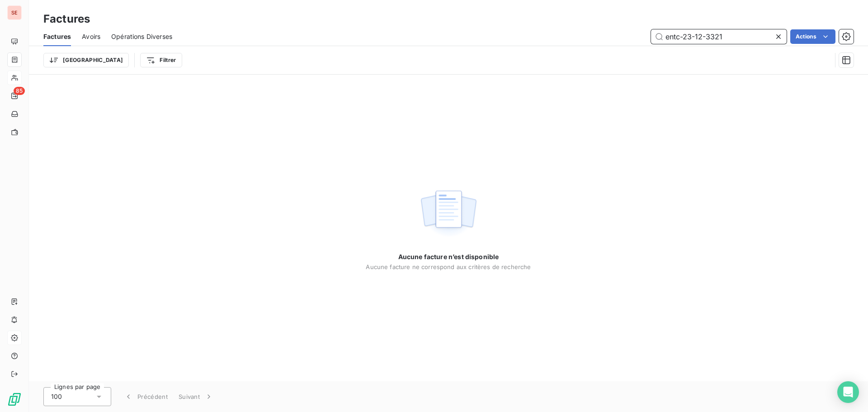
click at [619, 32] on div "entc-23-12-3321 Actions" at bounding box center [518, 36] width 670 height 14
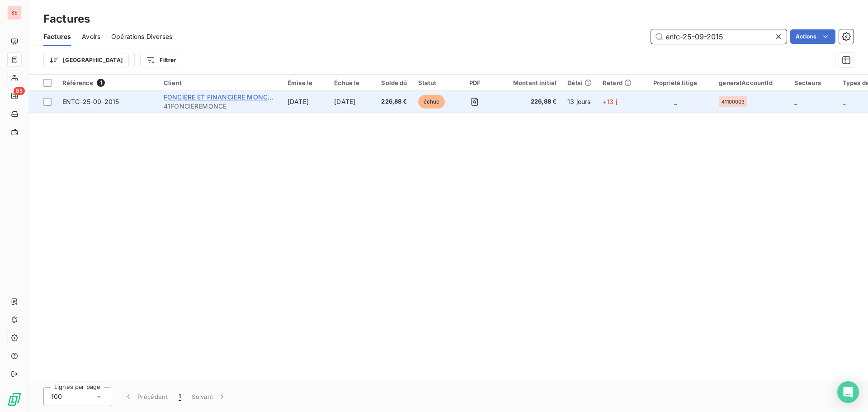
type input "entc-25-09-2015"
click at [207, 94] on span "FONCIERE ET FINANCIERE MONCEAU" at bounding box center [222, 97] width 117 height 8
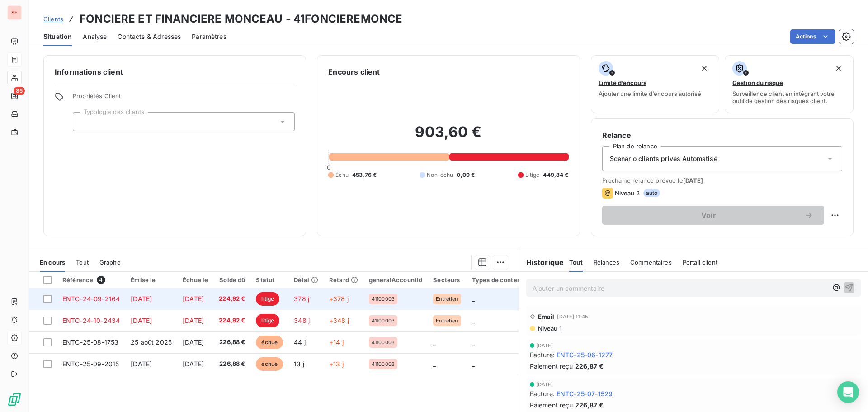
click at [152, 301] on span "[DATE]" at bounding box center [141, 299] width 21 height 8
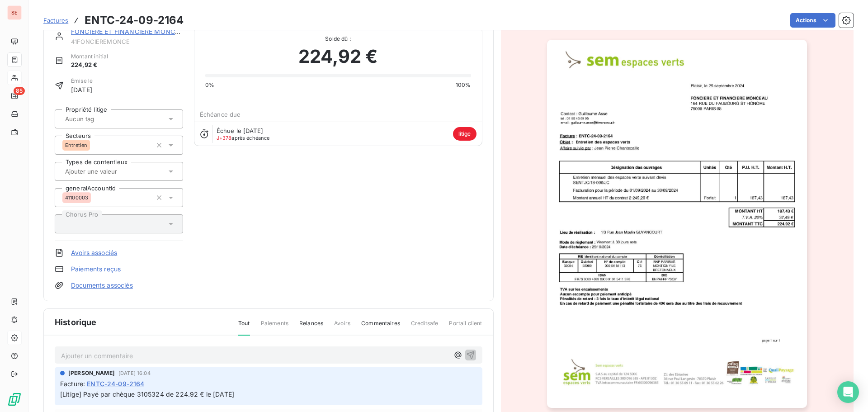
scroll to position [92, 0]
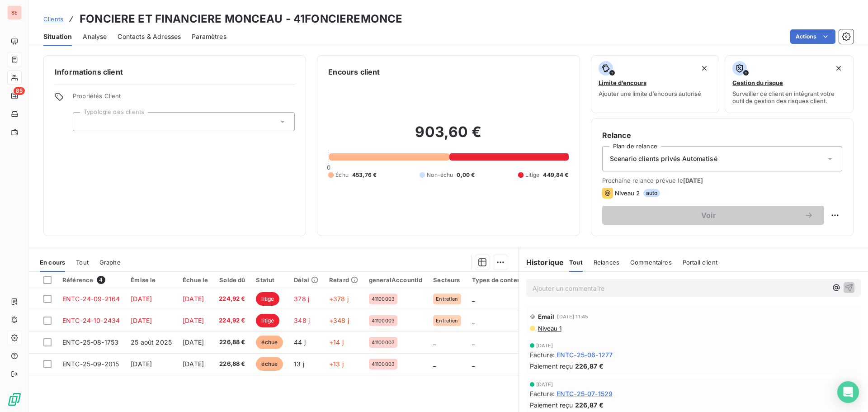
click at [553, 328] on span "Niveau 1" at bounding box center [549, 327] width 24 height 7
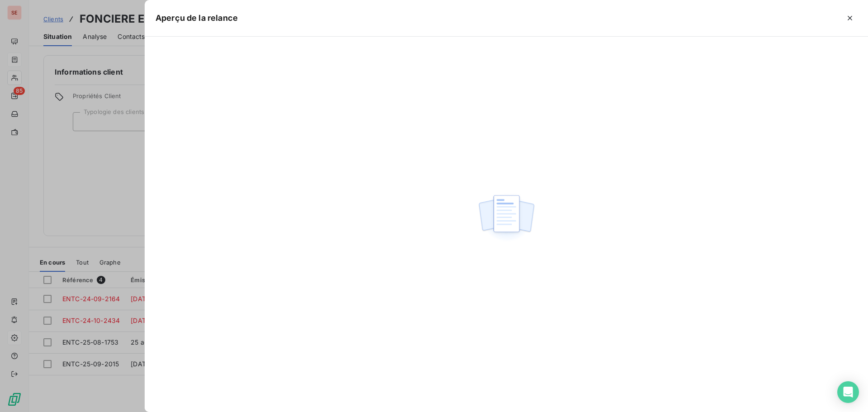
click at [531, 315] on div at bounding box center [506, 224] width 723 height 375
click at [76, 198] on div at bounding box center [434, 206] width 868 height 412
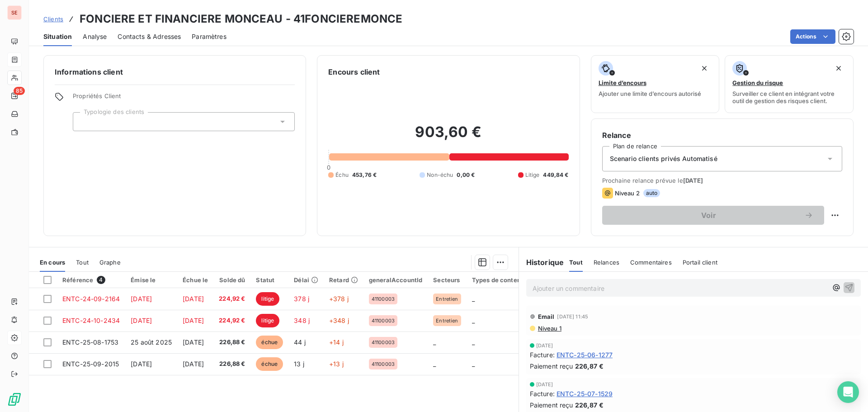
click at [544, 330] on span "Niveau 1" at bounding box center [549, 327] width 24 height 7
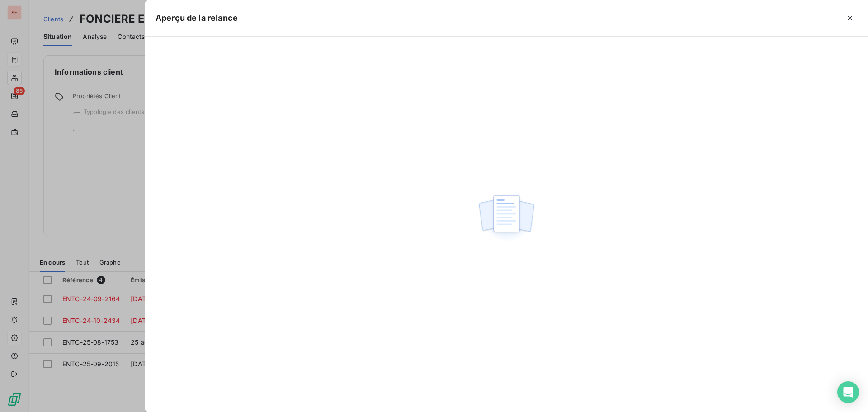
click at [73, 178] on div at bounding box center [434, 206] width 868 height 412
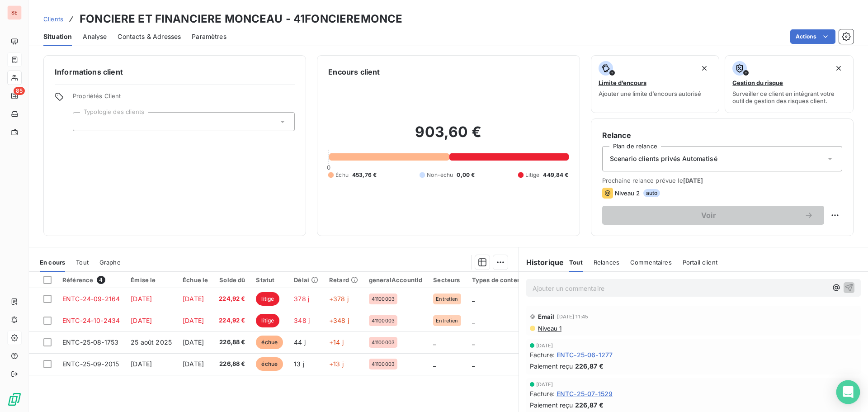
click at [849, 390] on icon "Open Intercom Messenger" at bounding box center [847, 392] width 10 height 12
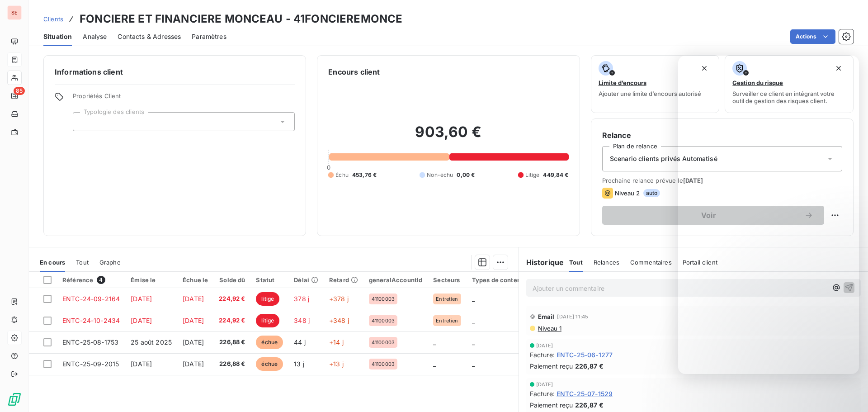
click at [413, 102] on div "903,60 € 0 Échu 453,76 € Non-échu 0,00 € Litige 449,84 €" at bounding box center [448, 150] width 240 height 147
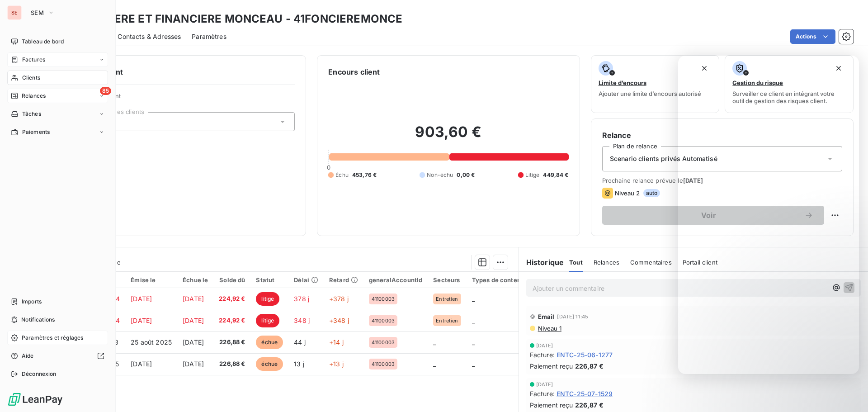
click at [55, 94] on div "85 Relances" at bounding box center [57, 96] width 101 height 14
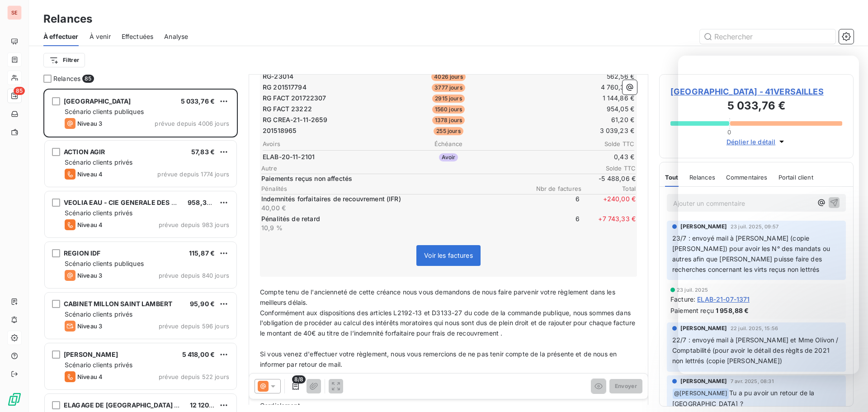
scroll to position [272, 0]
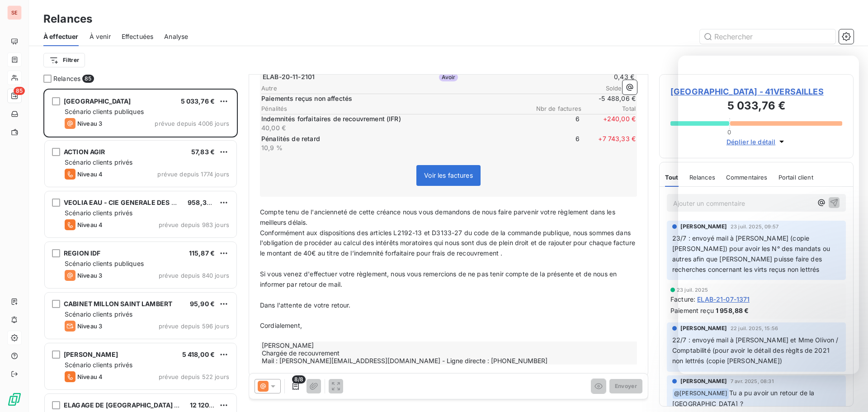
click at [573, 78] on td "0,43 €" at bounding box center [572, 77] width 123 height 10
click at [523, 212] on span "Compte tenu de l'ancienneté de cette créance nous vous demandons de nous faire …" at bounding box center [438, 217] width 357 height 18
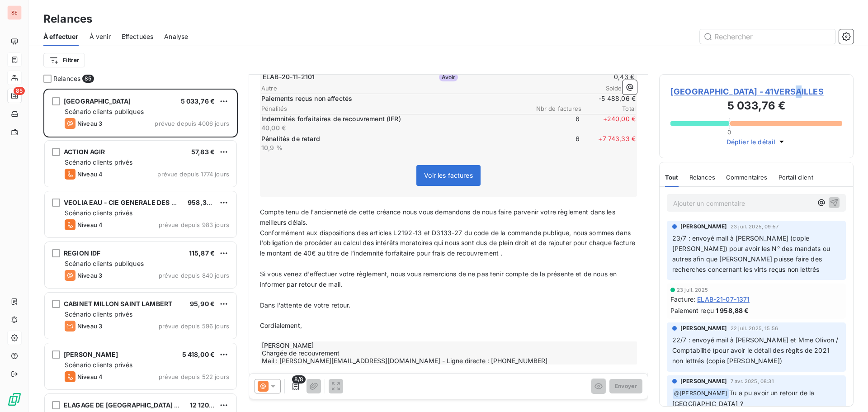
click at [790, 94] on span "[GEOGRAPHIC_DATA] - 41VERSAILLES" at bounding box center [756, 91] width 172 height 12
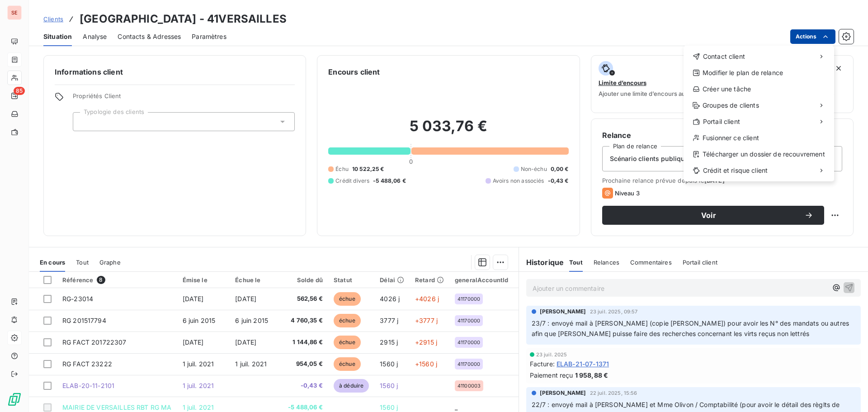
click at [805, 35] on html "SE 85 Clients MAIRIE DE VERSAILLES - 41VERSAILLES Situation Analyse Contacts & …" at bounding box center [434, 206] width 868 height 412
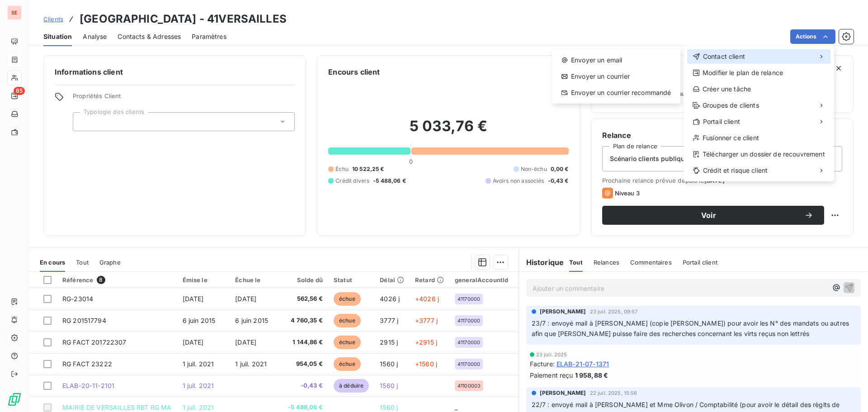
click at [741, 52] on span "Contact client" at bounding box center [724, 56] width 42 height 9
click at [636, 59] on div "Envoyer un email" at bounding box center [615, 60] width 121 height 14
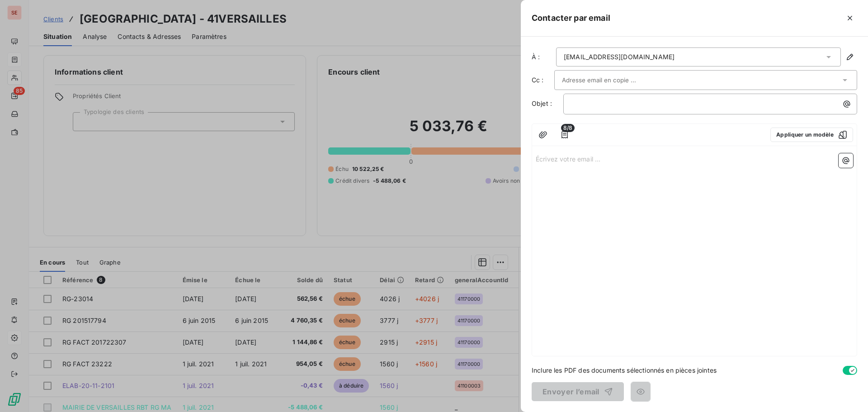
click at [365, 204] on div at bounding box center [434, 206] width 868 height 412
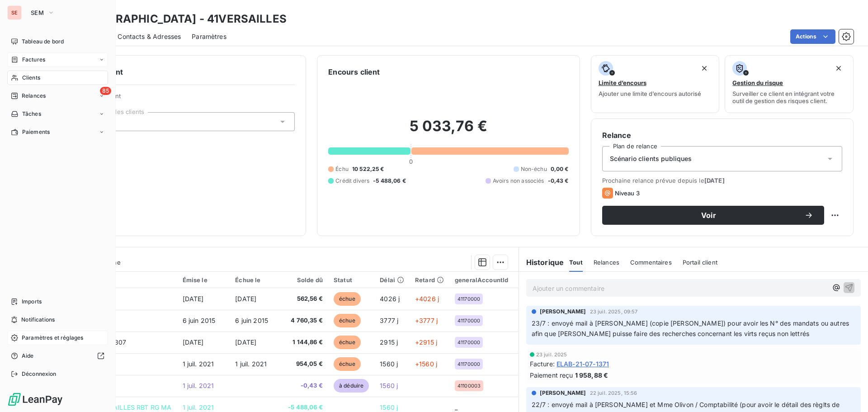
click at [38, 78] on span "Clients" at bounding box center [31, 78] width 18 height 8
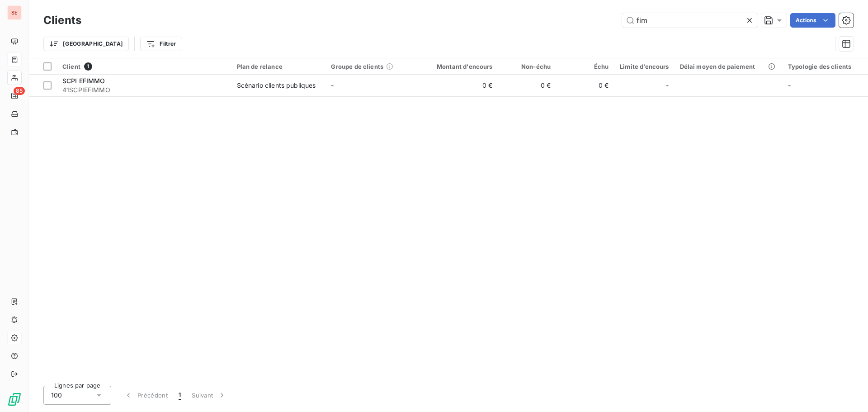
drag, startPoint x: 664, startPoint y: 23, endPoint x: 608, endPoint y: 19, distance: 55.7
click at [608, 19] on div "fim Actions" at bounding box center [472, 20] width 761 height 14
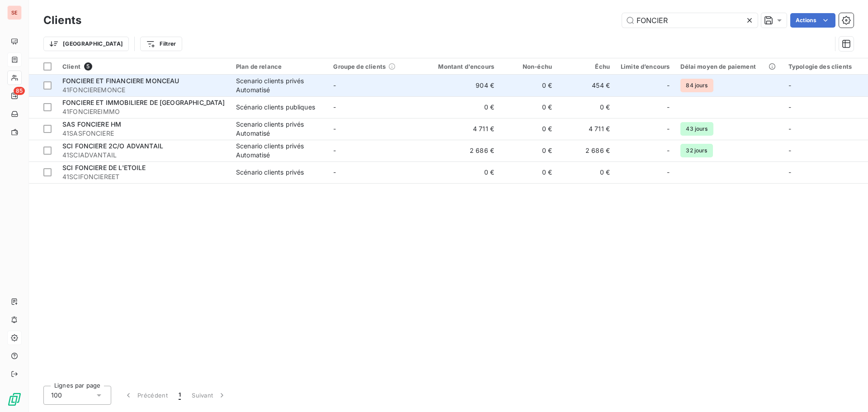
type input "FONCIER"
click at [143, 82] on span "FONCIERE ET FINANCIERE MONCEAU" at bounding box center [120, 81] width 117 height 8
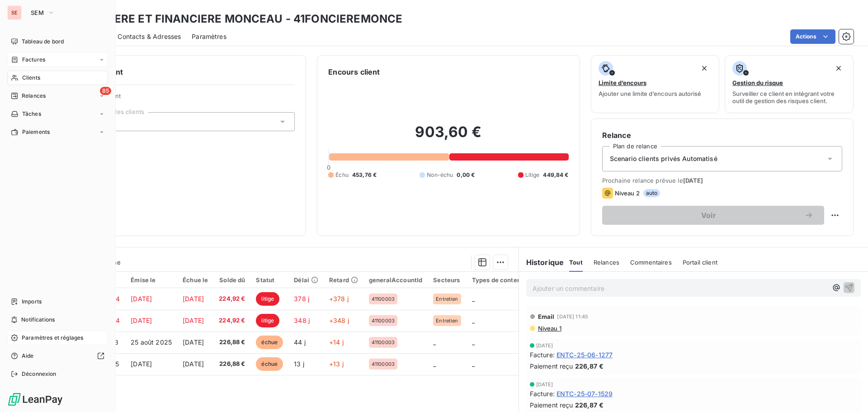
click at [38, 76] on span "Clients" at bounding box center [31, 78] width 18 height 8
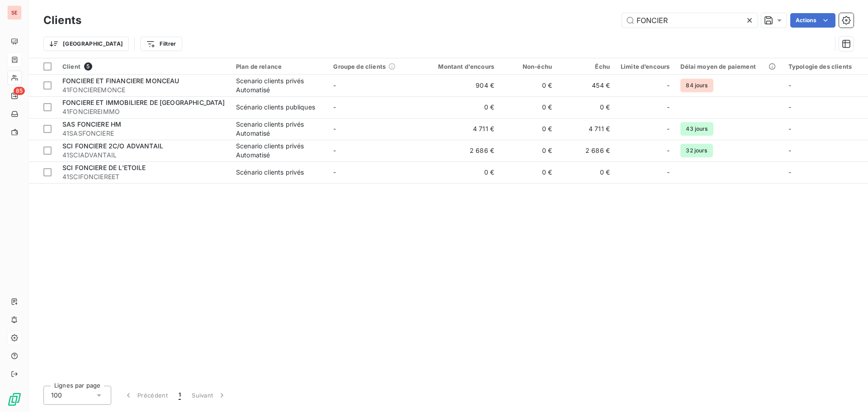
drag, startPoint x: 709, startPoint y: 16, endPoint x: 609, endPoint y: 23, distance: 101.1
click at [609, 23] on div "FONCIER Actions" at bounding box center [472, 20] width 761 height 14
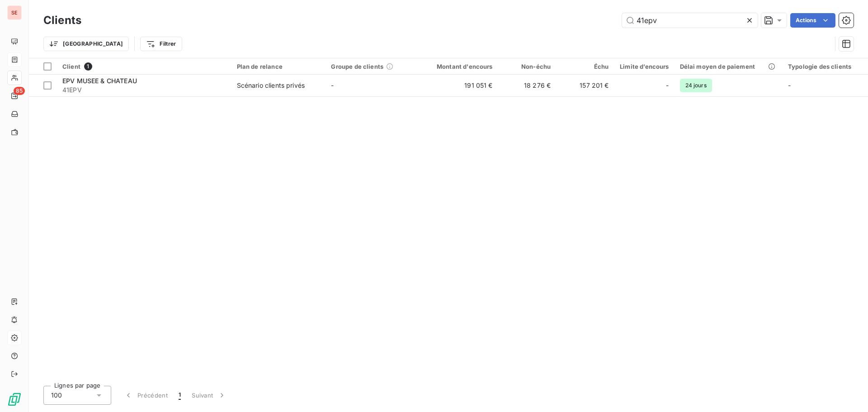
type input "41epv"
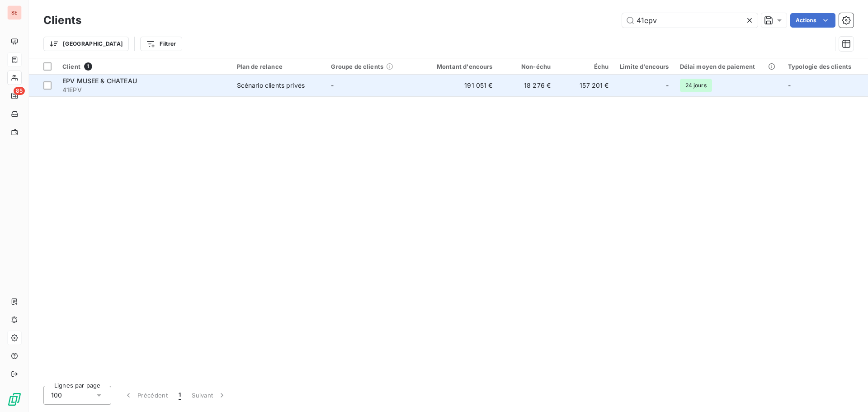
click at [140, 87] on span "41EPV" at bounding box center [144, 89] width 164 height 9
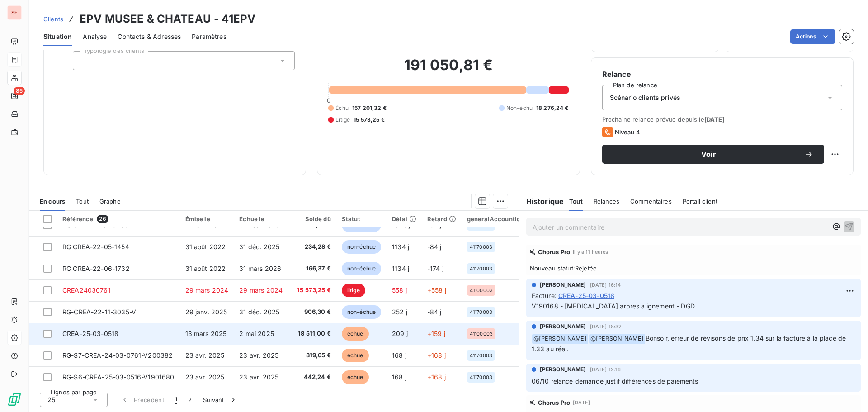
scroll to position [253, 0]
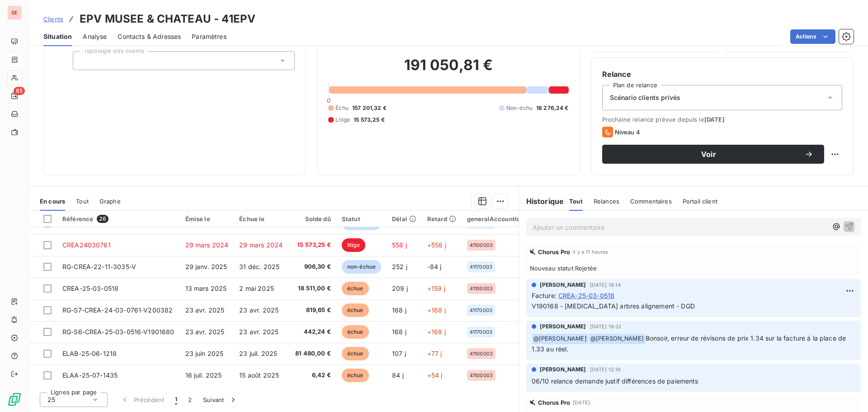
drag, startPoint x: 180, startPoint y: 7, endPoint x: 319, endPoint y: 30, distance: 140.5
click at [319, 30] on div "Actions" at bounding box center [545, 36] width 616 height 14
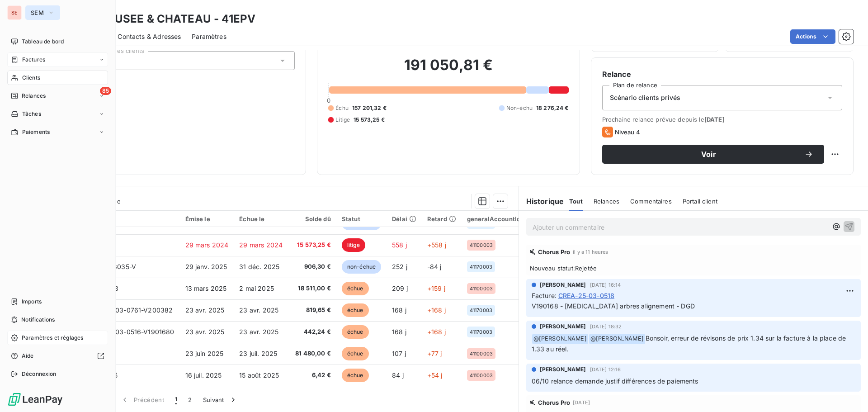
click at [40, 13] on span "SEM" at bounding box center [37, 12] width 13 height 7
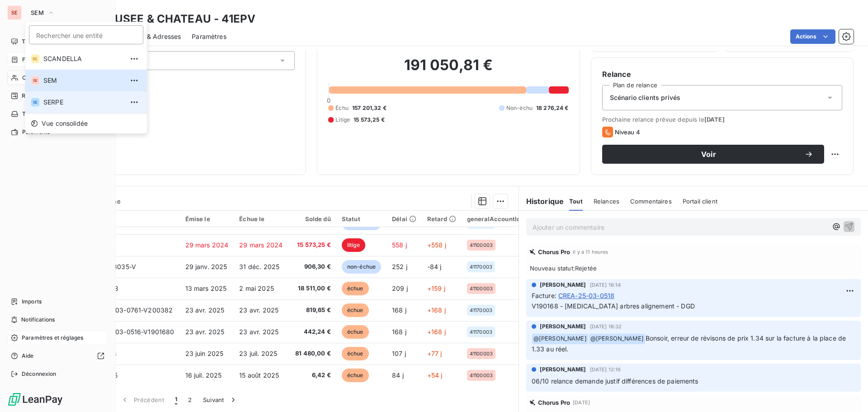
click at [48, 103] on span "SERPE" at bounding box center [83, 102] width 80 height 9
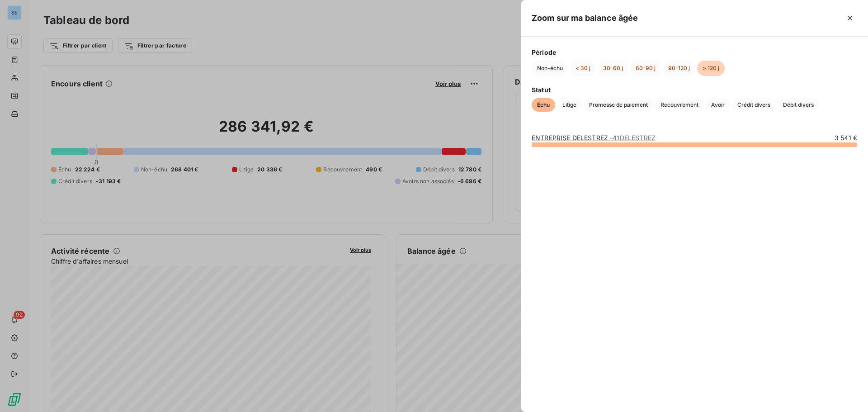
click at [465, 296] on div at bounding box center [434, 206] width 868 height 412
click at [473, 357] on div at bounding box center [434, 206] width 868 height 412
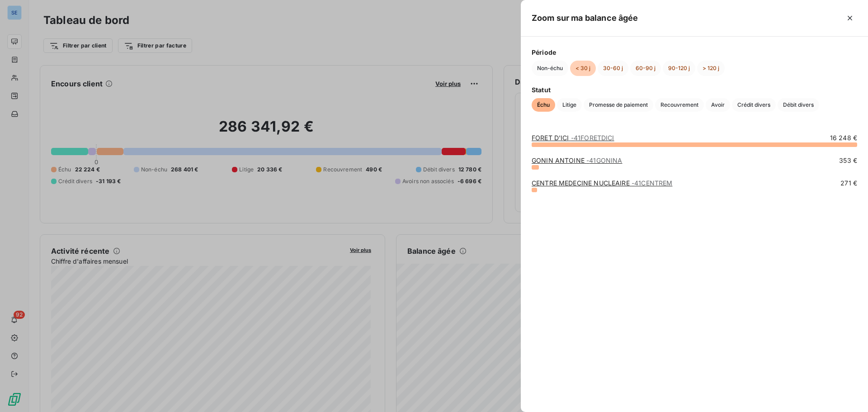
click at [9, 169] on div at bounding box center [434, 206] width 868 height 412
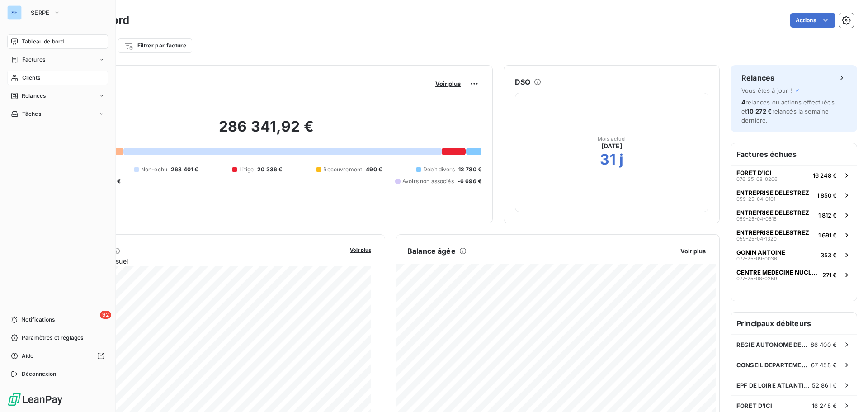
click at [31, 77] on span "Clients" at bounding box center [31, 78] width 18 height 8
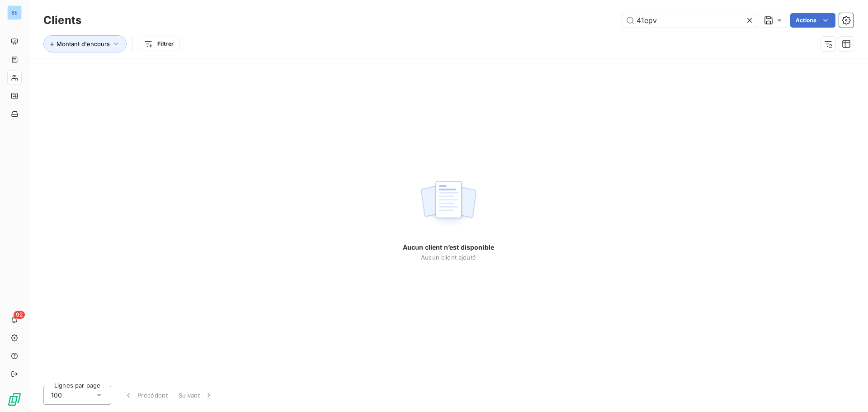
drag, startPoint x: 671, startPoint y: 16, endPoint x: 603, endPoint y: 11, distance: 68.0
click at [604, 12] on div "Clients 41epv Actions" at bounding box center [448, 20] width 810 height 19
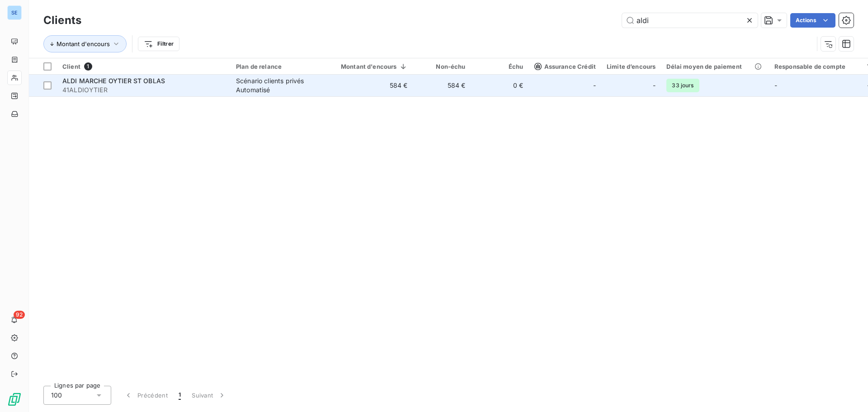
type input "aldi"
click at [189, 89] on span "41ALDIOYTIER" at bounding box center [143, 89] width 163 height 9
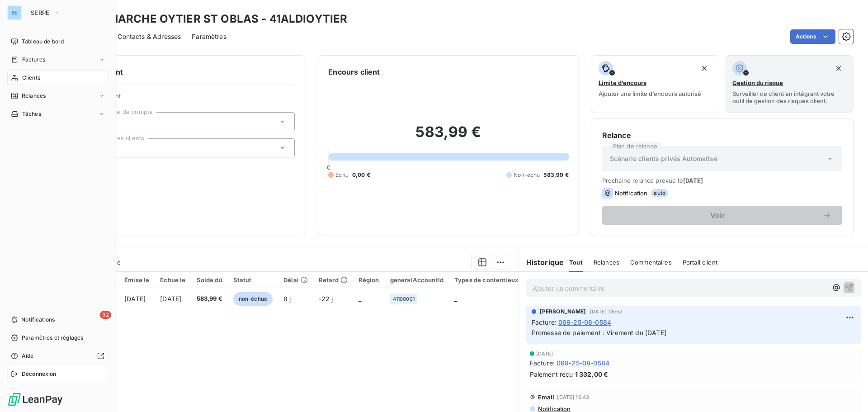
click at [48, 371] on span "Déconnexion" at bounding box center [39, 374] width 35 height 8
